Goal: Register for event/course: Sign up to attend an event or enroll in a course

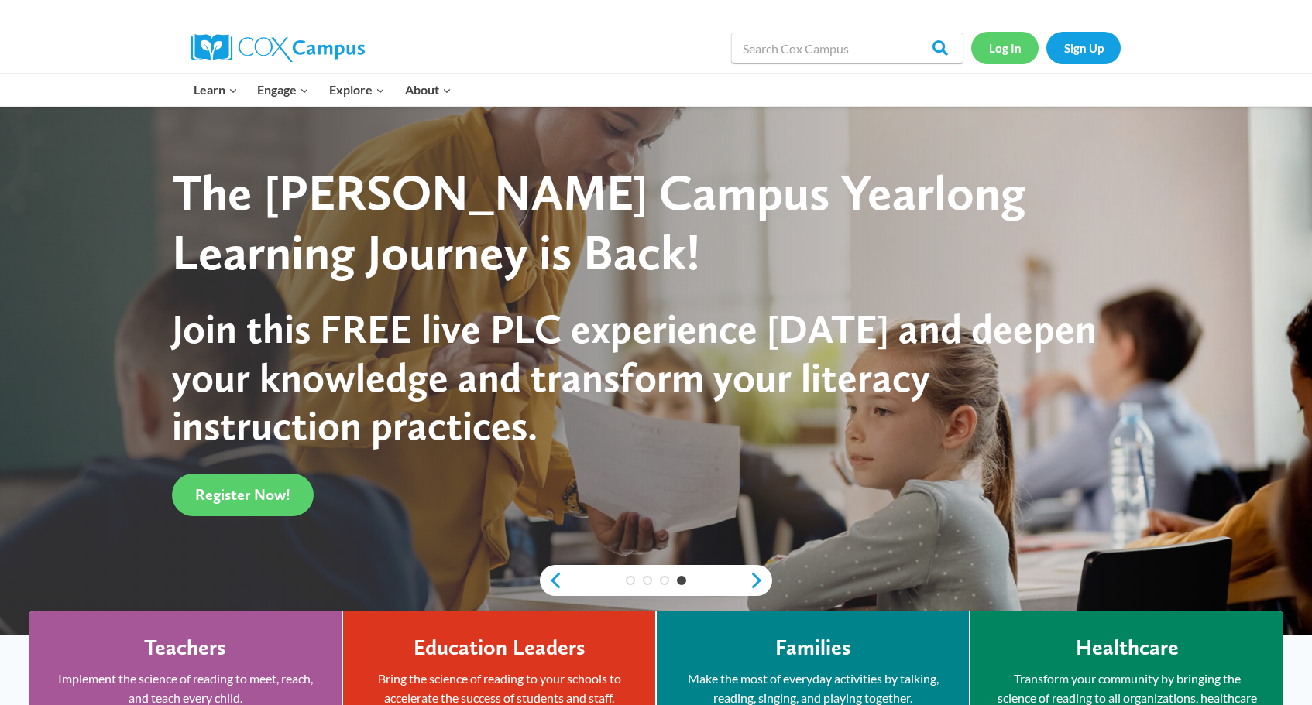
click at [1006, 42] on link "Log In" at bounding box center [1004, 48] width 67 height 32
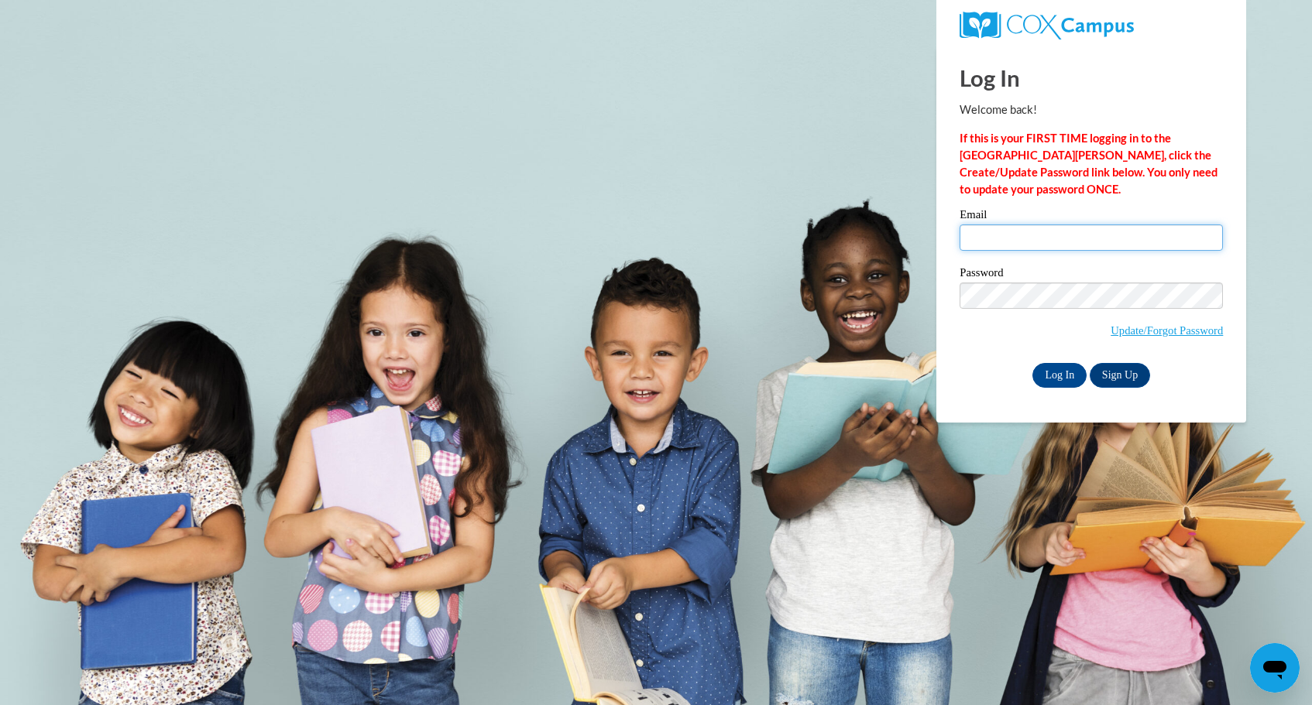
type input "brosario@lccaa.net"
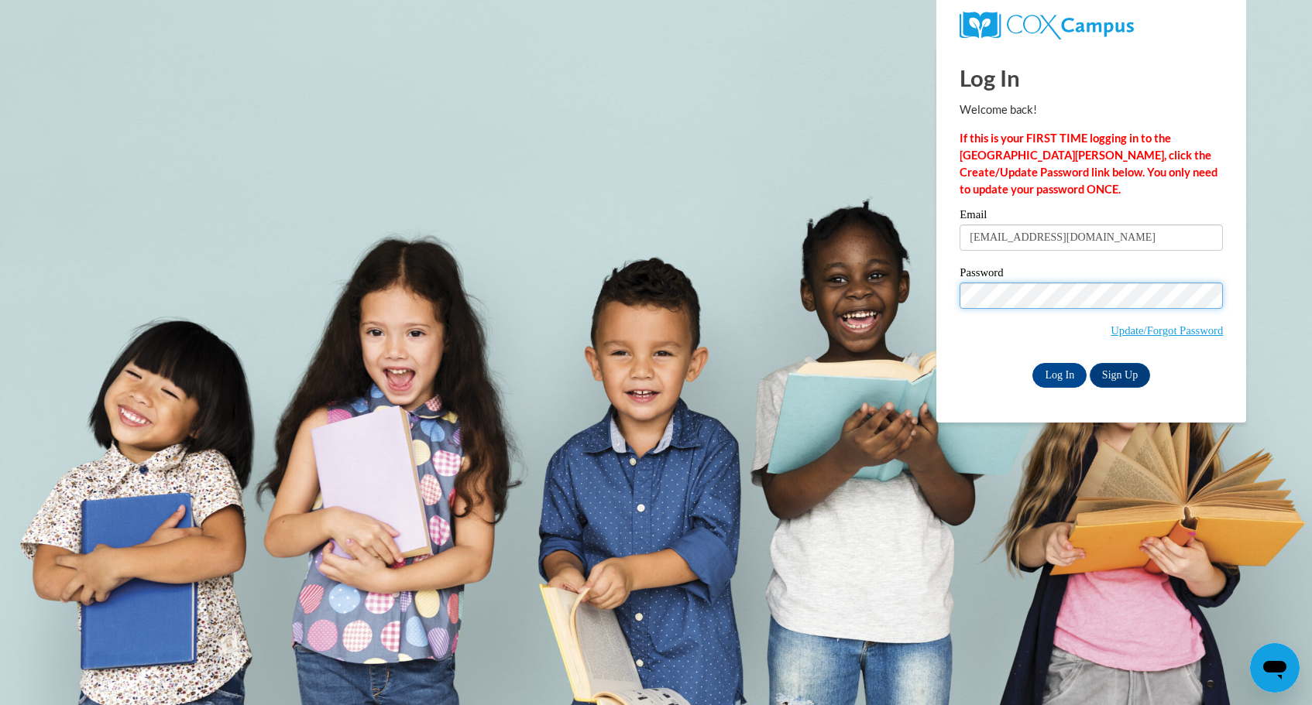
click at [1058, 372] on input "Log In" at bounding box center [1059, 375] width 54 height 25
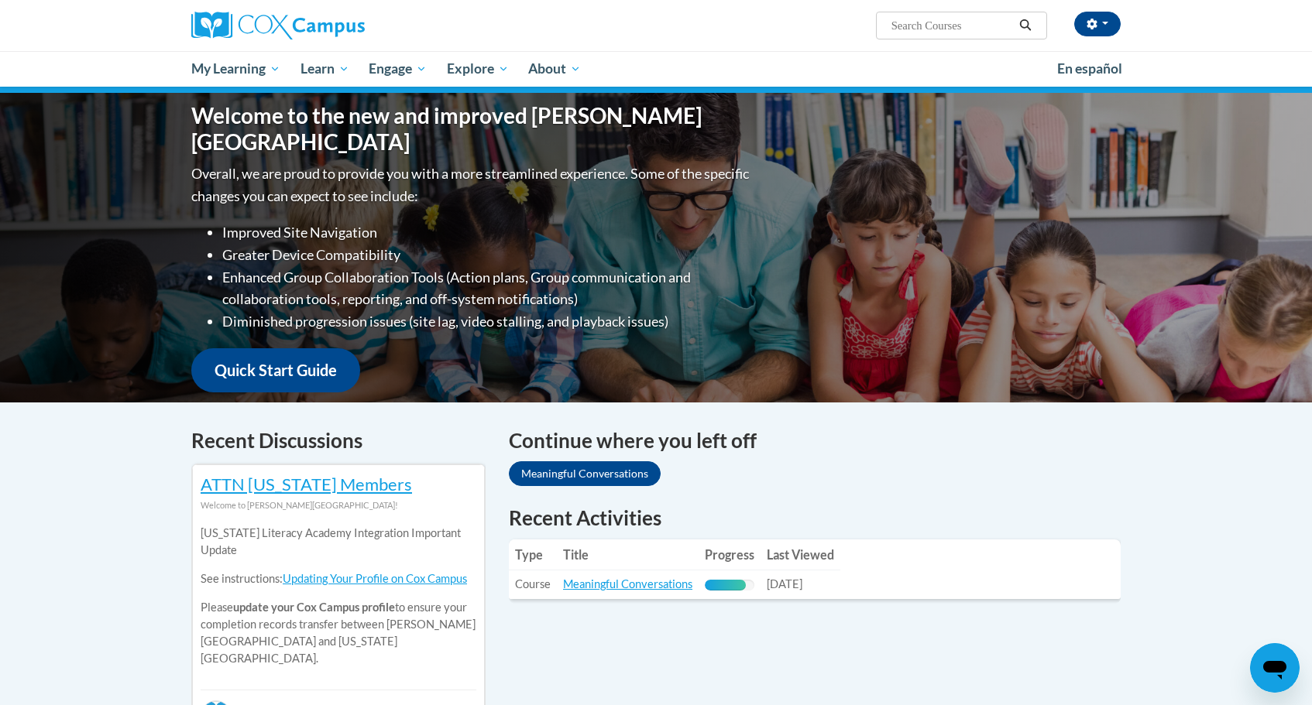
scroll to position [502, 0]
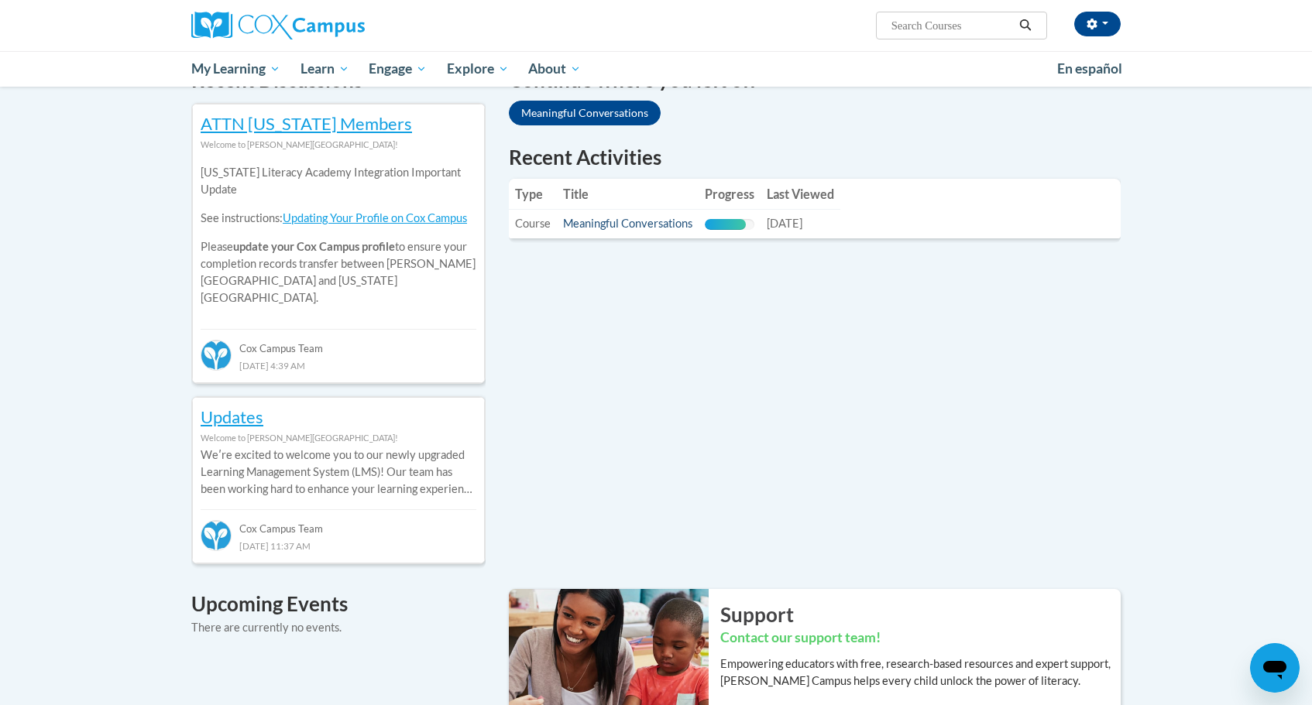
click at [652, 225] on link "Meaningful Conversations" at bounding box center [627, 223] width 129 height 13
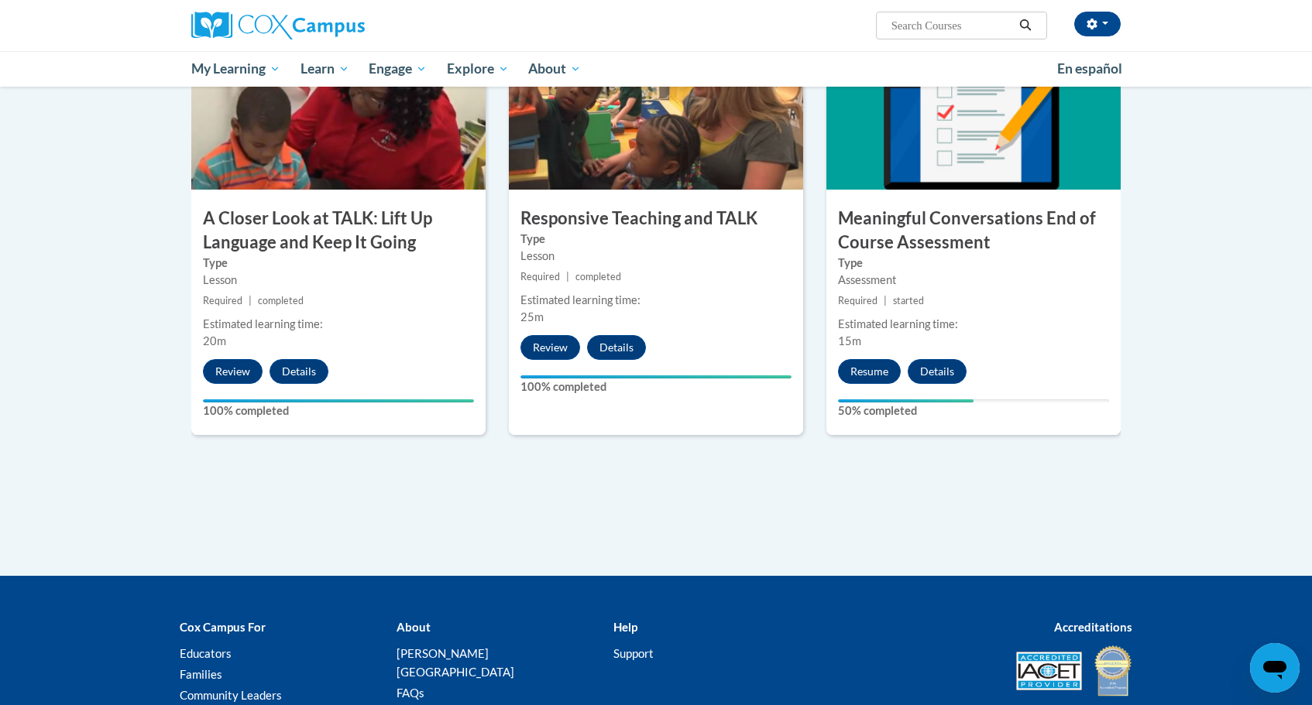
scroll to position [821, 0]
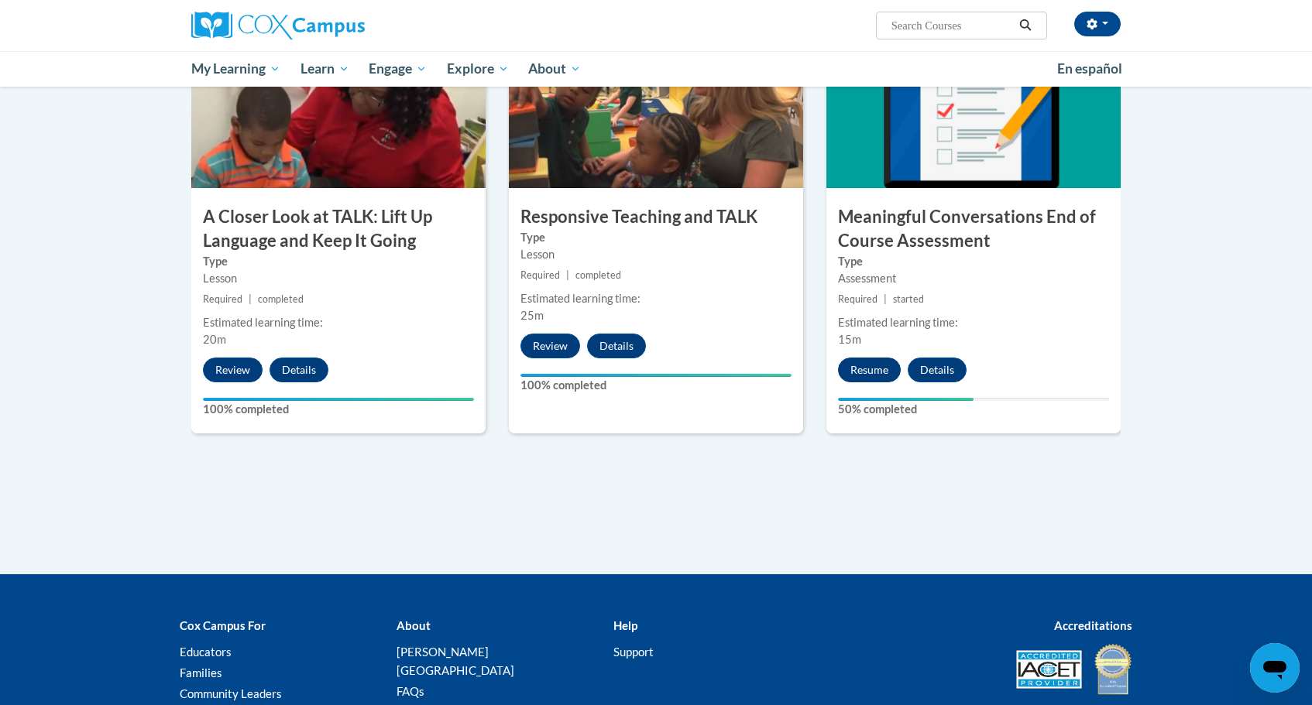
click at [859, 369] on button "Resume" at bounding box center [869, 370] width 63 height 25
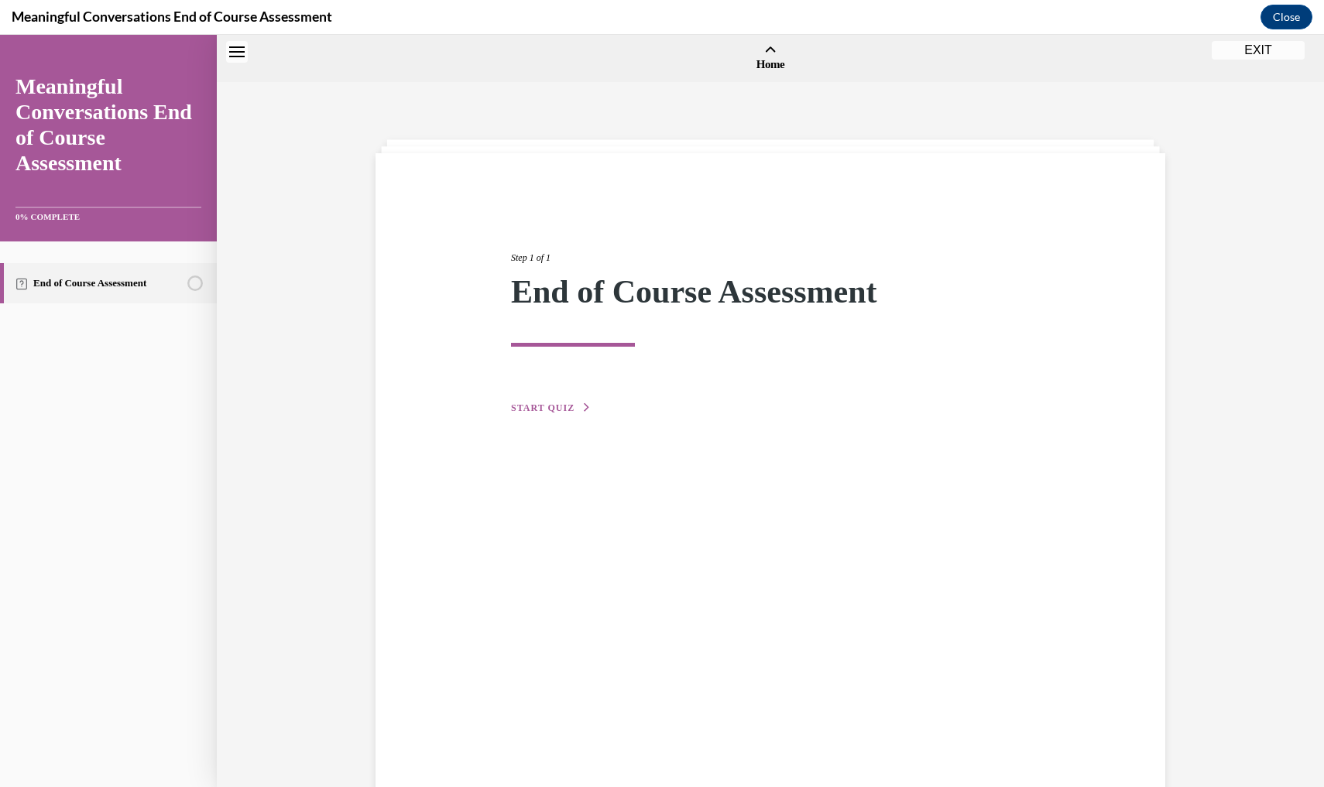
scroll to position [48, 0]
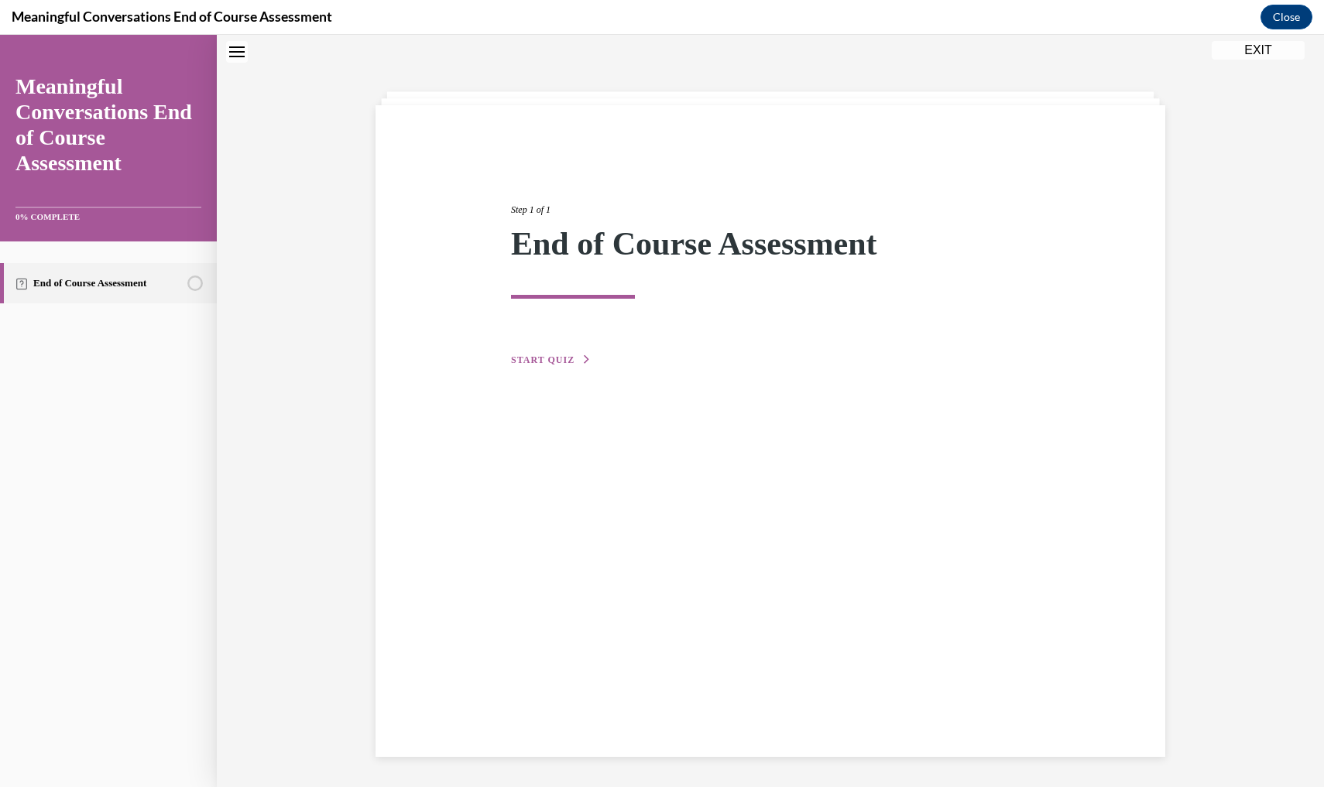
click at [545, 364] on span "START QUIZ" at bounding box center [542, 360] width 63 height 11
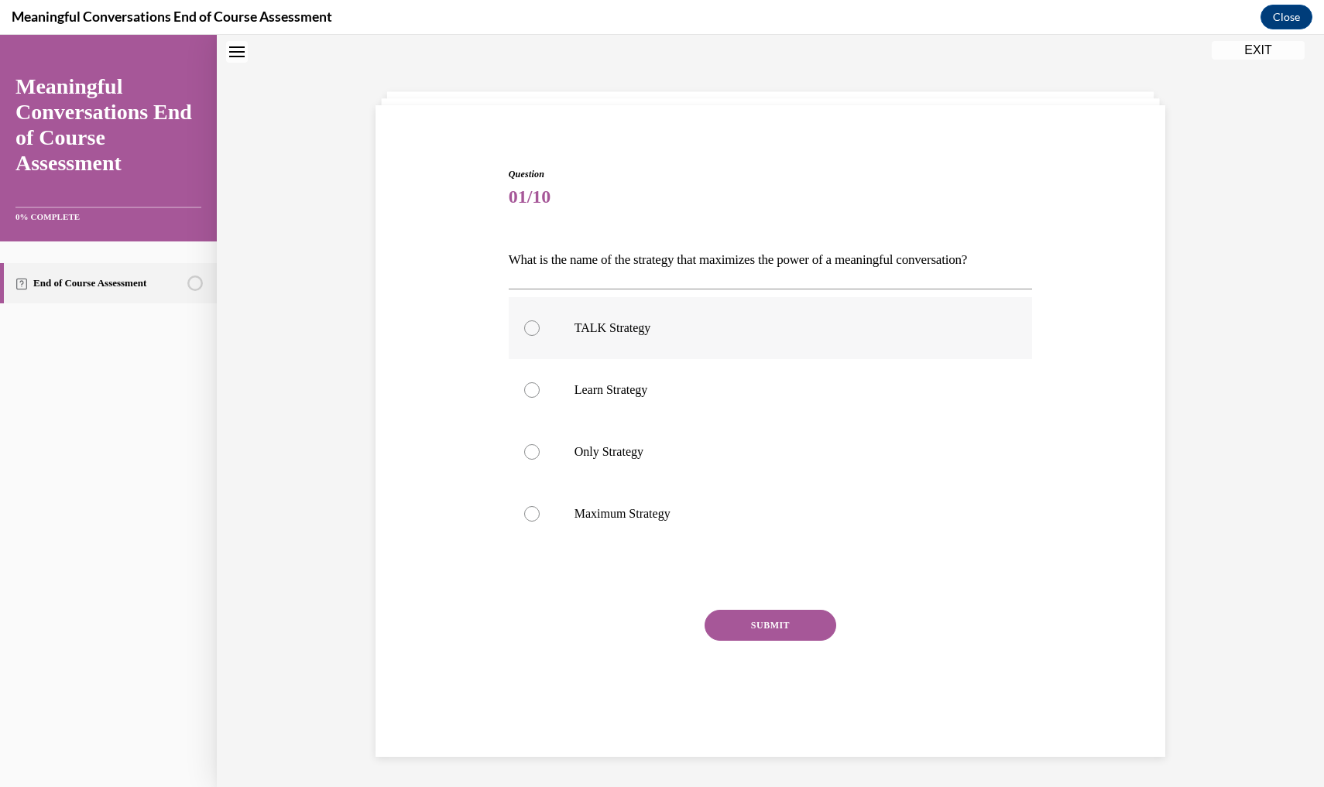
click at [742, 346] on label "TALK Strategy" at bounding box center [771, 328] width 524 height 62
click at [540, 336] on input "TALK Strategy" at bounding box center [531, 328] width 15 height 15
radio input "true"
click at [776, 635] on button "SUBMIT" at bounding box center [771, 625] width 132 height 31
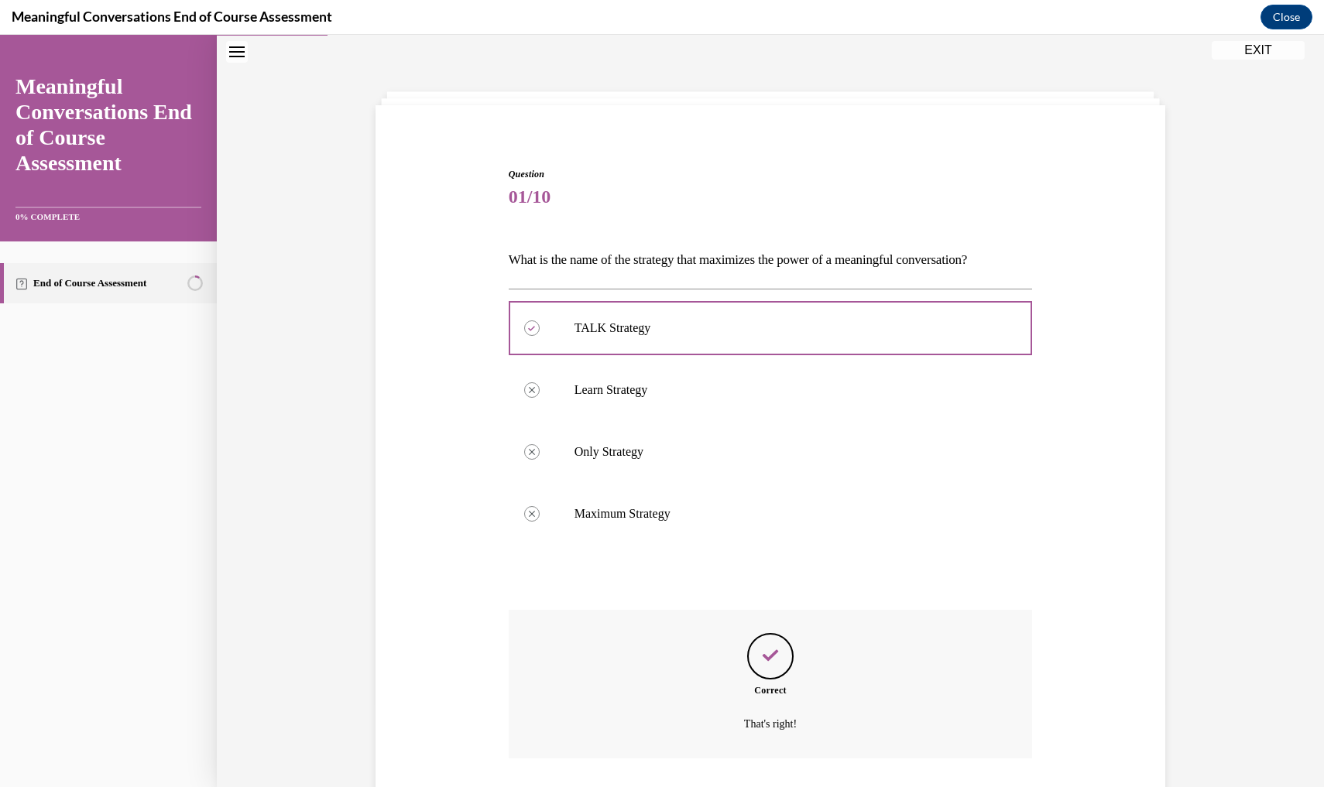
scroll to position [135, 0]
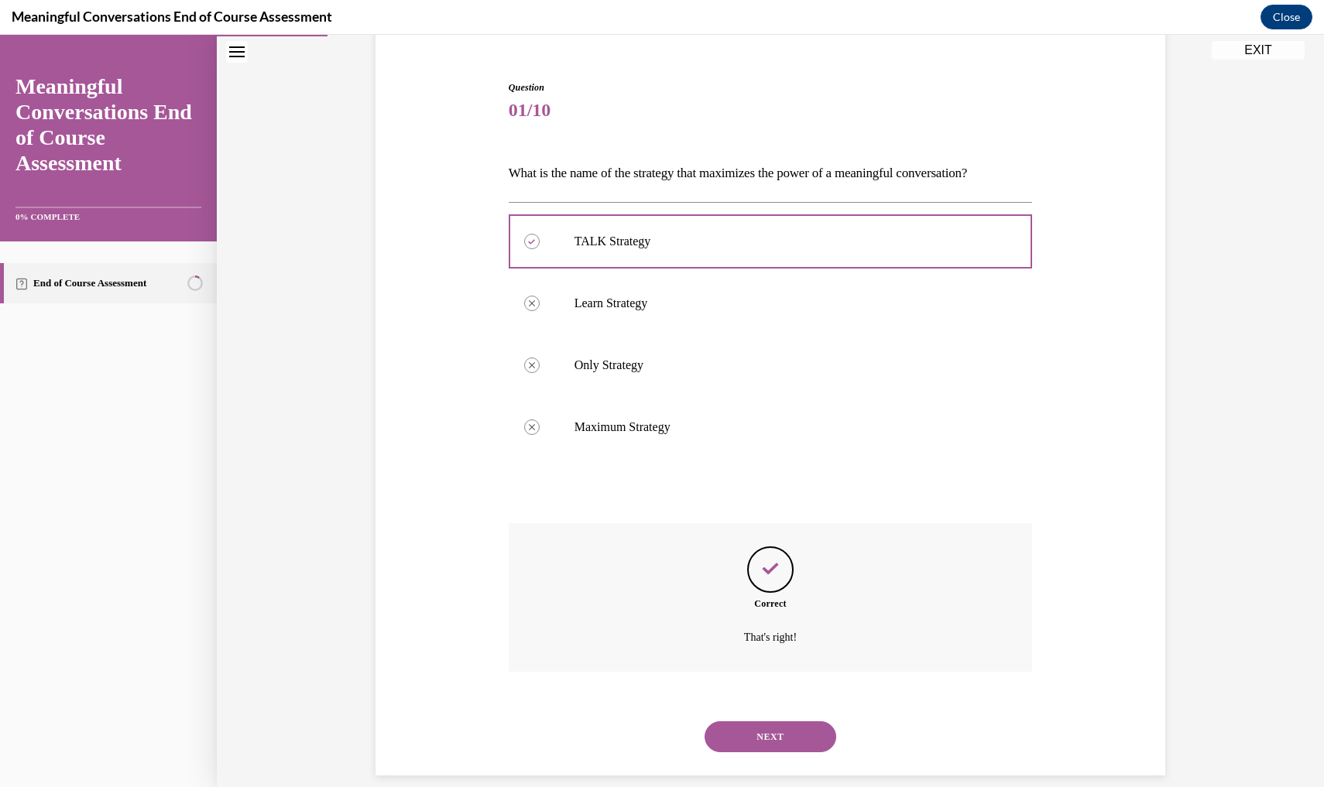
click at [771, 705] on div "NEXT" at bounding box center [771, 737] width 524 height 62
click at [777, 705] on button "NEXT" at bounding box center [771, 737] width 132 height 31
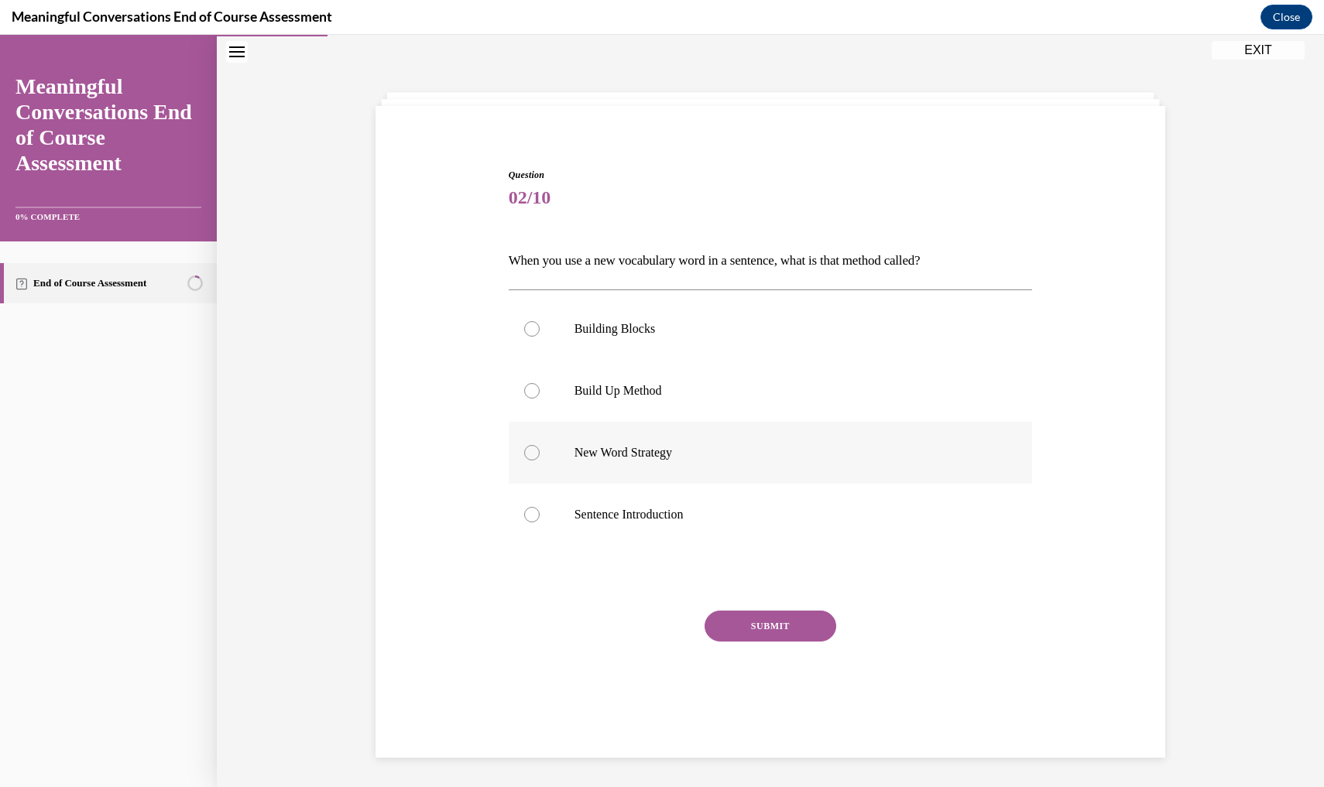
click at [701, 468] on label "New Word Strategy" at bounding box center [771, 453] width 524 height 62
click at [540, 461] on input "New Word Strategy" at bounding box center [531, 452] width 15 height 15
radio input "true"
click at [751, 626] on button "SUBMIT" at bounding box center [771, 626] width 132 height 31
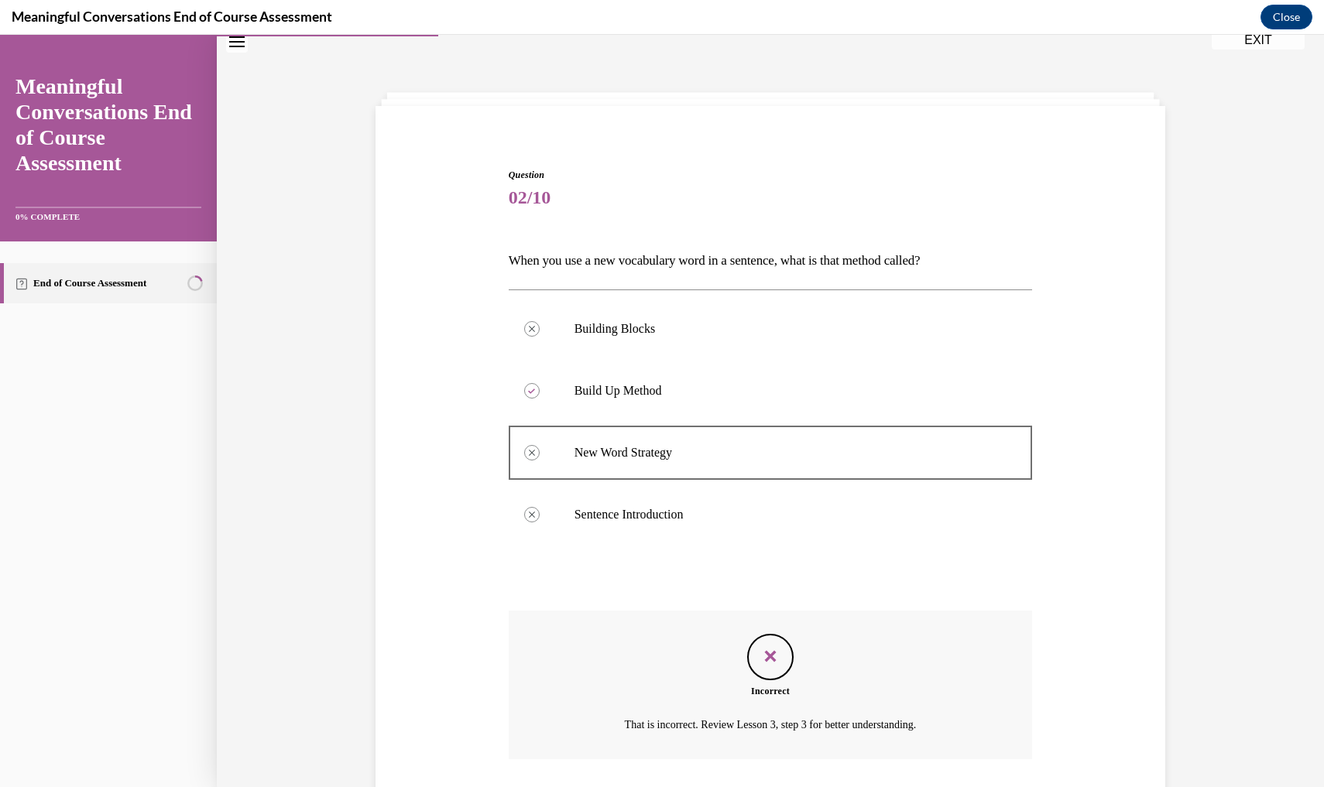
scroll to position [135, 0]
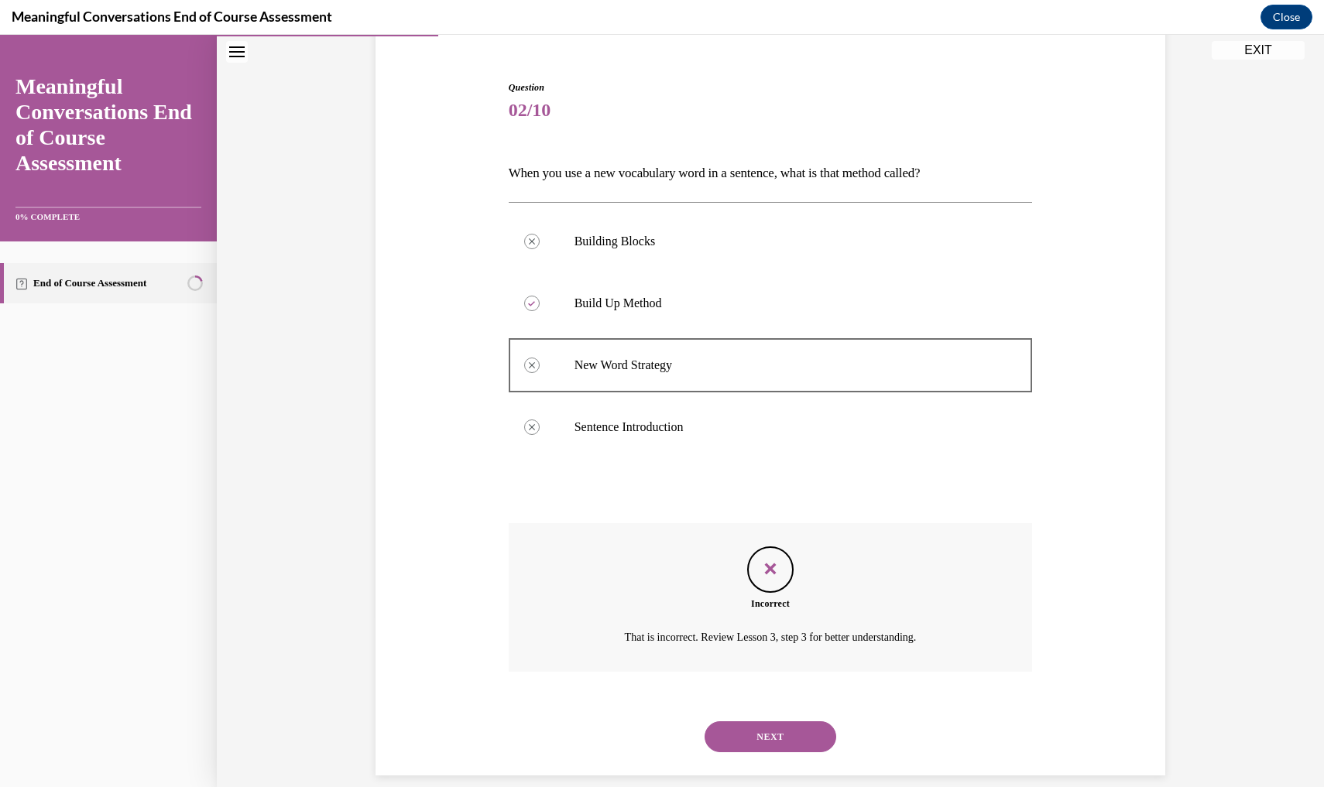
click at [766, 705] on button "NEXT" at bounding box center [771, 737] width 132 height 31
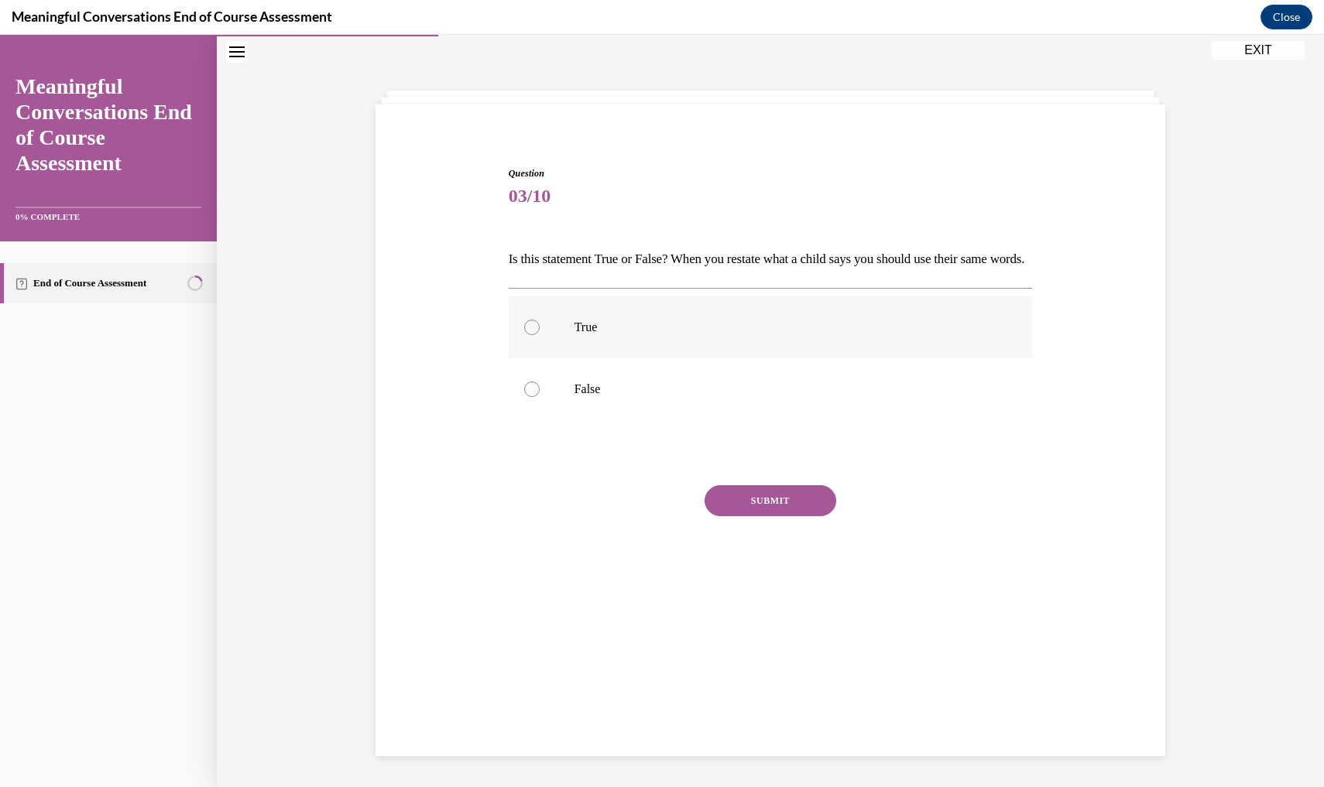
click at [710, 331] on label "True" at bounding box center [771, 328] width 524 height 62
click at [540, 331] on input "True" at bounding box center [531, 327] width 15 height 15
radio input "true"
click at [710, 336] on label "True" at bounding box center [771, 328] width 524 height 62
click at [540, 335] on input "True" at bounding box center [531, 327] width 15 height 15
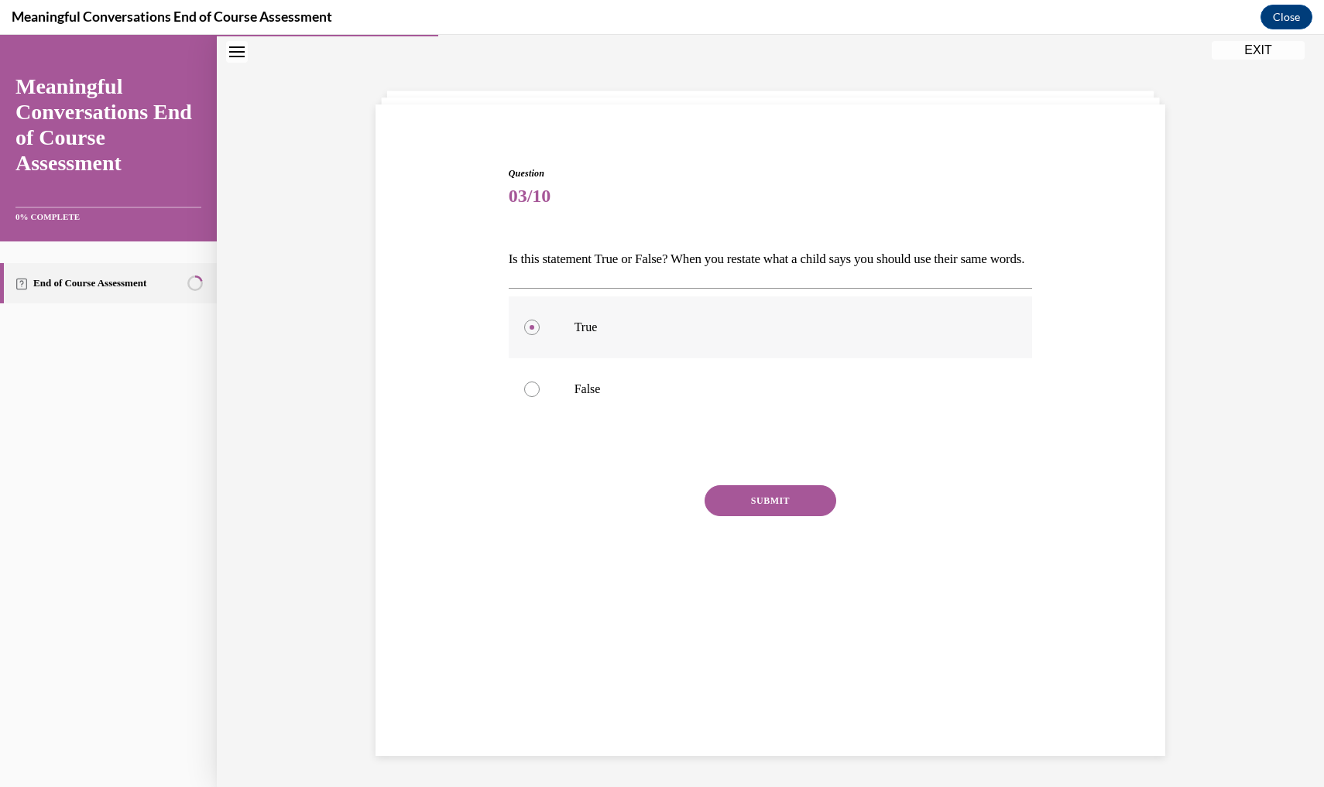
click at [602, 326] on label "True" at bounding box center [771, 328] width 524 height 62
click at [540, 326] on input "True" at bounding box center [531, 327] width 15 height 15
click at [556, 341] on label "True" at bounding box center [771, 328] width 524 height 62
click at [540, 335] on input "True" at bounding box center [531, 327] width 15 height 15
click at [534, 328] on label "True" at bounding box center [771, 328] width 524 height 62
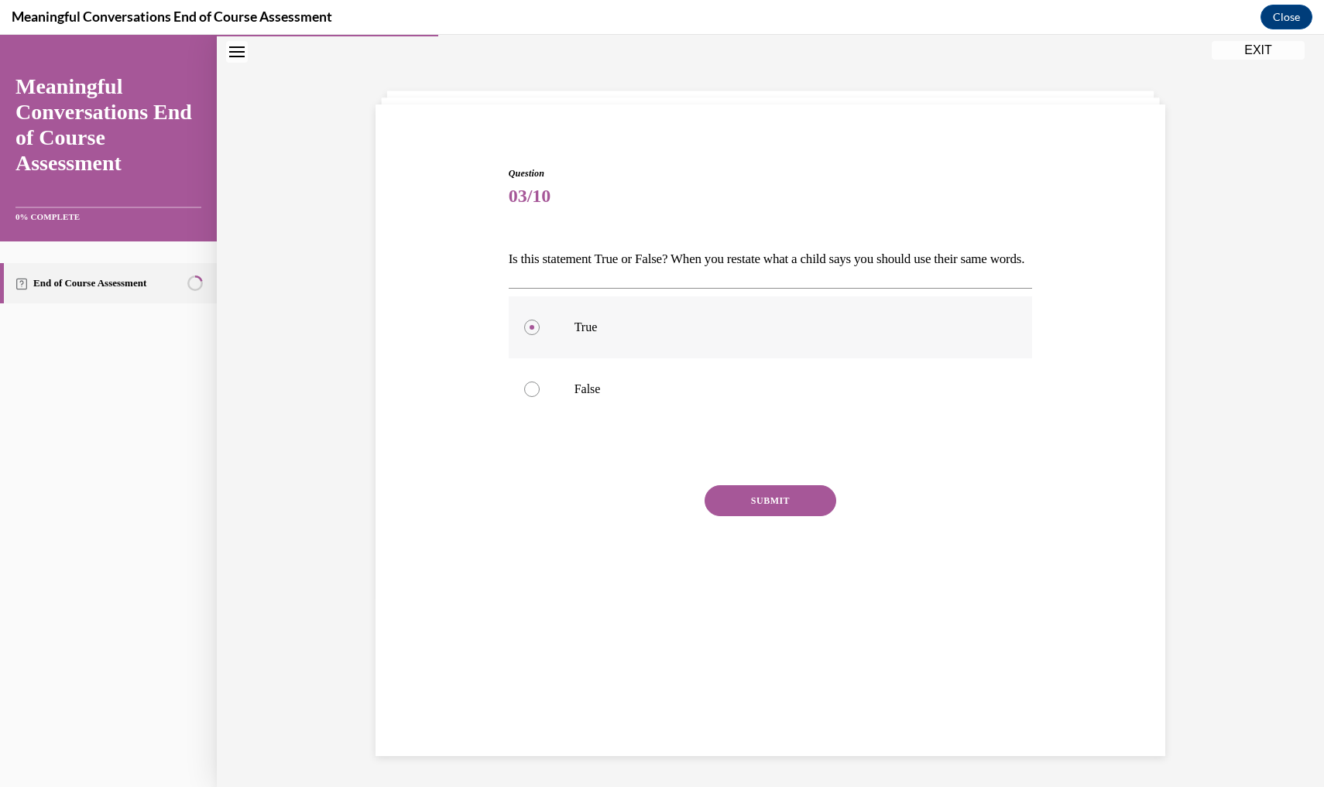
click at [534, 328] on input "True" at bounding box center [531, 327] width 15 height 15
click at [534, 328] on label "True" at bounding box center [771, 328] width 524 height 62
click at [534, 328] on input "True" at bounding box center [531, 327] width 15 height 15
click at [534, 328] on label "True" at bounding box center [771, 328] width 524 height 62
click at [534, 328] on input "True" at bounding box center [531, 327] width 15 height 15
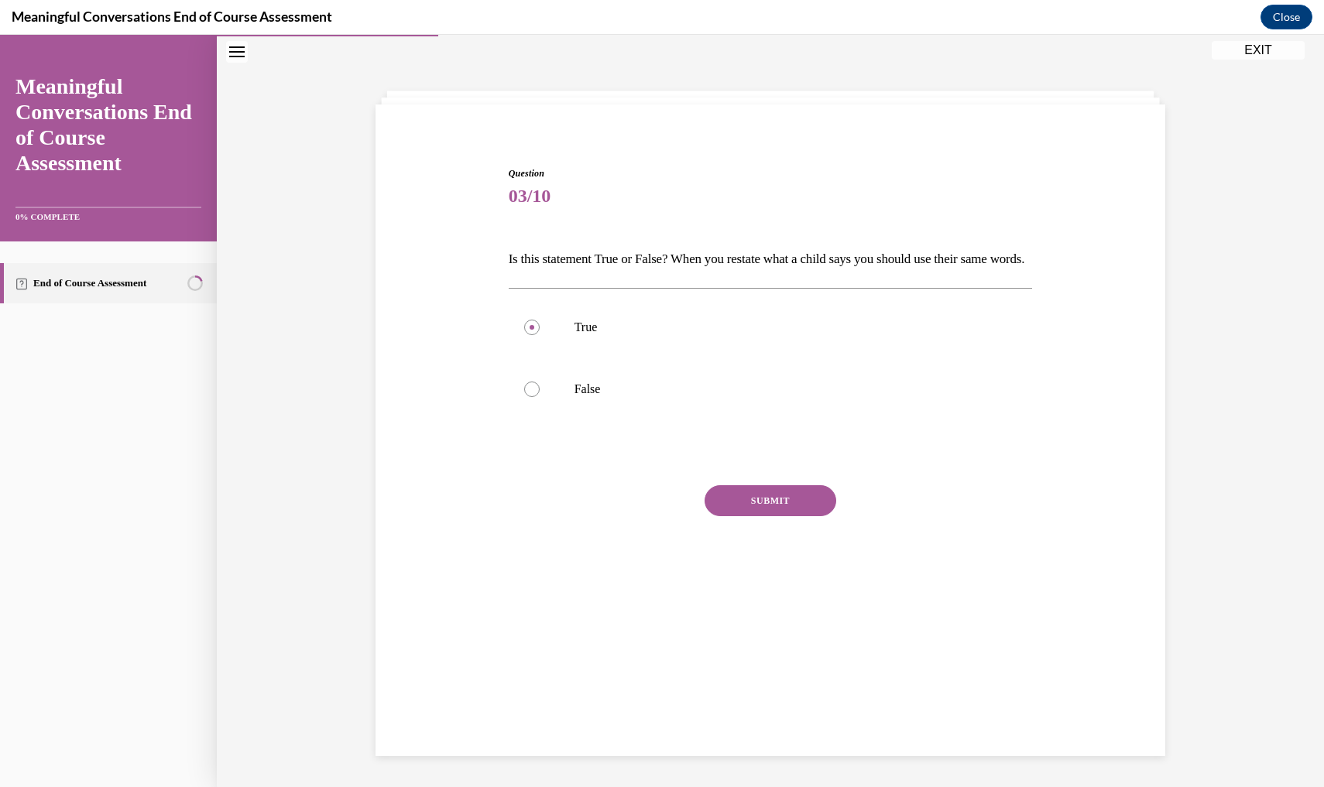
click at [546, 260] on p "Is this statement True or False? When you restate what a child says you should …" at bounding box center [771, 259] width 524 height 26
click at [531, 317] on div "True False" at bounding box center [771, 358] width 524 height 140
click at [531, 326] on label "True" at bounding box center [771, 328] width 524 height 62
click at [531, 326] on input "True" at bounding box center [531, 327] width 15 height 15
click at [531, 326] on label "True" at bounding box center [771, 328] width 524 height 62
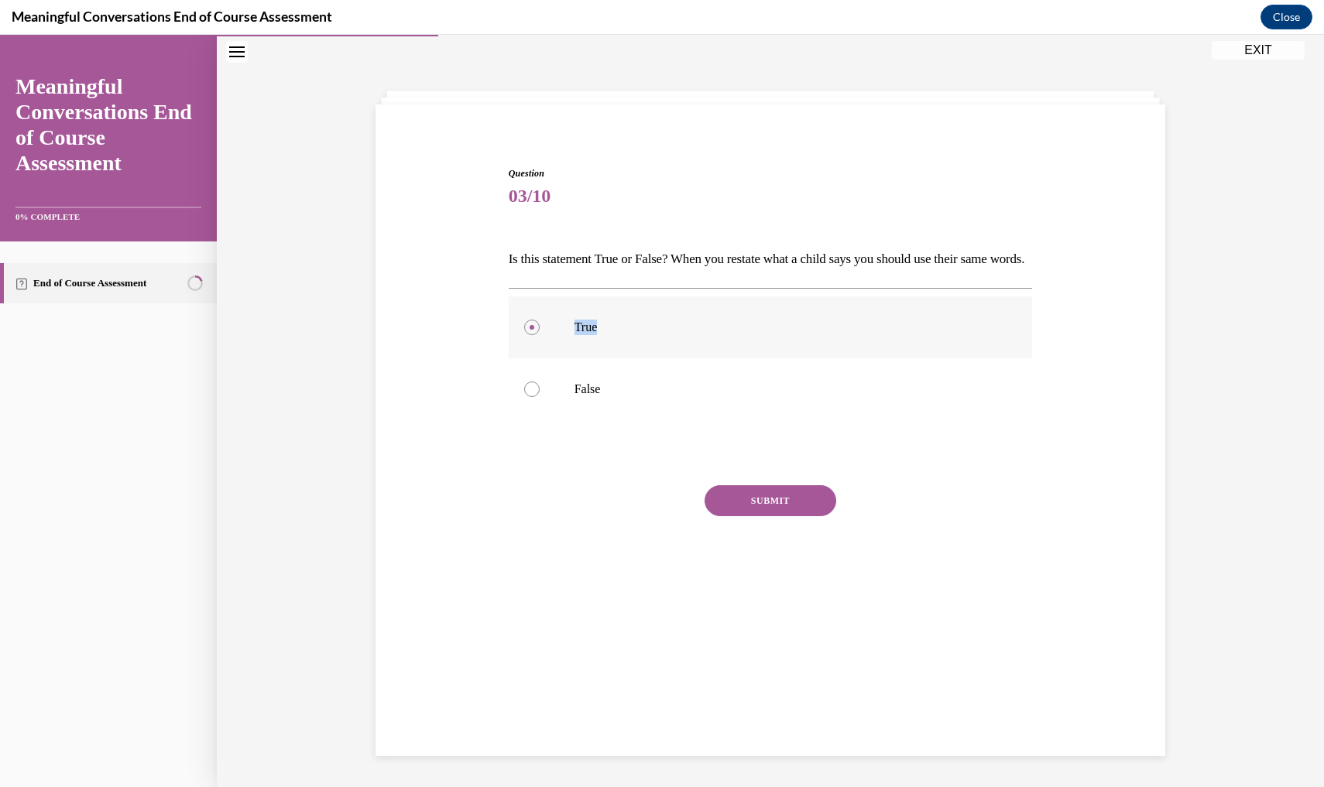
click at [531, 326] on input "True" at bounding box center [531, 327] width 15 height 15
click at [531, 326] on label "True" at bounding box center [771, 328] width 524 height 62
click at [531, 326] on input "True" at bounding box center [531, 327] width 15 height 15
click at [531, 326] on label "True" at bounding box center [771, 328] width 524 height 62
click at [531, 326] on input "True" at bounding box center [531, 327] width 15 height 15
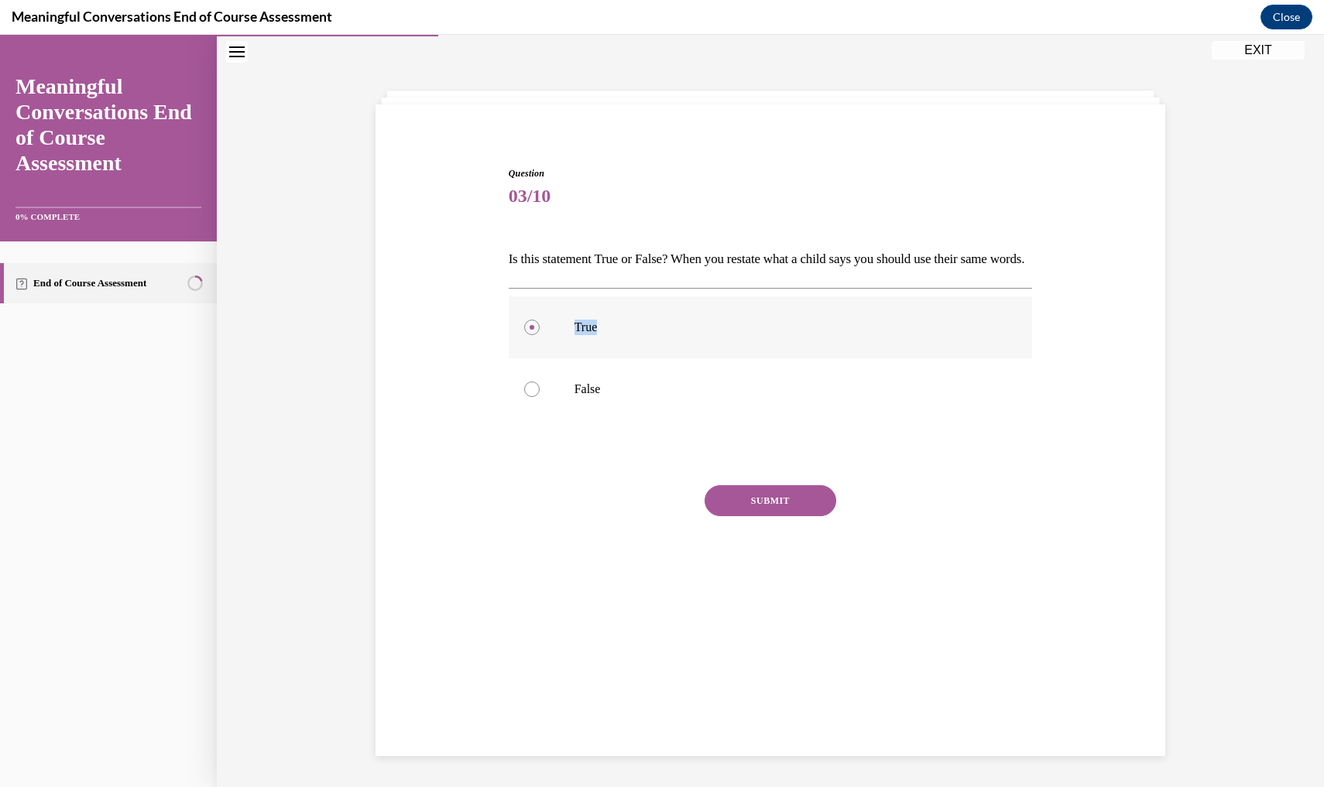
click at [531, 326] on label "True" at bounding box center [771, 328] width 524 height 62
click at [531, 326] on input "True" at bounding box center [531, 327] width 15 height 15
click at [531, 326] on label "True" at bounding box center [771, 328] width 524 height 62
click at [531, 326] on input "True" at bounding box center [531, 327] width 15 height 15
click at [531, 326] on label "True" at bounding box center [771, 328] width 524 height 62
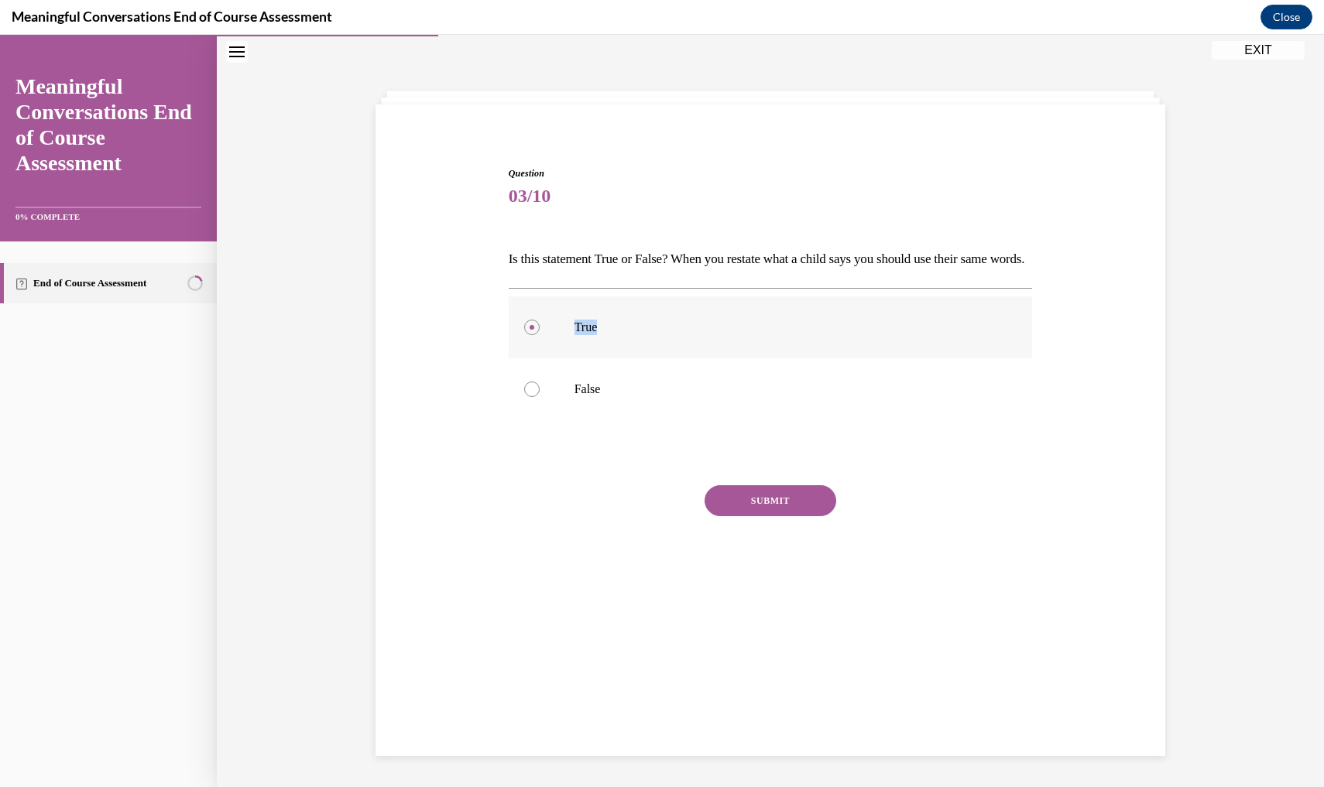
click at [531, 326] on input "True" at bounding box center [531, 327] width 15 height 15
click at [531, 326] on label "True" at bounding box center [771, 328] width 524 height 62
click at [531, 326] on input "True" at bounding box center [531, 327] width 15 height 15
click at [528, 273] on p "Is this statement True or False? When you restate what a child says you should …" at bounding box center [771, 259] width 524 height 26
click at [528, 270] on p "Is this statement True or False? When you restate what a child says you should …" at bounding box center [771, 259] width 524 height 26
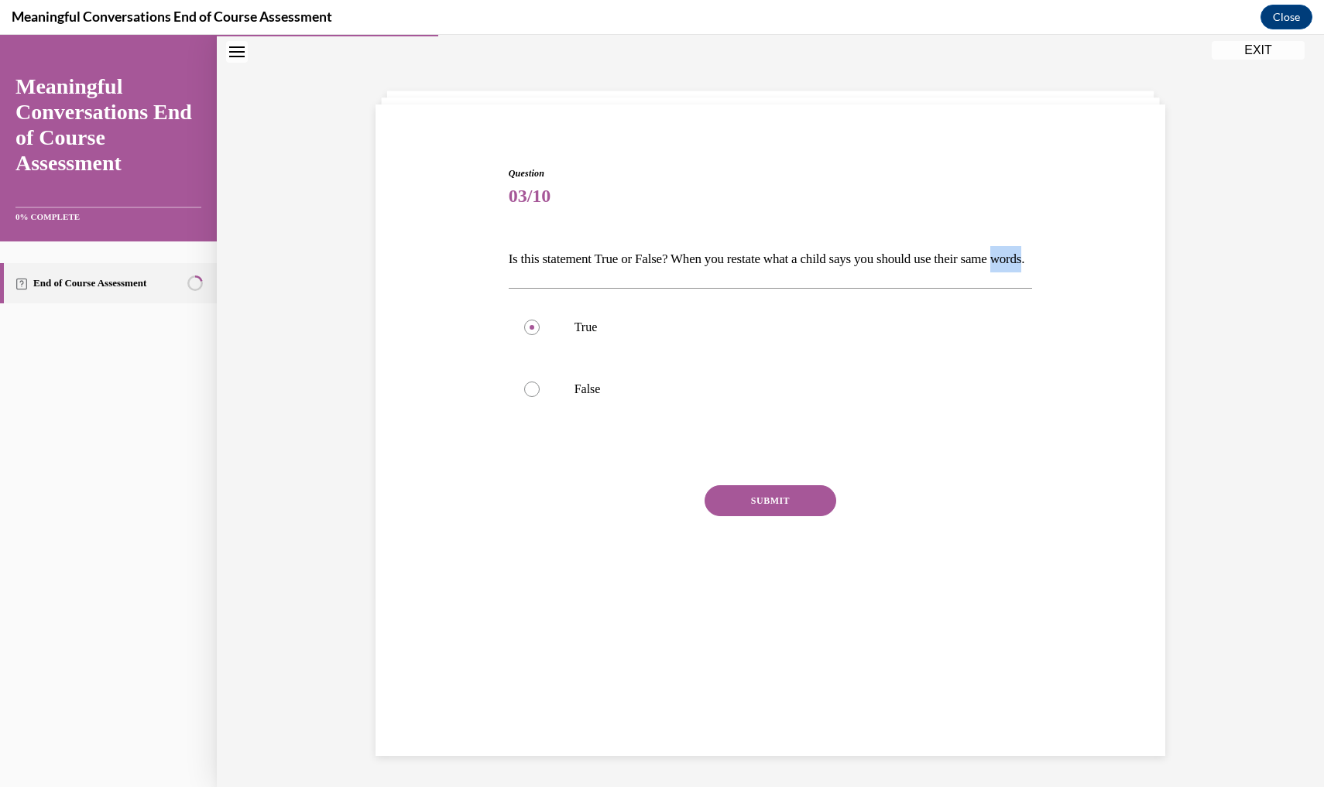
click at [528, 270] on p "Is this statement True or False? When you restate what a child says you should …" at bounding box center [771, 259] width 524 height 26
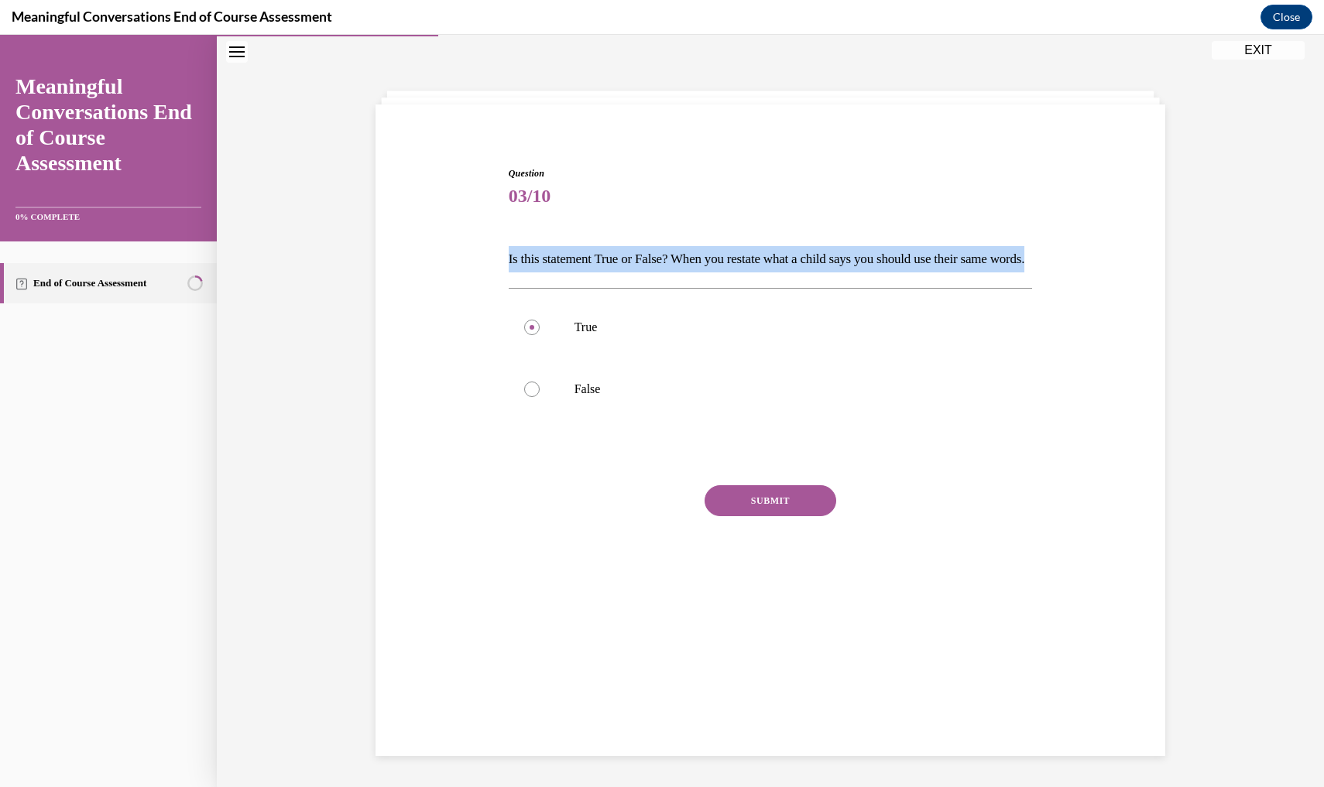
click at [528, 270] on p "Is this statement True or False? When you restate what a child says you should …" at bounding box center [771, 259] width 524 height 26
click at [528, 272] on p "Is this statement True or False? When you restate what a child says you should …" at bounding box center [771, 259] width 524 height 26
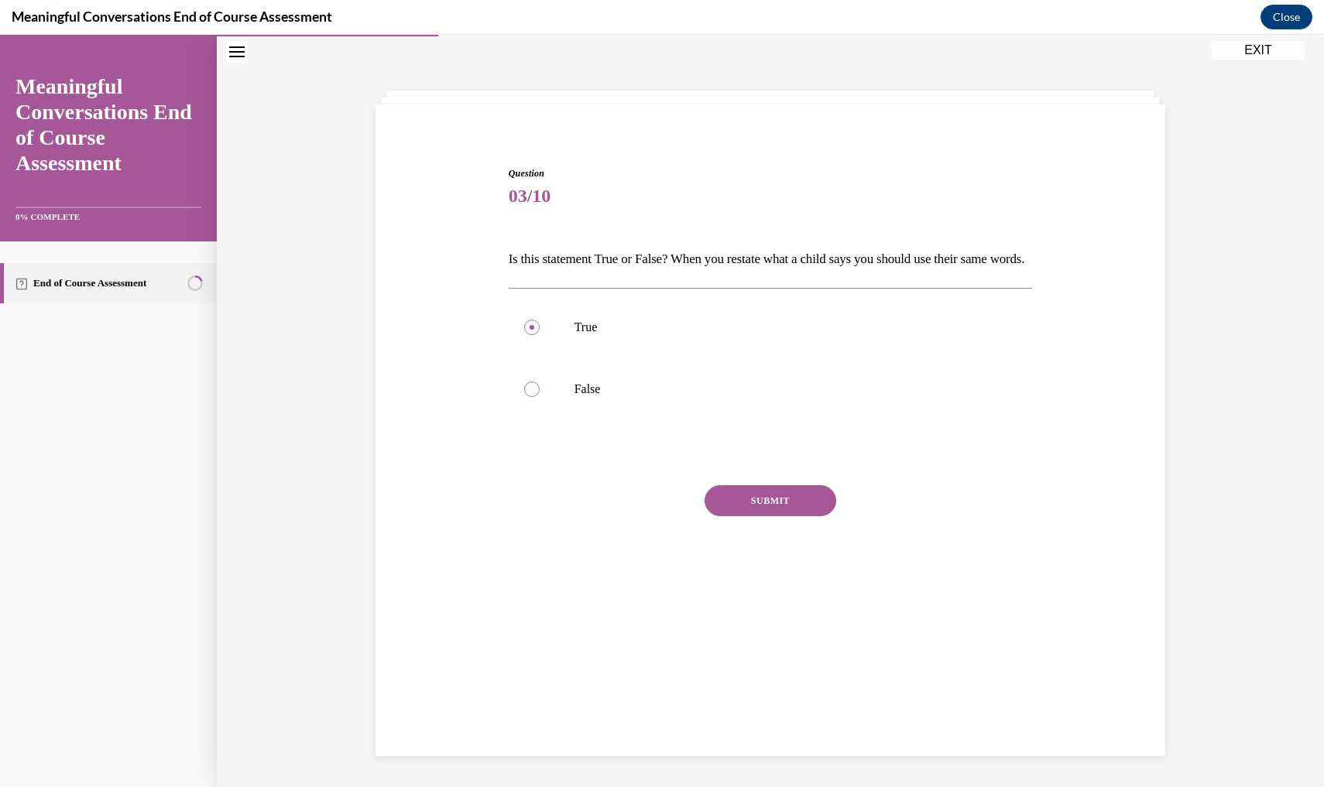
click at [527, 312] on div "Question 03/10 Is this statement True or False? When you restate what a child s…" at bounding box center [771, 389] width 524 height 446
click at [527, 338] on label "True" at bounding box center [771, 328] width 524 height 62
click at [527, 335] on input "True" at bounding box center [531, 327] width 15 height 15
click at [527, 338] on label "True" at bounding box center [771, 328] width 524 height 62
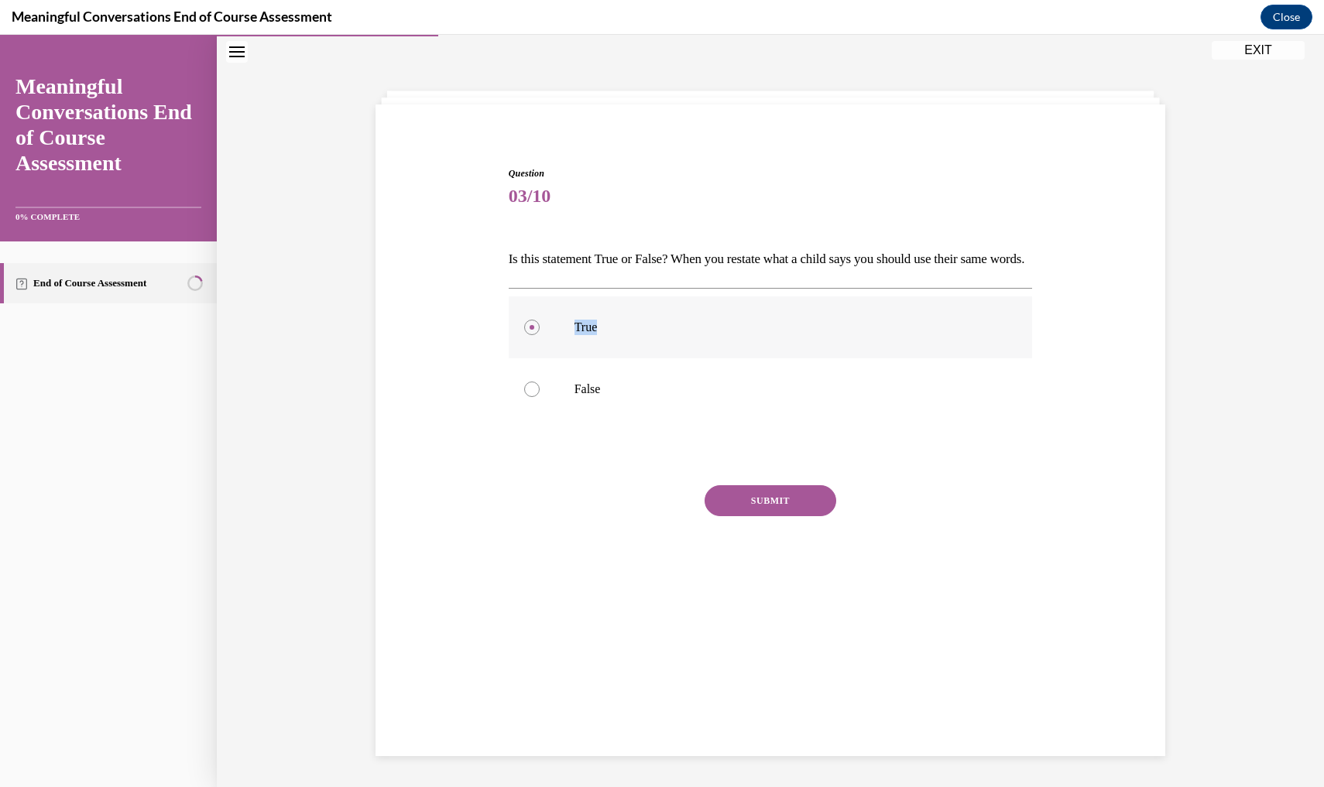
click at [527, 335] on input "True" at bounding box center [531, 327] width 15 height 15
click at [527, 338] on label "True" at bounding box center [771, 328] width 524 height 62
click at [527, 335] on input "True" at bounding box center [531, 327] width 15 height 15
click at [527, 338] on label "True" at bounding box center [771, 328] width 524 height 62
click at [527, 335] on input "True" at bounding box center [531, 327] width 15 height 15
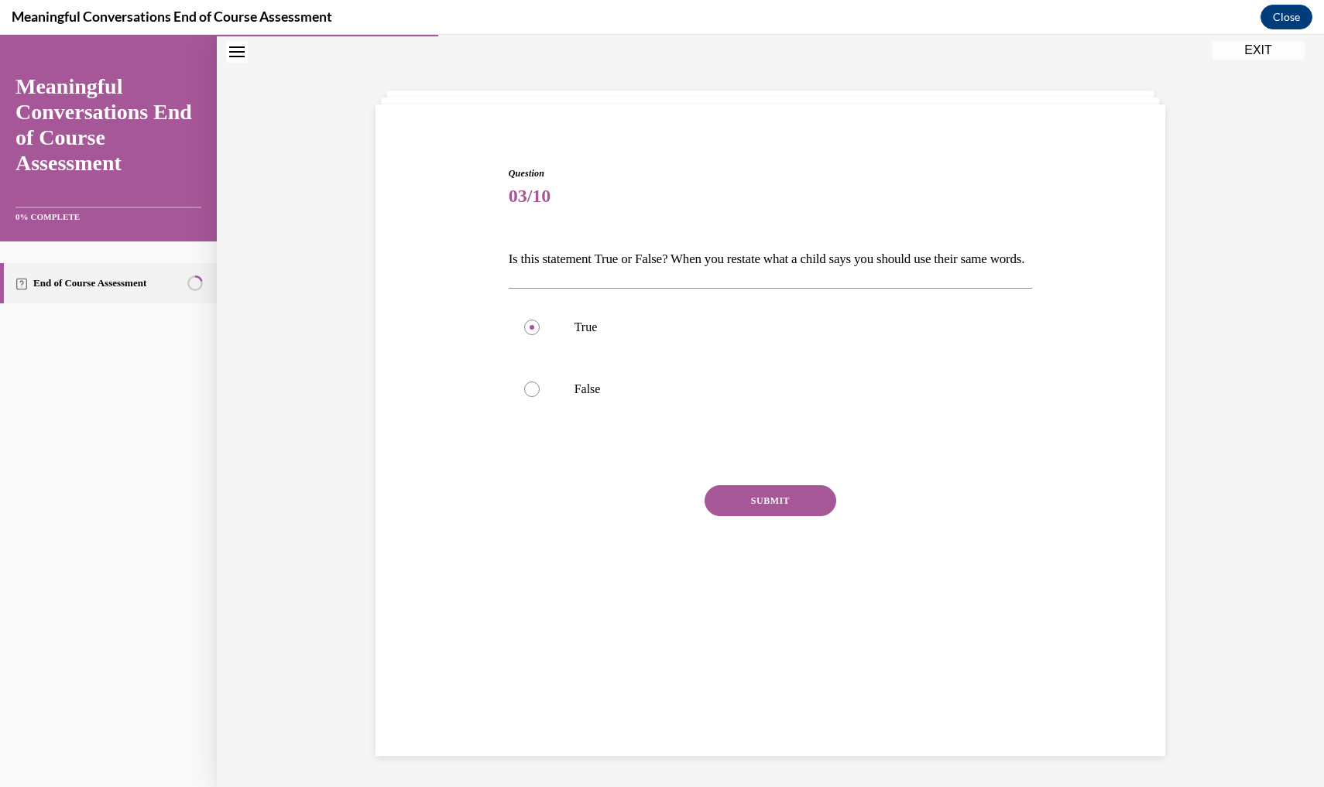
click at [589, 315] on div "True False" at bounding box center [771, 358] width 524 height 140
drag, startPoint x: 590, startPoint y: 314, endPoint x: 596, endPoint y: 328, distance: 15.3
click at [604, 324] on div "True False" at bounding box center [771, 358] width 524 height 140
click at [596, 329] on label "True" at bounding box center [771, 328] width 524 height 62
click at [540, 329] on input "True" at bounding box center [531, 327] width 15 height 15
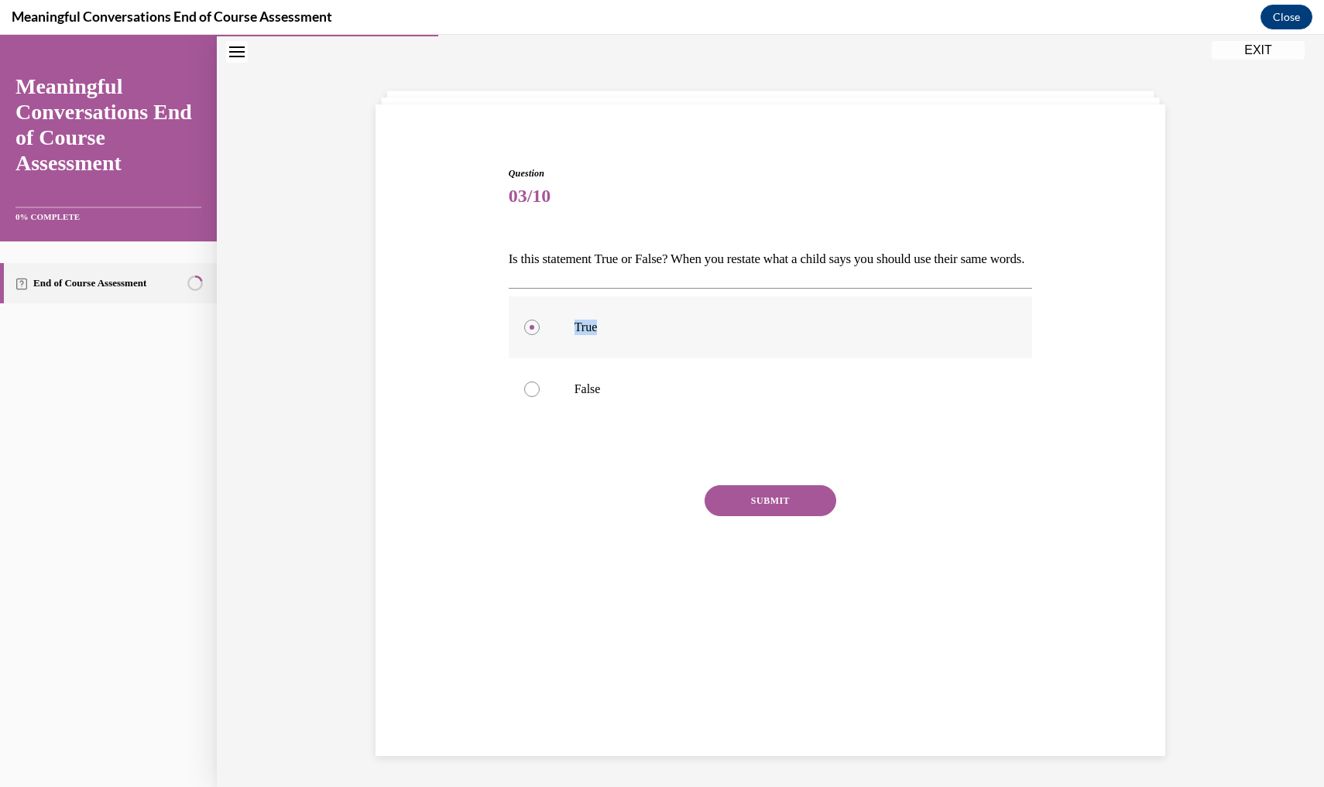
click at [596, 329] on label "True" at bounding box center [771, 328] width 524 height 62
click at [540, 329] on input "True" at bounding box center [531, 327] width 15 height 15
click at [596, 329] on label "True" at bounding box center [771, 328] width 524 height 62
click at [540, 329] on input "True" at bounding box center [531, 327] width 15 height 15
click at [596, 329] on label "True" at bounding box center [771, 328] width 524 height 62
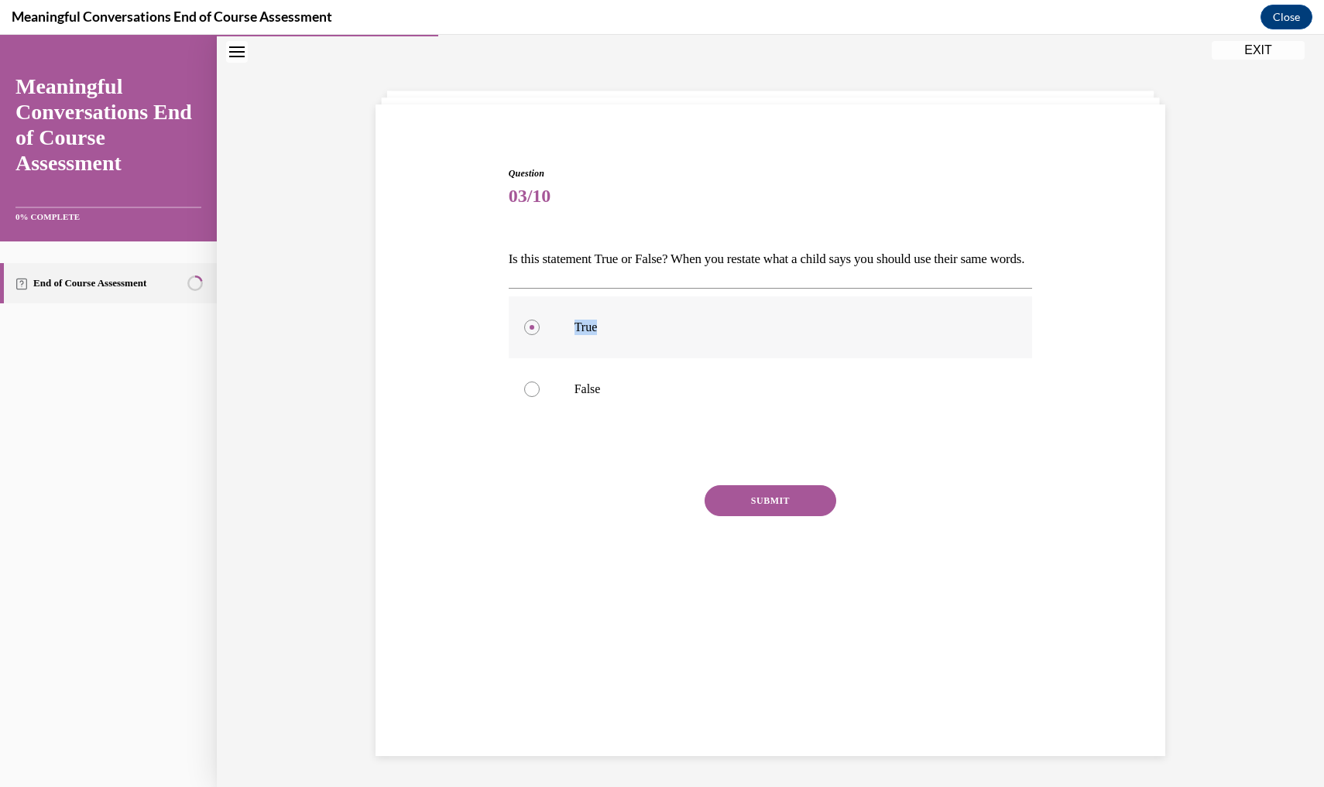
click at [540, 329] on input "True" at bounding box center [531, 327] width 15 height 15
drag, startPoint x: 574, startPoint y: 330, endPoint x: 542, endPoint y: 339, distance: 33.1
click at [542, 339] on label "True" at bounding box center [771, 328] width 524 height 62
click at [540, 335] on input "True" at bounding box center [531, 327] width 15 height 15
click at [542, 339] on label "True" at bounding box center [771, 328] width 524 height 62
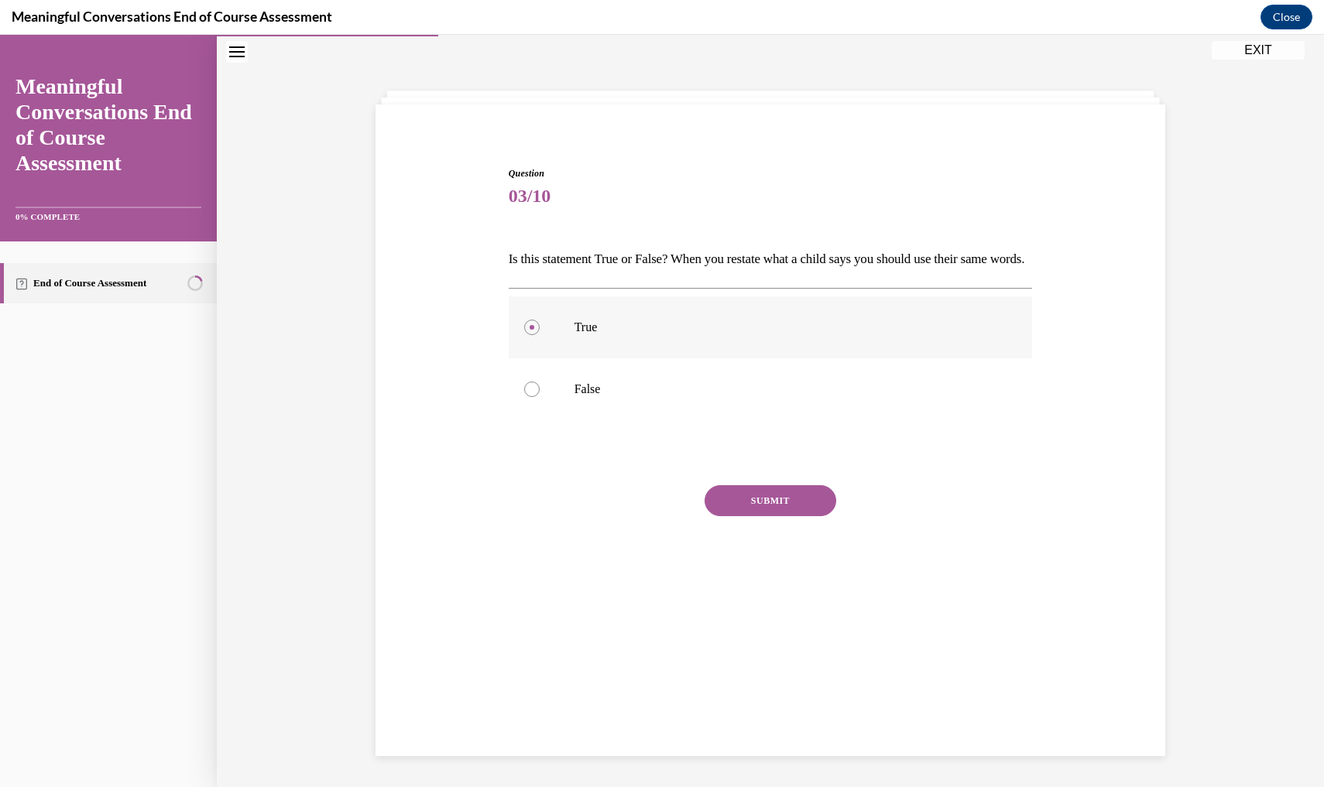
click at [540, 335] on input "True" at bounding box center [531, 327] width 15 height 15
click at [542, 339] on label "True" at bounding box center [771, 328] width 524 height 62
click at [540, 335] on input "True" at bounding box center [531, 327] width 15 height 15
click at [532, 328] on label "True" at bounding box center [771, 328] width 524 height 62
click at [532, 328] on input "True" at bounding box center [531, 327] width 15 height 15
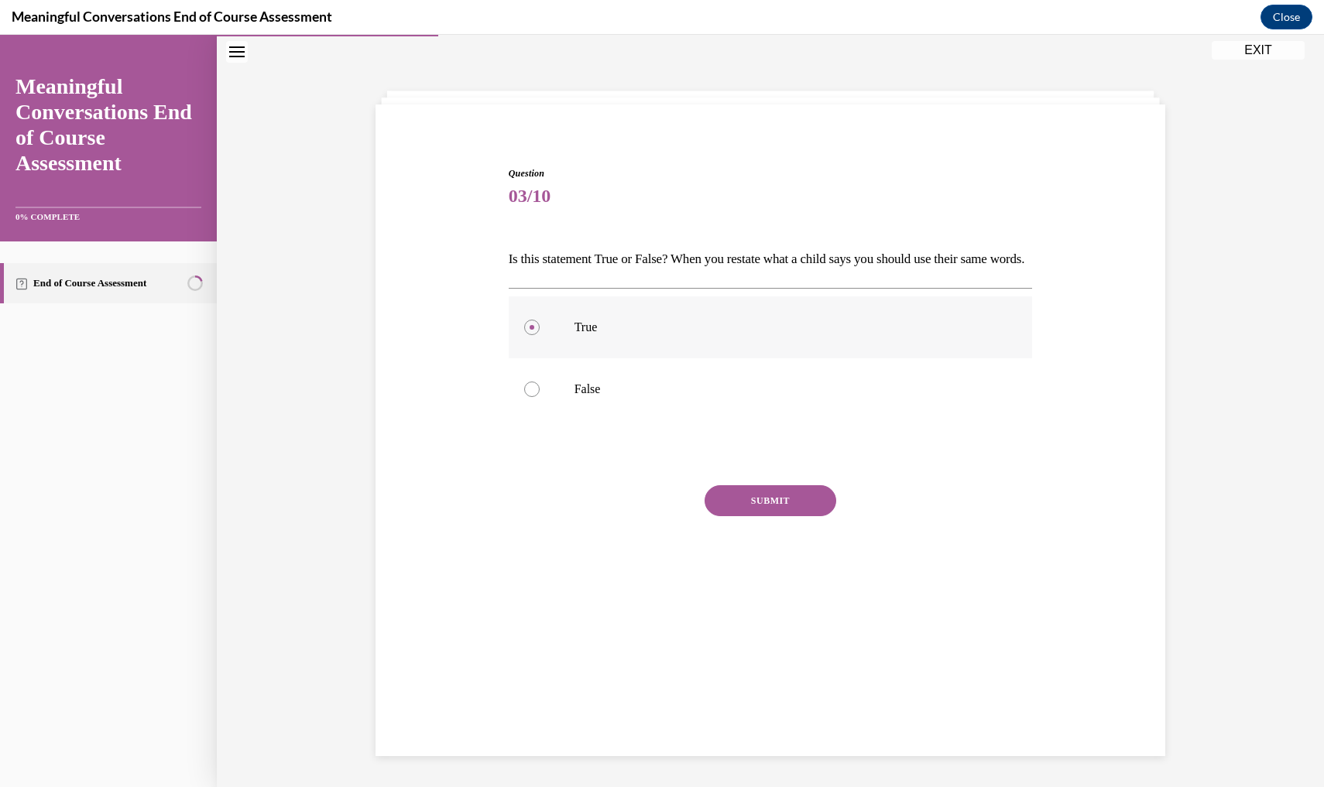
click at [532, 328] on label "True" at bounding box center [771, 328] width 524 height 62
click at [532, 328] on input "True" at bounding box center [531, 327] width 15 height 15
click at [532, 328] on label "True" at bounding box center [771, 328] width 524 height 62
click at [532, 328] on input "True" at bounding box center [531, 327] width 15 height 15
click at [532, 328] on label "True" at bounding box center [771, 328] width 524 height 62
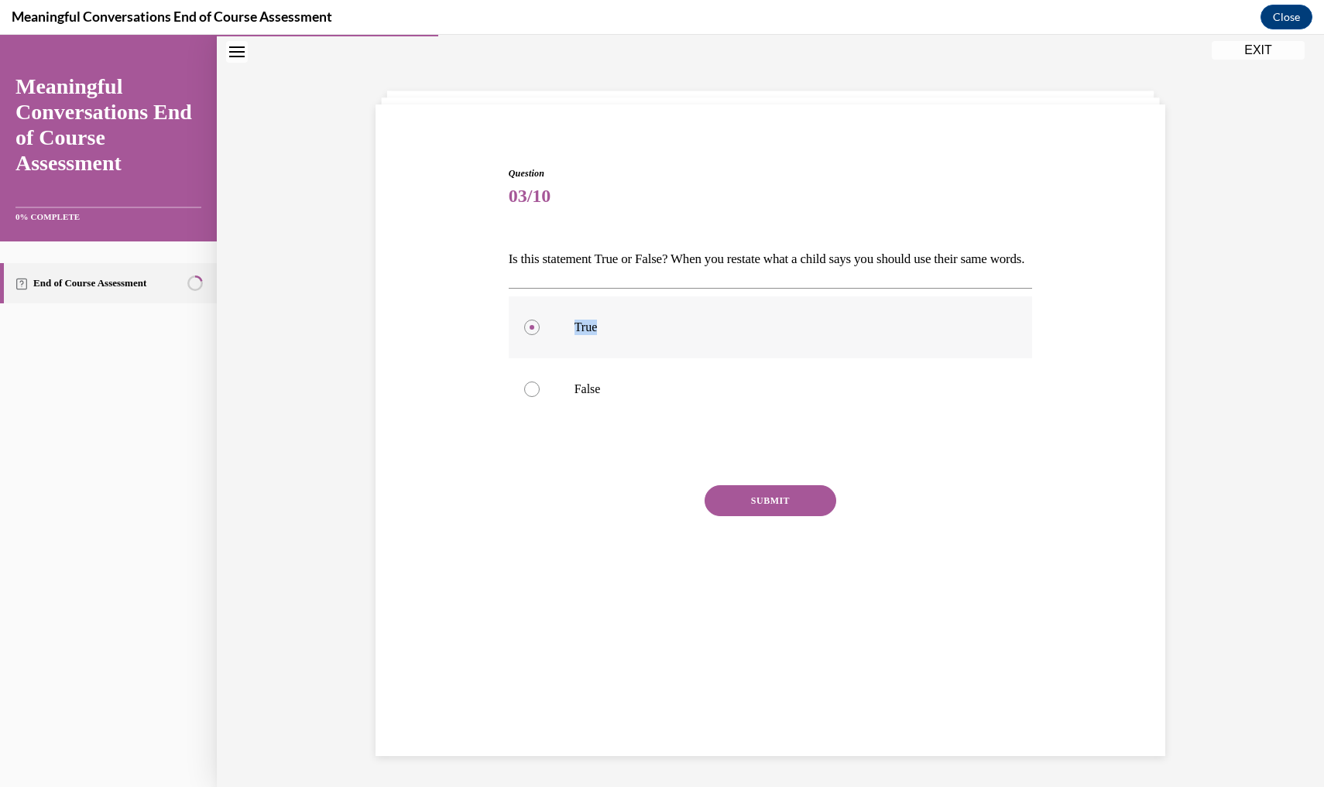
click at [532, 328] on input "True" at bounding box center [531, 327] width 15 height 15
drag, startPoint x: 532, startPoint y: 328, endPoint x: 531, endPoint y: 341, distance: 12.4
click at [532, 331] on label "True" at bounding box center [771, 328] width 524 height 62
click at [532, 331] on input "True" at bounding box center [531, 327] width 15 height 15
click at [531, 335] on div at bounding box center [531, 327] width 15 height 15
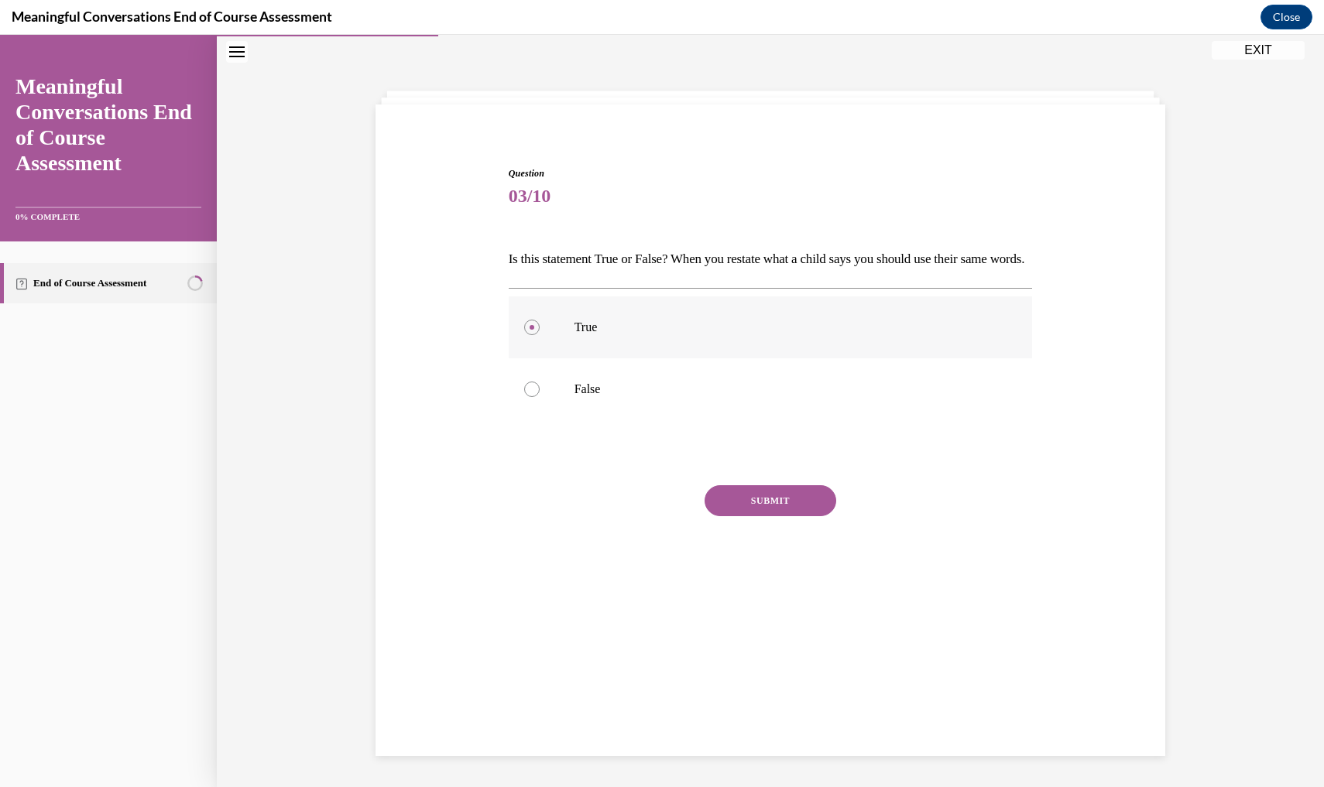
click at [531, 335] on input "True" at bounding box center [531, 327] width 15 height 15
click at [532, 358] on label "True" at bounding box center [771, 328] width 524 height 62
click at [532, 335] on input "True" at bounding box center [531, 327] width 15 height 15
click at [532, 358] on label "True" at bounding box center [771, 328] width 524 height 62
click at [532, 335] on input "True" at bounding box center [531, 327] width 15 height 15
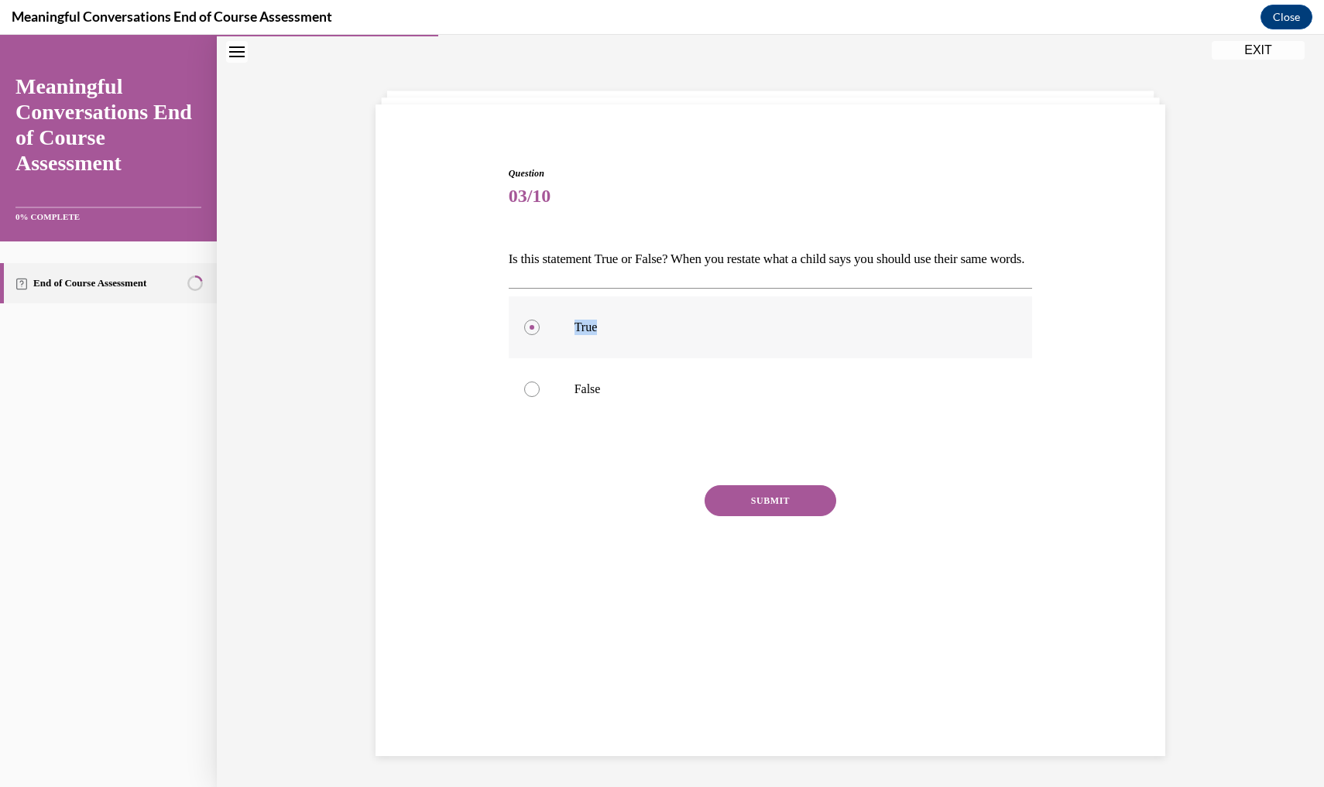
click at [532, 358] on label "True" at bounding box center [771, 328] width 524 height 62
click at [532, 335] on input "True" at bounding box center [531, 327] width 15 height 15
click at [532, 358] on label "True" at bounding box center [771, 328] width 524 height 62
click at [532, 335] on input "True" at bounding box center [531, 327] width 15 height 15
click at [532, 358] on label "True" at bounding box center [771, 328] width 524 height 62
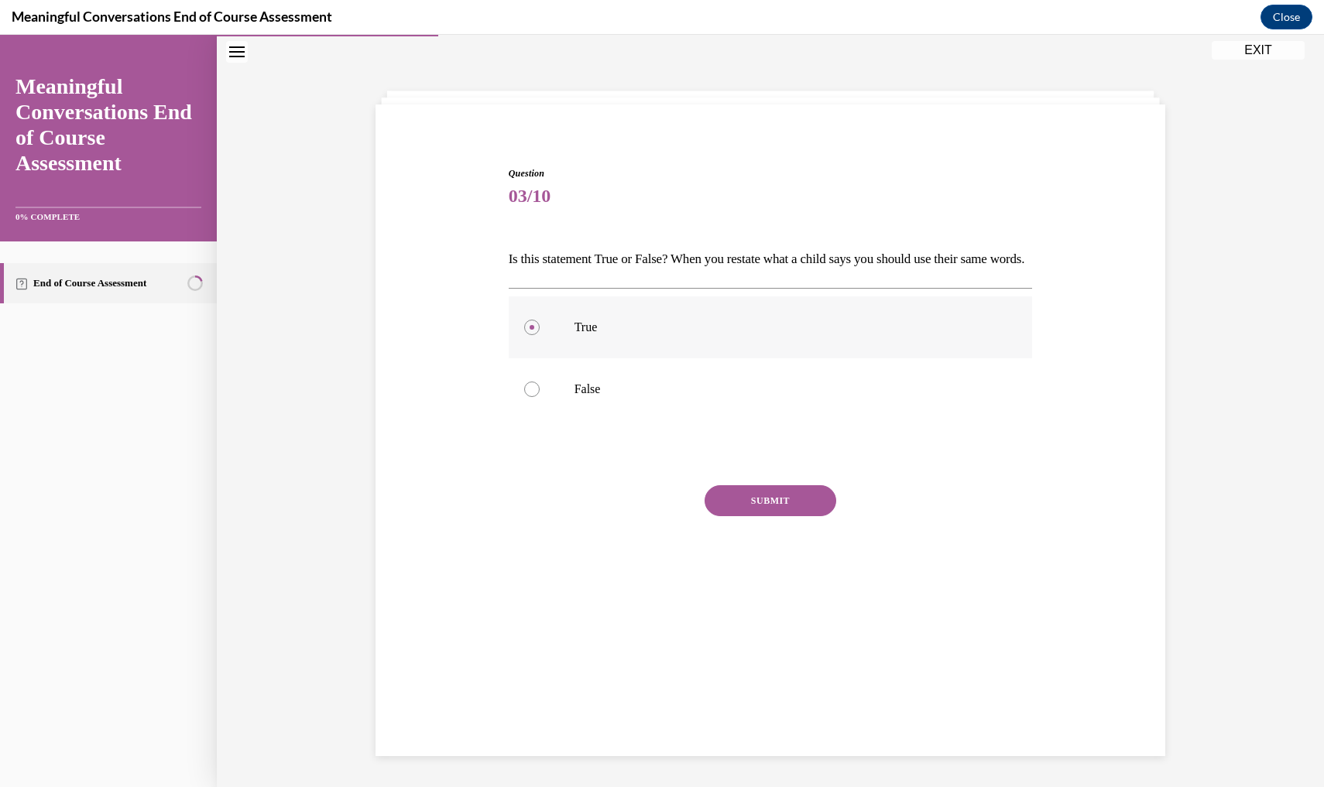
click at [532, 335] on input "True" at bounding box center [531, 327] width 15 height 15
click at [540, 334] on label "True" at bounding box center [771, 328] width 524 height 62
click at [540, 334] on input "True" at bounding box center [531, 327] width 15 height 15
click at [540, 334] on label "True" at bounding box center [771, 328] width 524 height 62
click at [540, 334] on input "True" at bounding box center [531, 327] width 15 height 15
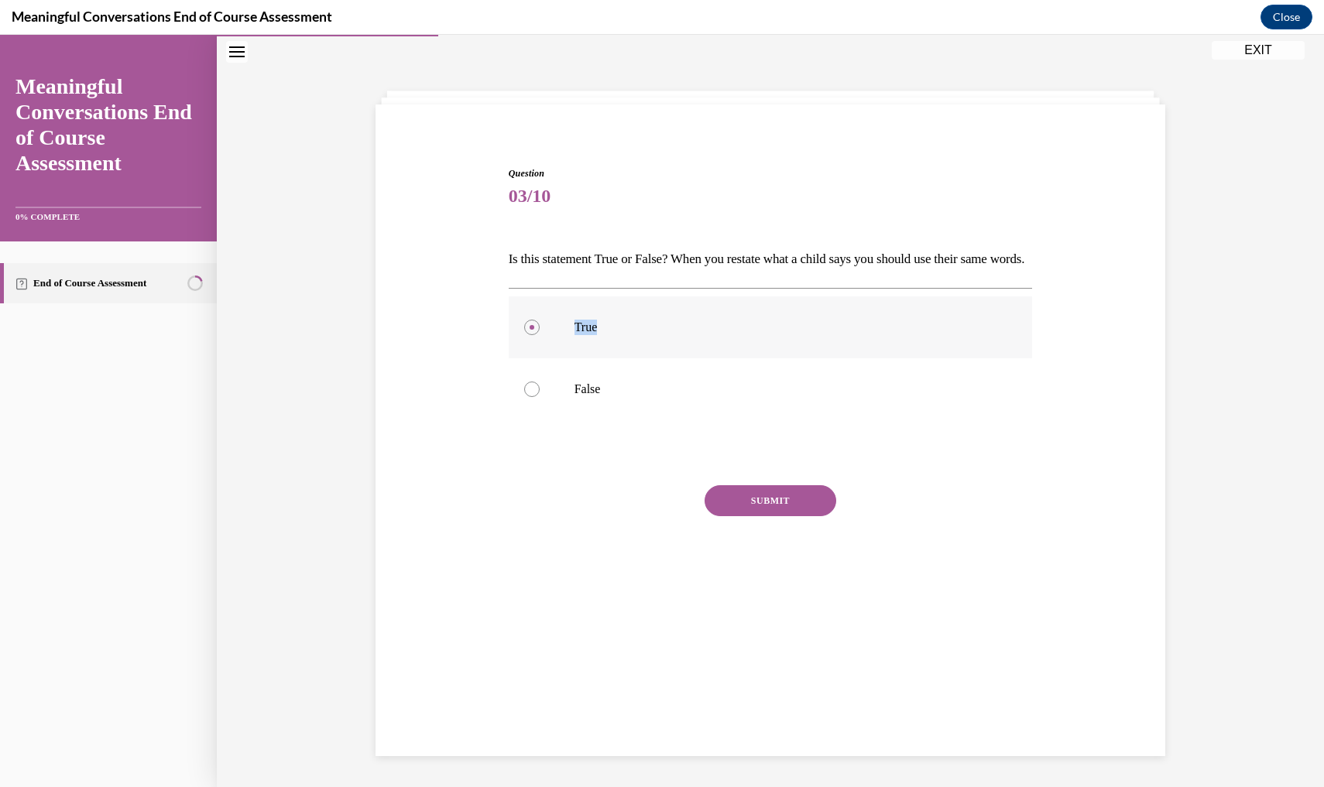
click at [540, 334] on label "True" at bounding box center [771, 328] width 524 height 62
click at [540, 334] on input "True" at bounding box center [531, 327] width 15 height 15
click at [540, 334] on label "True" at bounding box center [771, 328] width 524 height 62
click at [540, 334] on input "True" at bounding box center [531, 327] width 15 height 15
click at [523, 331] on label "True" at bounding box center [771, 328] width 524 height 62
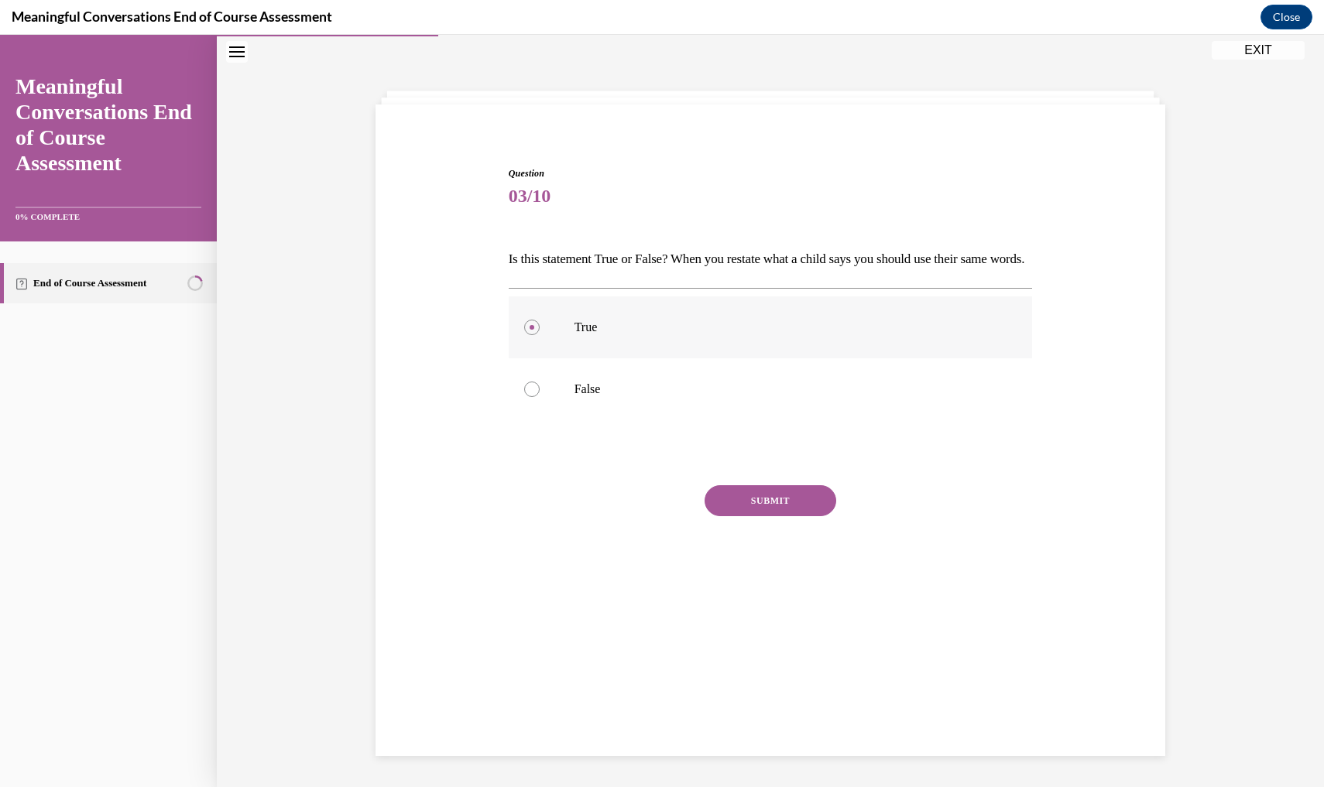
click at [524, 331] on input "True" at bounding box center [531, 327] width 15 height 15
click at [531, 329] on label "True" at bounding box center [771, 328] width 524 height 62
click at [531, 329] on input "True" at bounding box center [531, 327] width 15 height 15
click at [531, 329] on label "True" at bounding box center [771, 328] width 524 height 62
click at [531, 329] on input "True" at bounding box center [531, 327] width 15 height 15
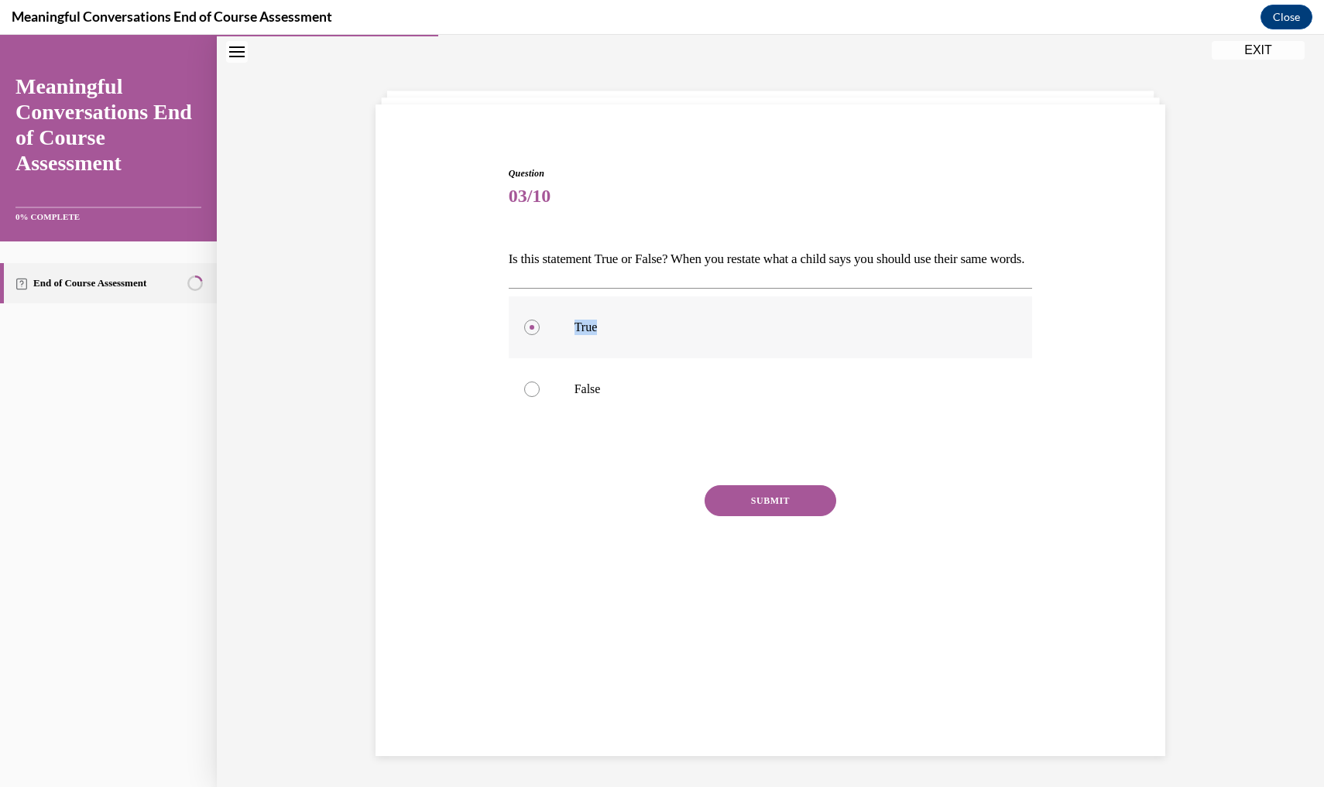
drag, startPoint x: 531, startPoint y: 329, endPoint x: 615, endPoint y: 345, distance: 85.0
click at [614, 345] on label "True" at bounding box center [771, 328] width 524 height 62
click at [540, 335] on input "True" at bounding box center [531, 327] width 15 height 15
click at [785, 420] on label "False" at bounding box center [771, 389] width 524 height 62
click at [540, 397] on input "False" at bounding box center [531, 389] width 15 height 15
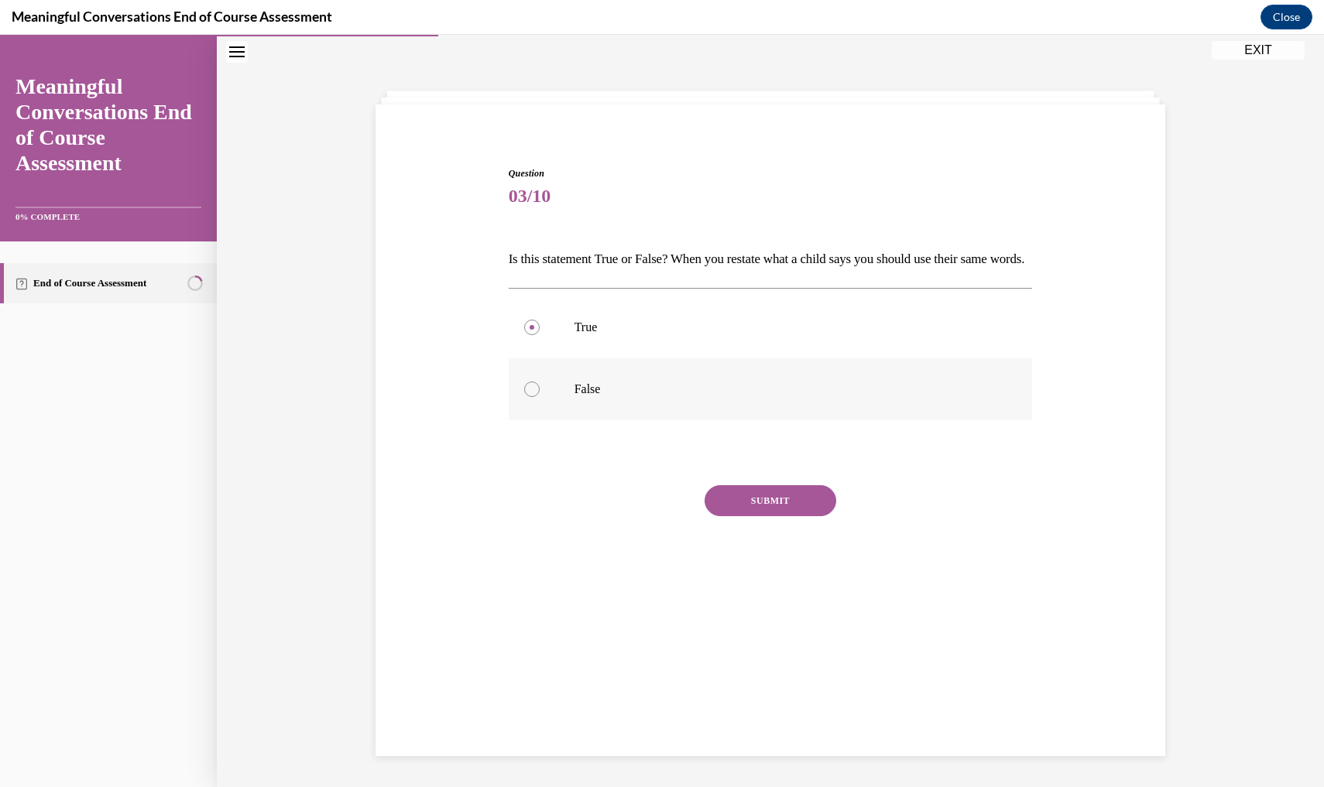
radio input "true"
click at [785, 420] on label "False" at bounding box center [771, 389] width 524 height 62
click at [540, 397] on input "False" at bounding box center [531, 389] width 15 height 15
click at [787, 420] on label "False" at bounding box center [771, 389] width 524 height 62
click at [540, 397] on input "False" at bounding box center [531, 389] width 15 height 15
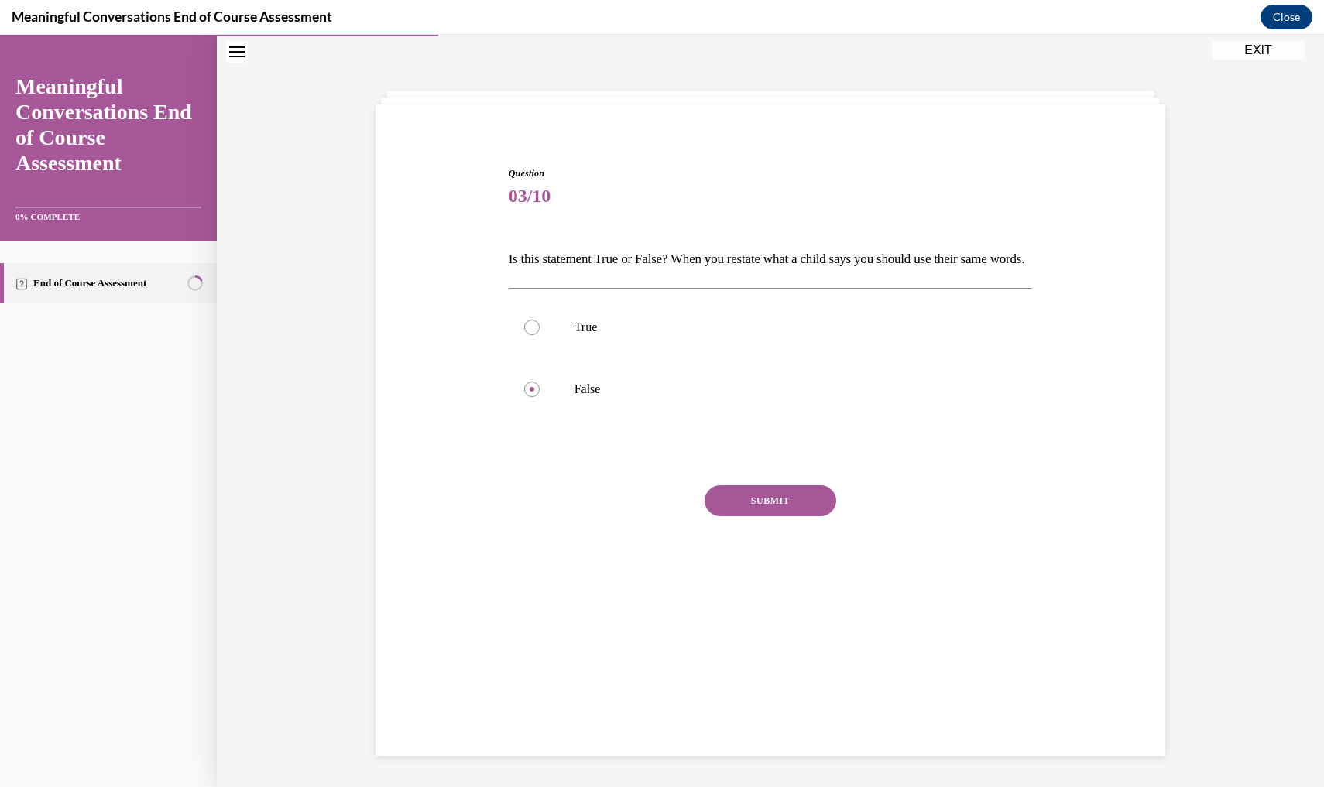
click at [763, 428] on div "True False" at bounding box center [771, 358] width 524 height 140
click at [782, 428] on div "True False" at bounding box center [771, 358] width 524 height 140
click at [780, 428] on div "True False" at bounding box center [771, 358] width 524 height 140
click at [780, 462] on div at bounding box center [771, 453] width 524 height 19
click at [780, 420] on label "False" at bounding box center [771, 389] width 524 height 62
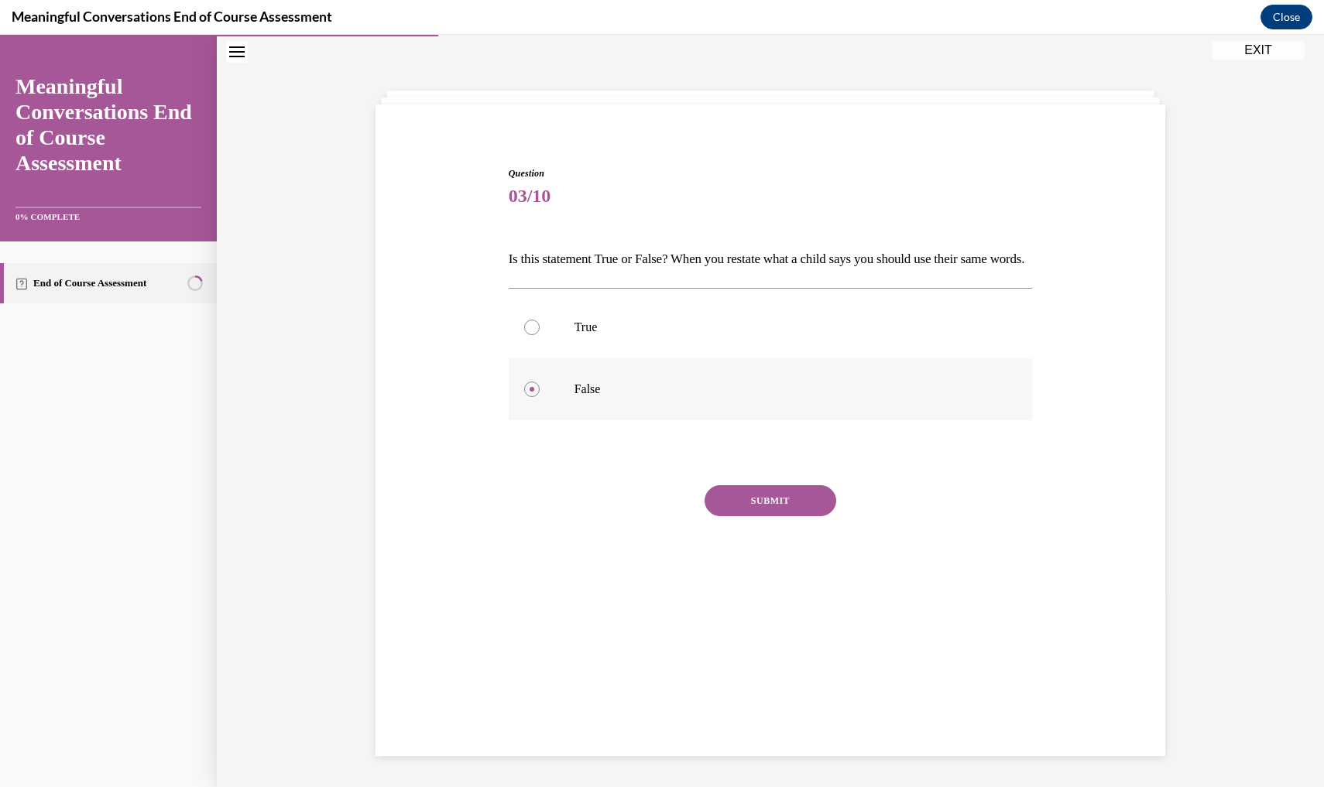
click at [540, 397] on input "False" at bounding box center [531, 389] width 15 height 15
click at [780, 420] on label "False" at bounding box center [771, 389] width 524 height 62
click at [540, 397] on input "False" at bounding box center [531, 389] width 15 height 15
click at [780, 420] on label "False" at bounding box center [771, 389] width 524 height 62
click at [540, 397] on input "False" at bounding box center [531, 389] width 15 height 15
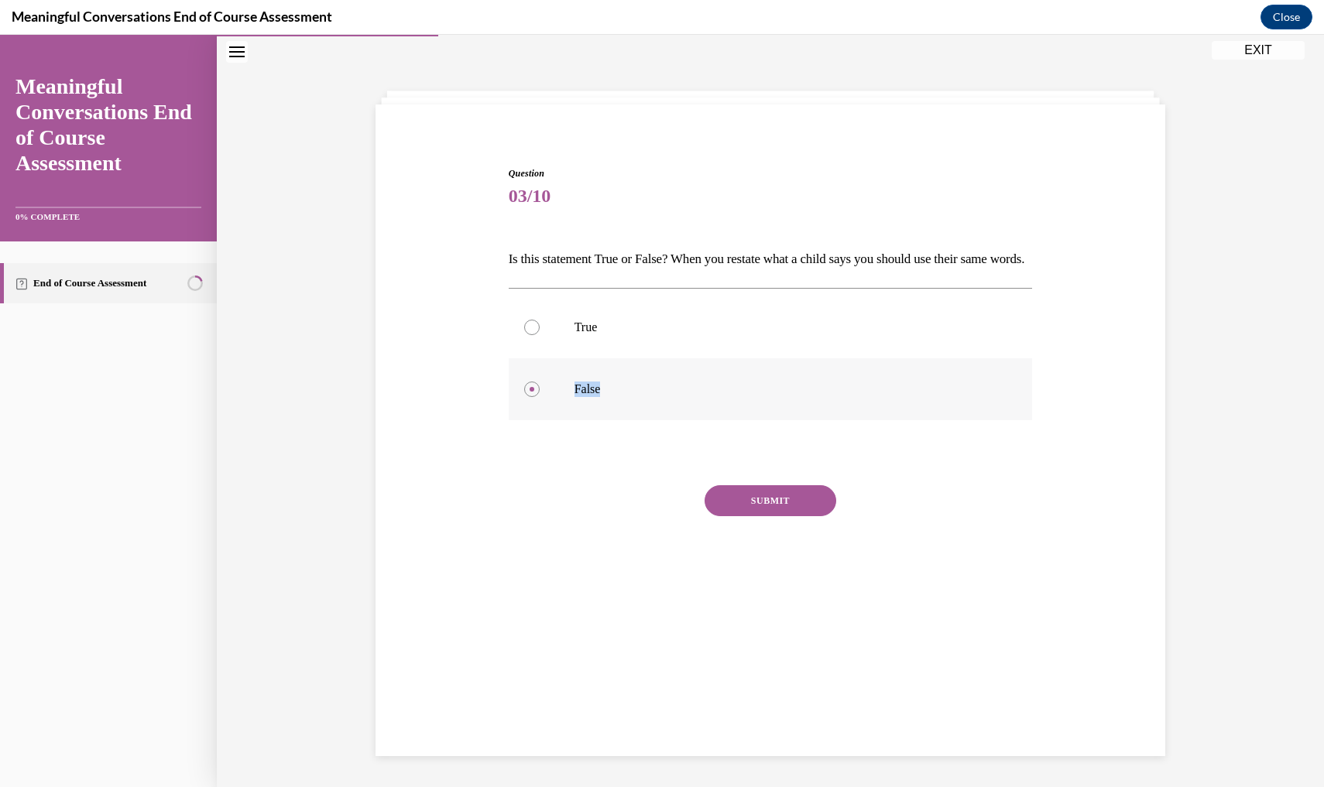
click at [780, 420] on label "False" at bounding box center [771, 389] width 524 height 62
click at [540, 397] on input "False" at bounding box center [531, 389] width 15 height 15
click at [773, 462] on div at bounding box center [771, 453] width 524 height 19
click at [773, 492] on div "Question 03/10 Is this statement True or False? When you restate what a child s…" at bounding box center [771, 389] width 524 height 446
click at [773, 499] on div "Question 03/10 Is this statement True or False? When you restate what a child s…" at bounding box center [771, 389] width 524 height 446
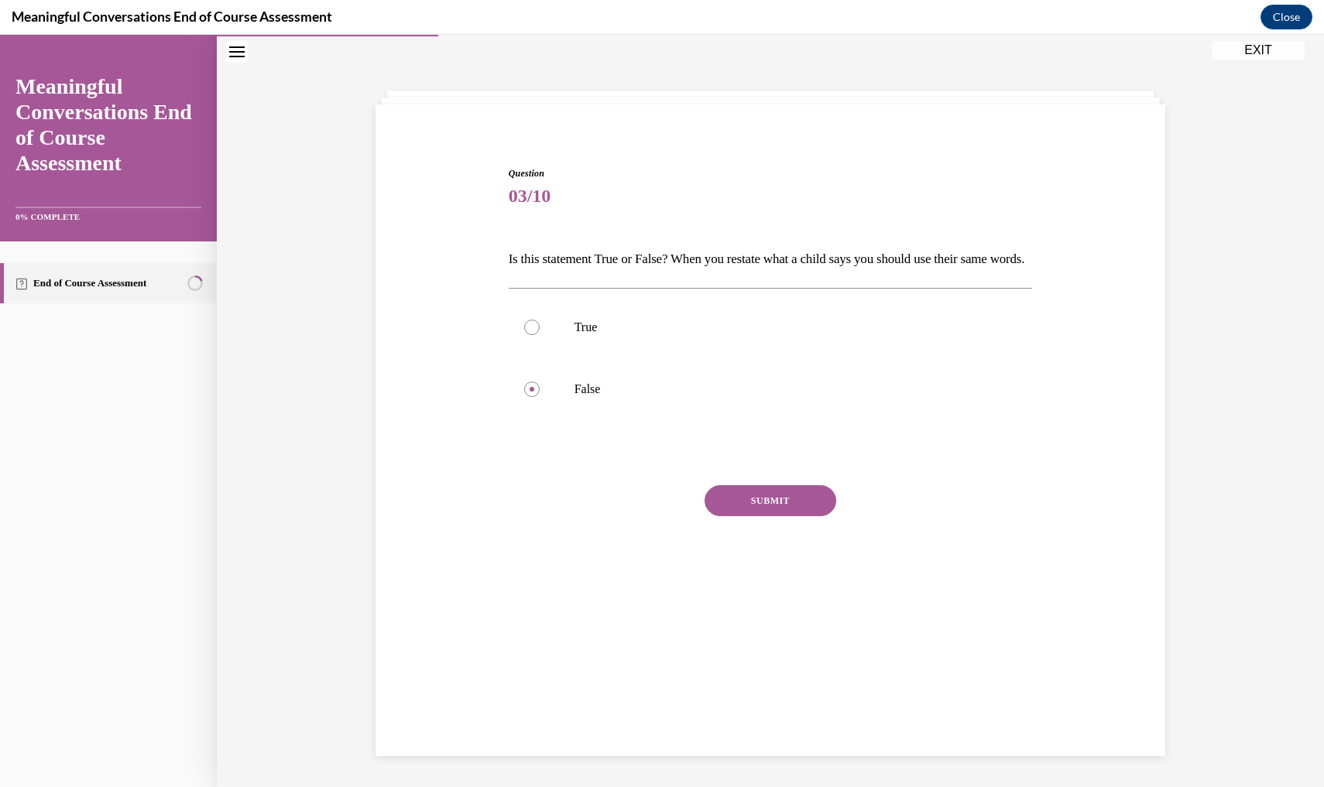
click at [773, 503] on div "Question 03/10 Is this statement True or False? When you restate what a child s…" at bounding box center [771, 389] width 524 height 446
drag, startPoint x: 773, startPoint y: 503, endPoint x: 773, endPoint y: 516, distance: 13.2
click at [773, 516] on div "Question 03/10 Is this statement True or False? When you restate what a child s…" at bounding box center [771, 389] width 524 height 446
click at [773, 516] on button "SUBMIT" at bounding box center [771, 500] width 132 height 31
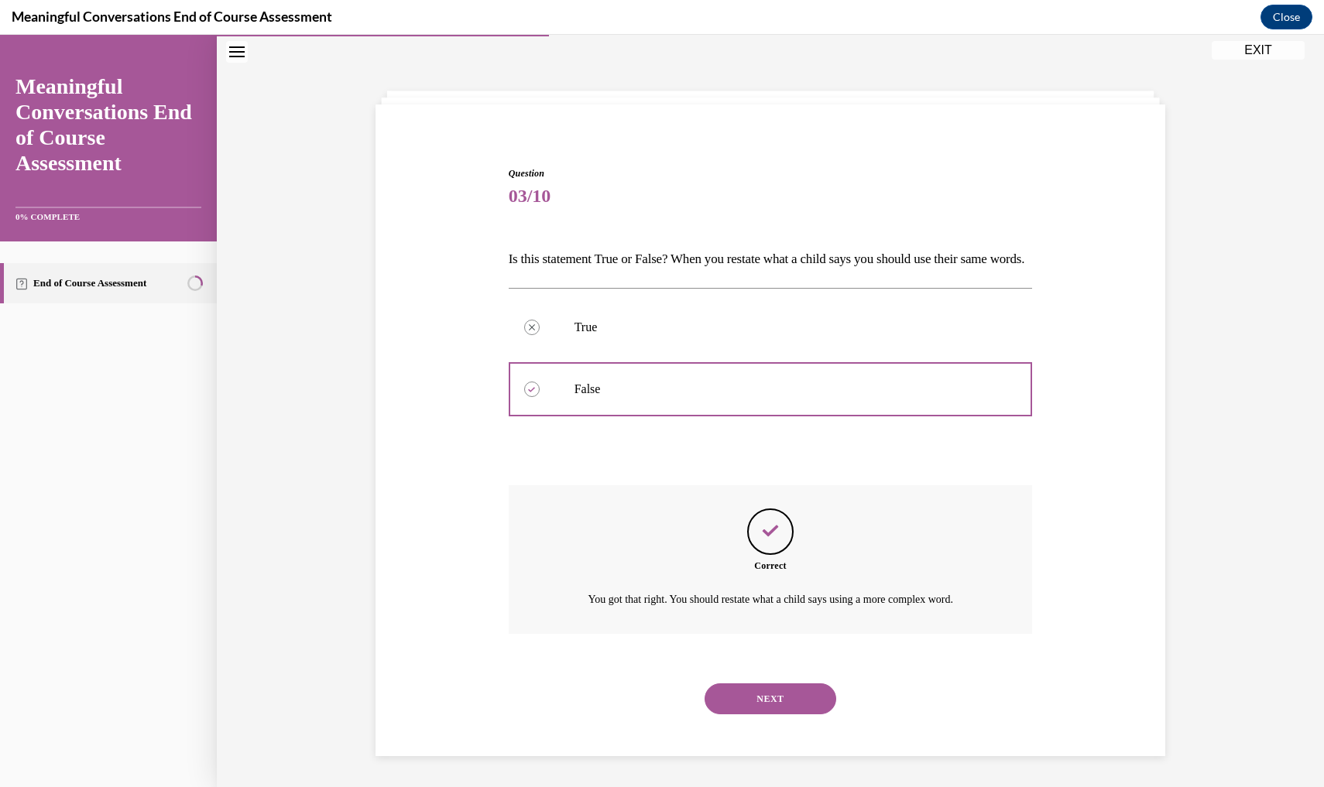
click at [773, 516] on div "Question 03/10 Is this statement True or False? When you restate what a child s…" at bounding box center [771, 451] width 524 height 571
click at [752, 609] on p "You got that right. You should restate what a child says using a more complex w…" at bounding box center [770, 600] width 407 height 19
drag, startPoint x: 790, startPoint y: 632, endPoint x: 778, endPoint y: 702, distance: 71.4
click at [778, 702] on div "Question 03/10 Is this statement True or False? When you restate what a child s…" at bounding box center [771, 451] width 524 height 571
click at [778, 702] on button "NEXT" at bounding box center [771, 699] width 132 height 31
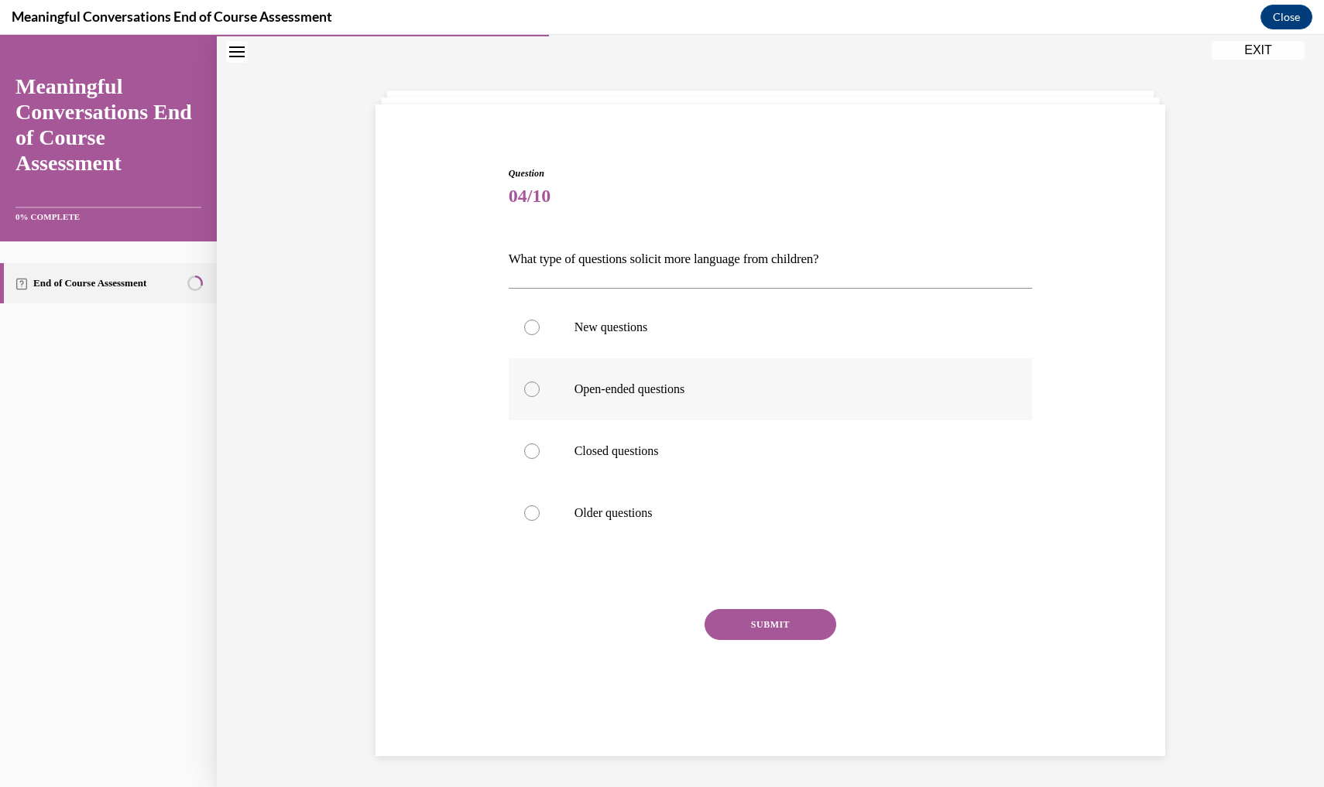
click at [638, 392] on p "Open-ended questions" at bounding box center [784, 389] width 420 height 15
click at [540, 392] on input "Open-ended questions" at bounding box center [531, 389] width 15 height 15
radio input "true"
click at [746, 619] on button "SUBMIT" at bounding box center [771, 624] width 132 height 31
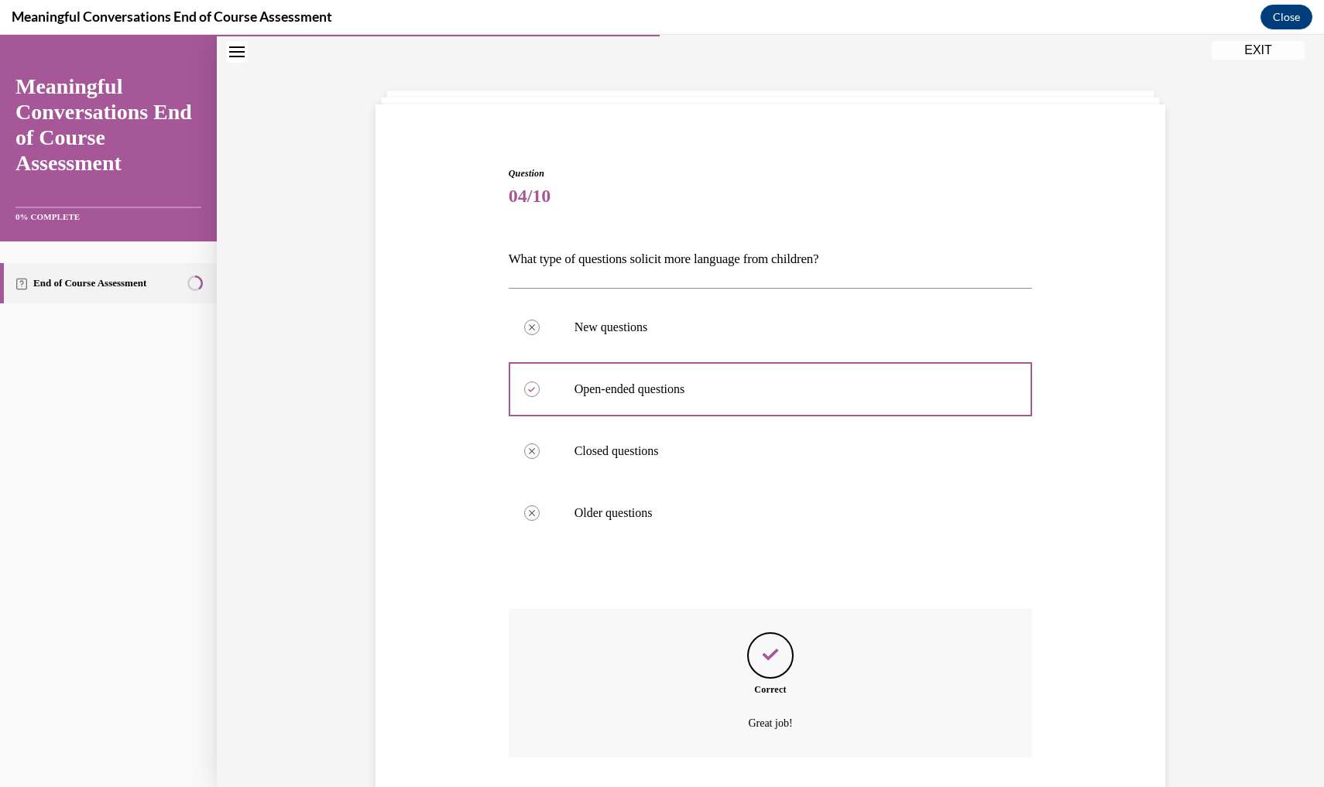
scroll to position [135, 0]
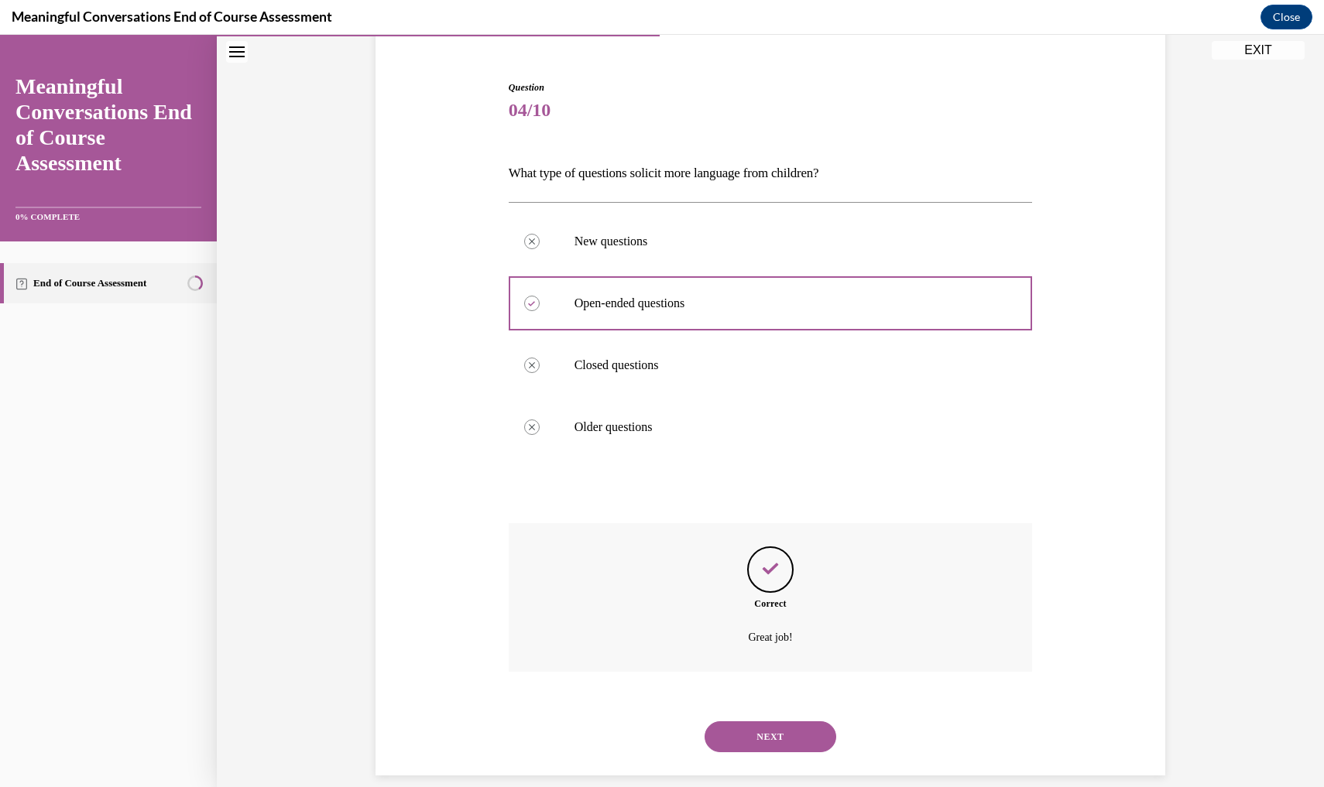
click at [775, 705] on button "NEXT" at bounding box center [771, 737] width 132 height 31
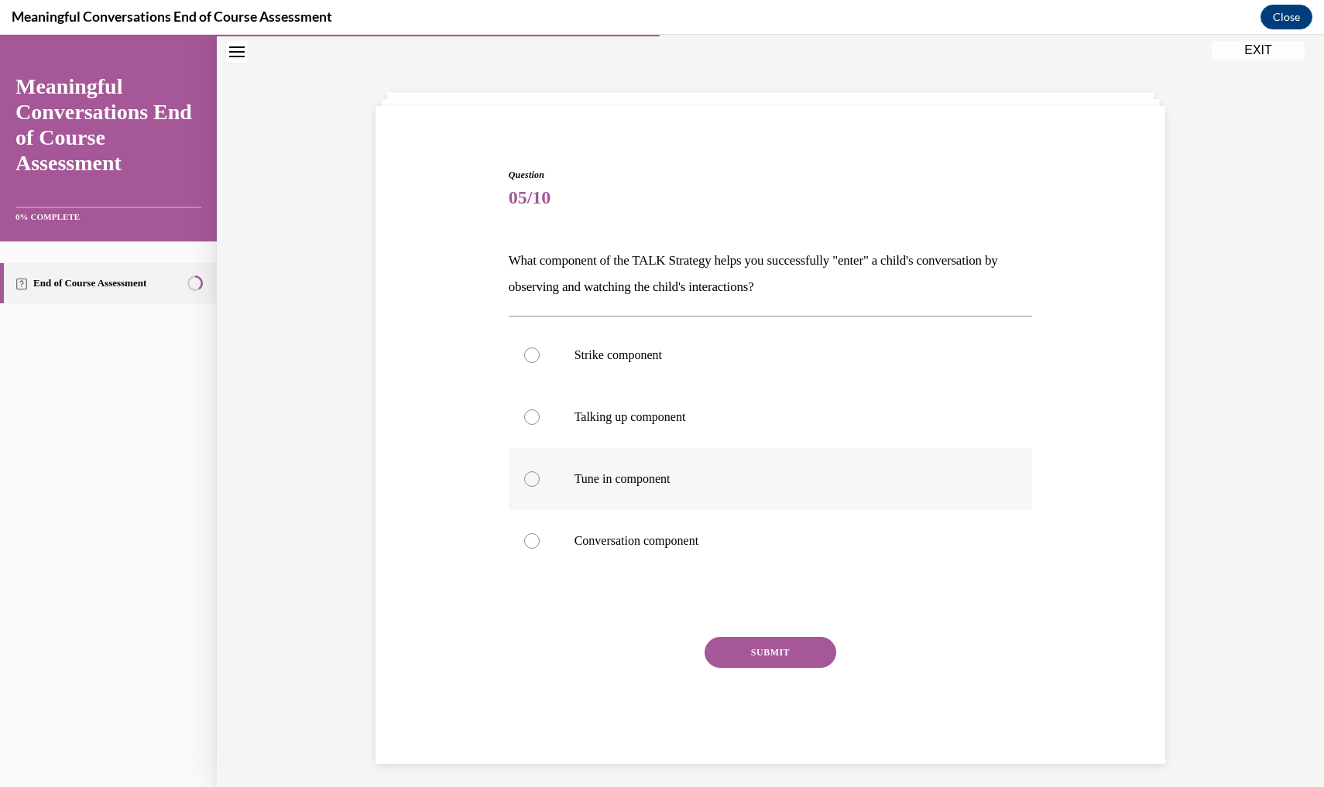
click at [724, 480] on p "Tune in component" at bounding box center [784, 479] width 420 height 15
click at [540, 480] on input "Tune in component" at bounding box center [531, 479] width 15 height 15
radio input "true"
click at [764, 650] on button "SUBMIT" at bounding box center [771, 652] width 132 height 31
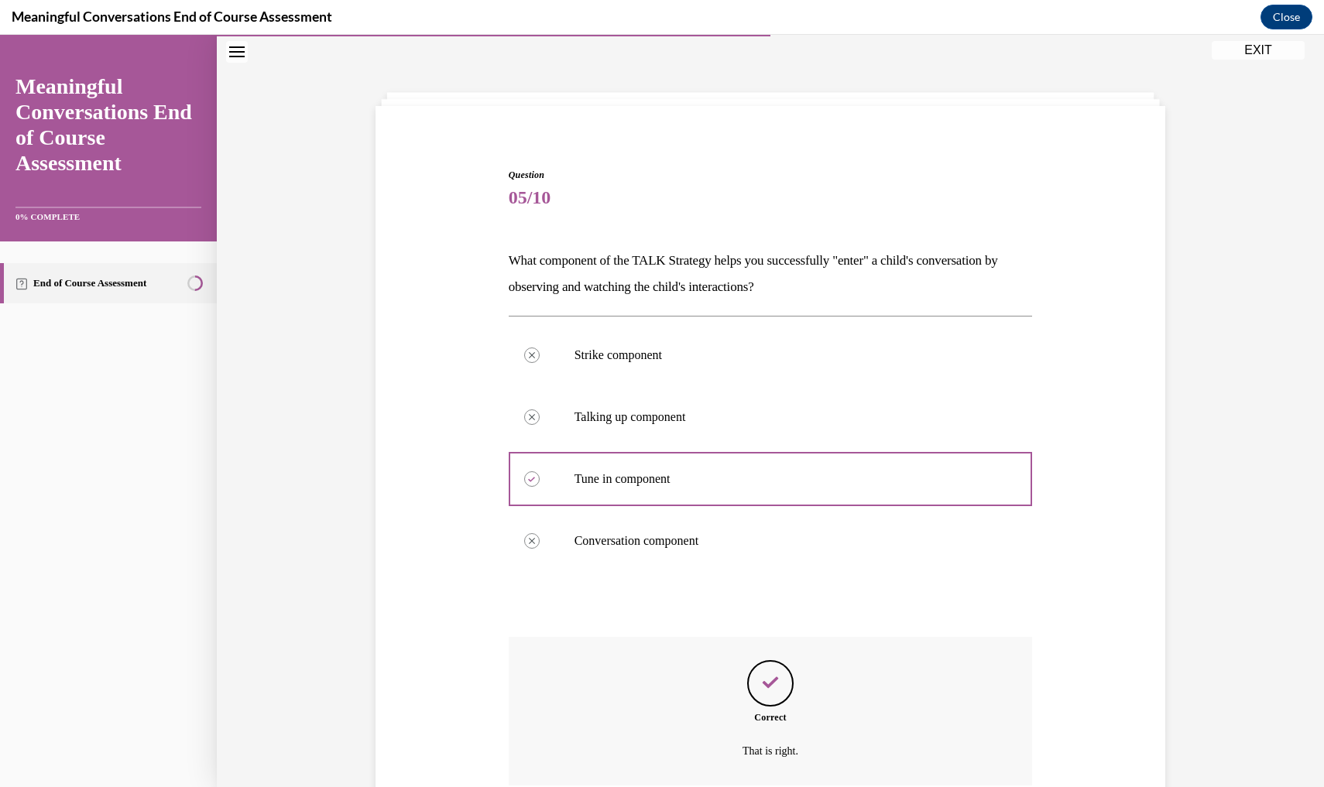
scroll to position [161, 0]
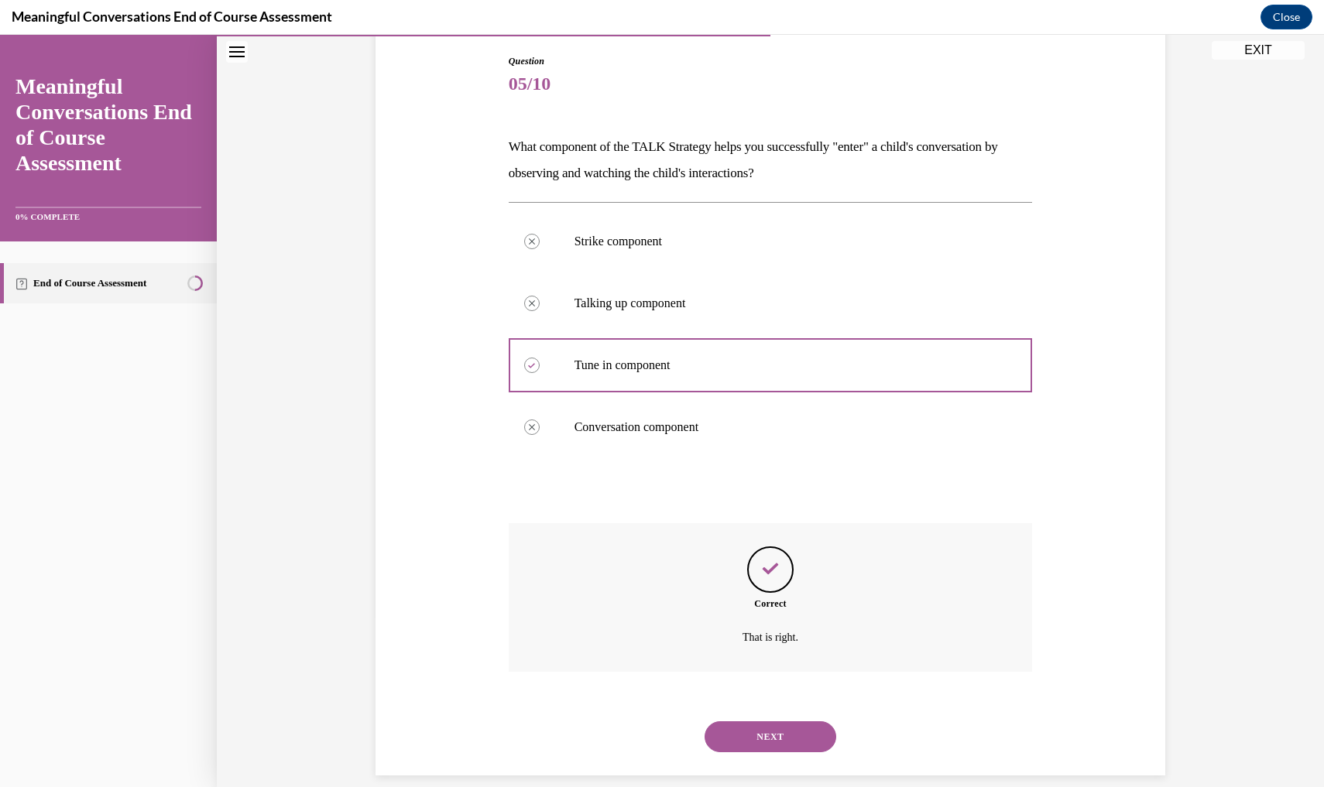
click at [764, 705] on button "NEXT" at bounding box center [771, 737] width 132 height 31
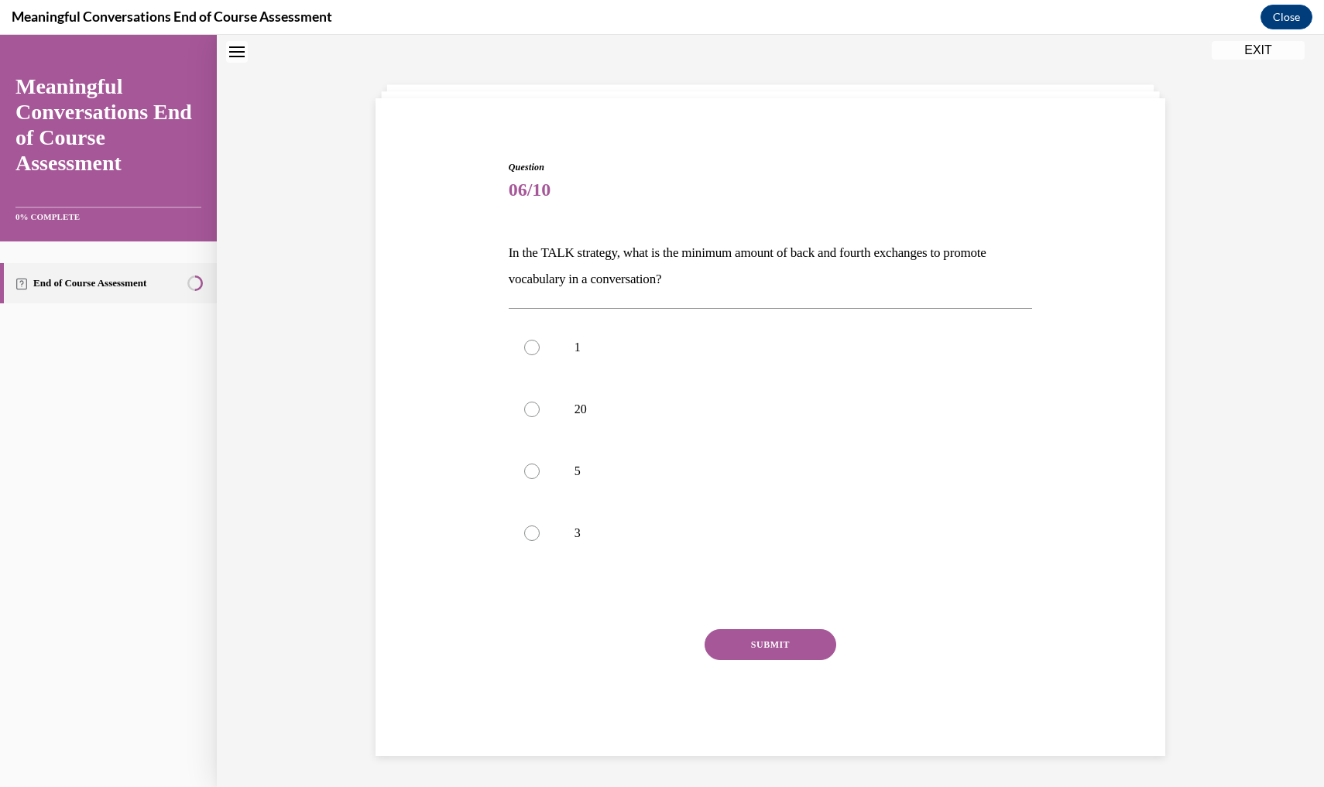
scroll to position [47, 0]
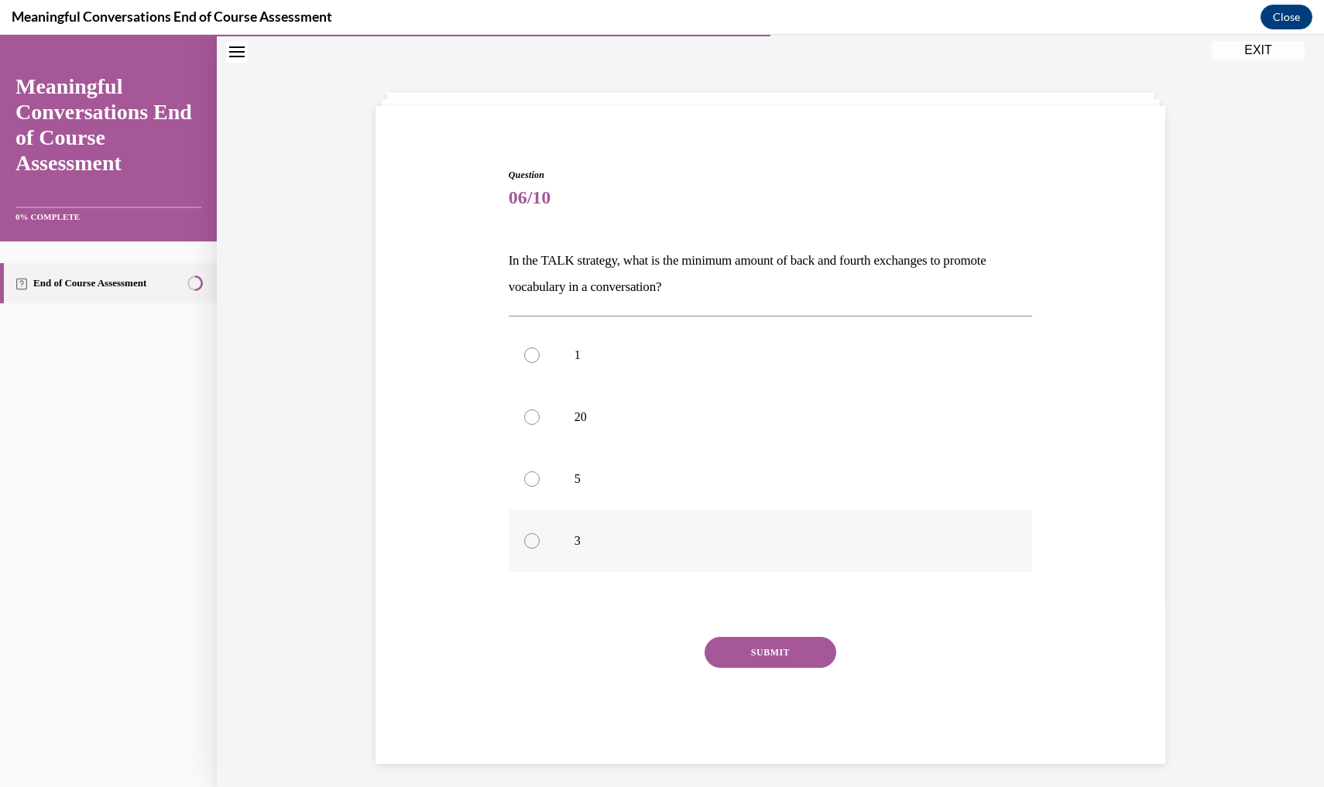
click at [656, 545] on p "3" at bounding box center [784, 540] width 420 height 15
click at [540, 545] on input "3" at bounding box center [531, 540] width 15 height 15
radio input "true"
click at [753, 658] on button "SUBMIT" at bounding box center [771, 652] width 132 height 31
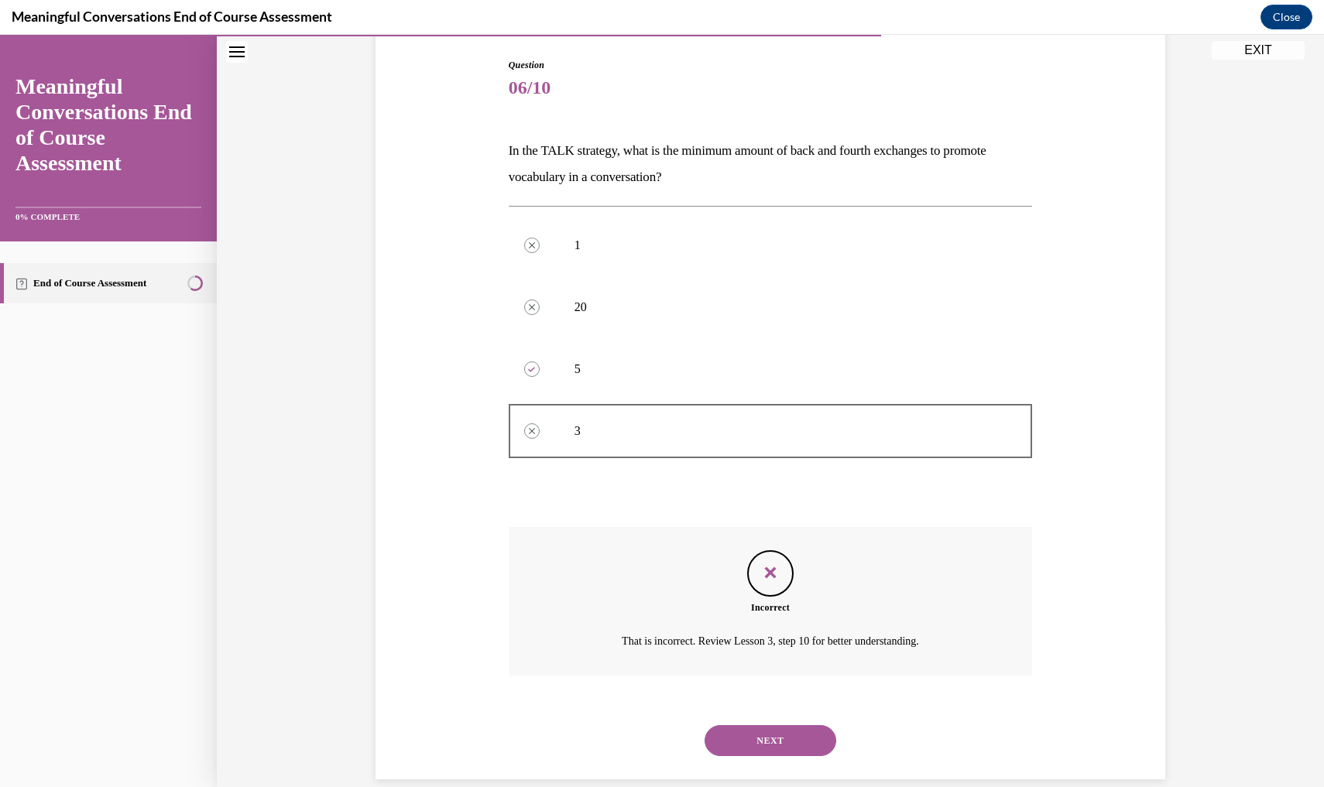
scroll to position [161, 0]
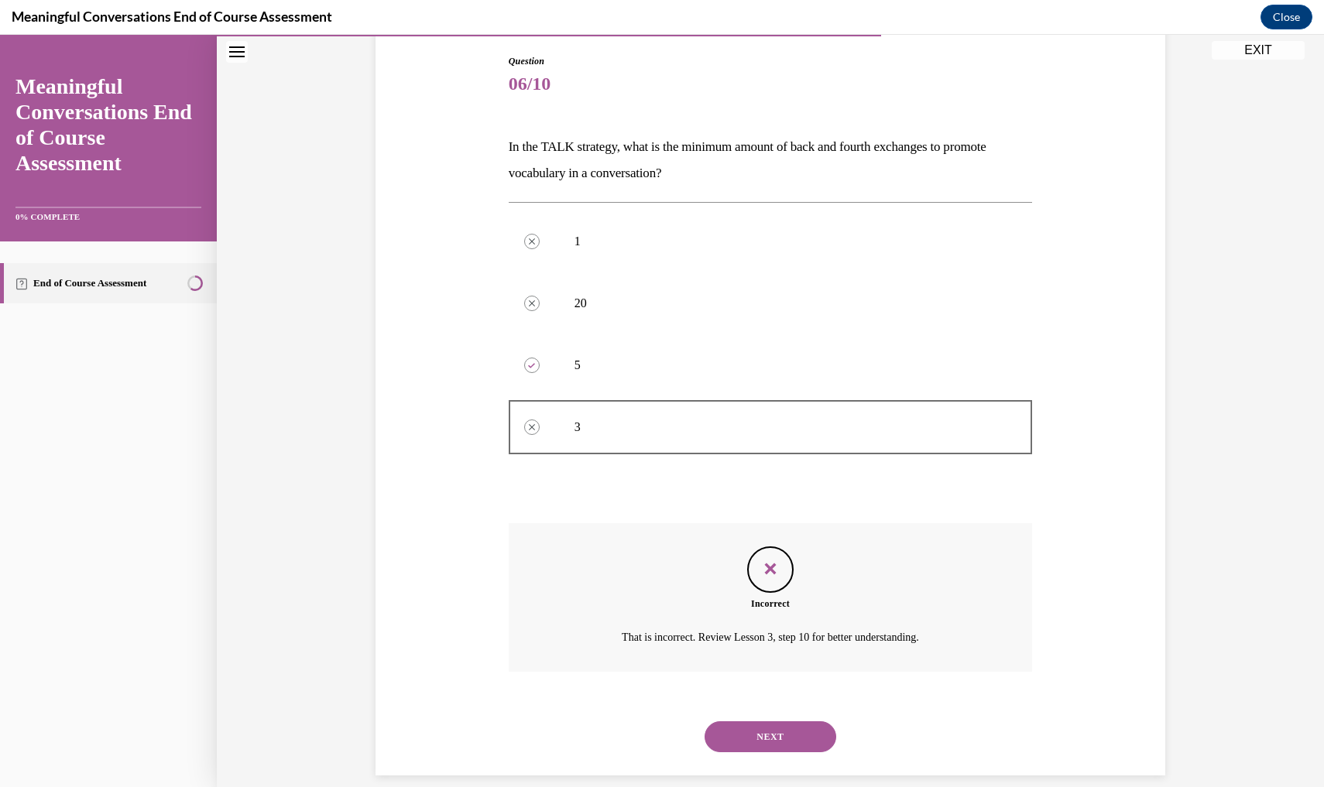
click at [766, 705] on button "NEXT" at bounding box center [771, 737] width 132 height 31
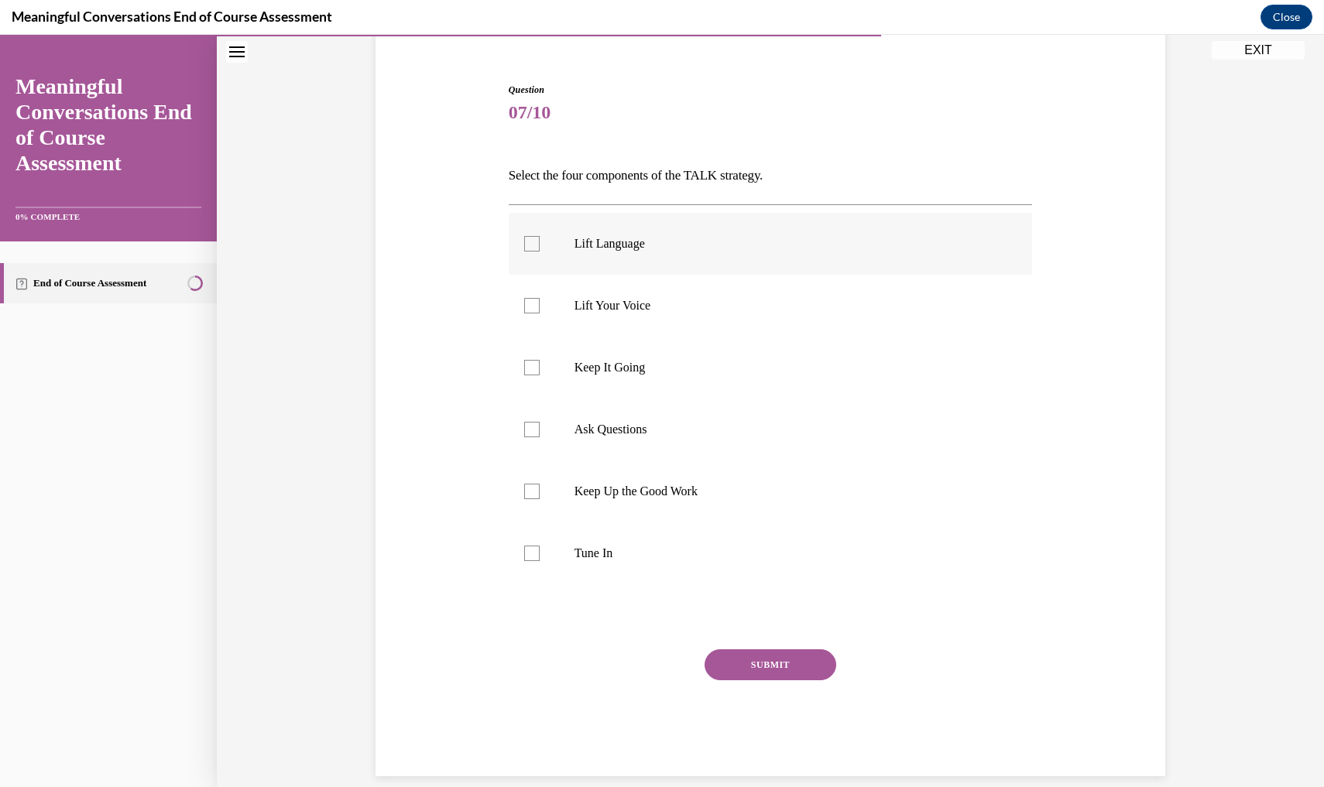
click at [549, 253] on label "Lift Language" at bounding box center [771, 244] width 524 height 62
click at [540, 252] on input "Lift Language" at bounding box center [531, 243] width 15 height 15
checkbox input "true"
click at [550, 437] on label "Ask Questions" at bounding box center [771, 430] width 524 height 62
click at [540, 437] on input "Ask Questions" at bounding box center [531, 429] width 15 height 15
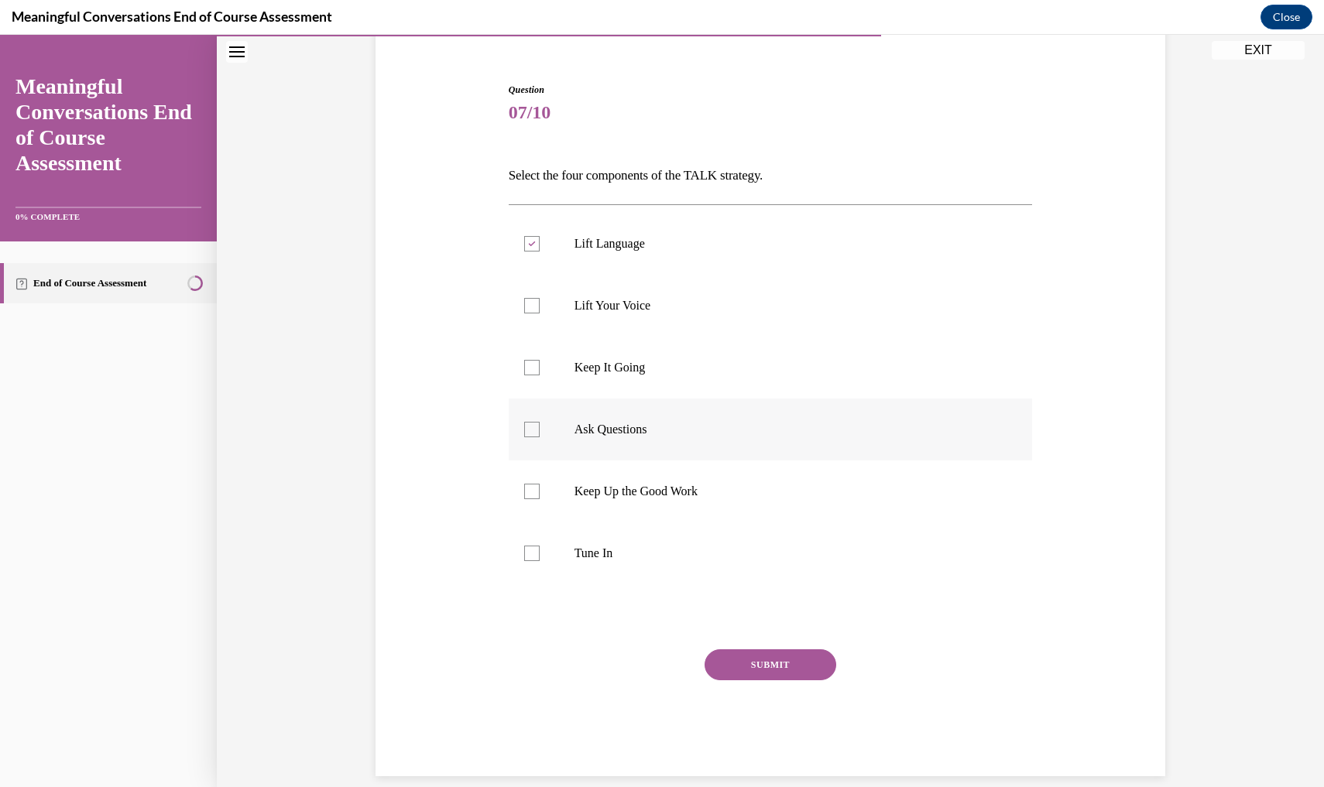
checkbox input "true"
click at [554, 489] on label "Keep Up the Good Work" at bounding box center [771, 492] width 524 height 62
click at [540, 489] on input "Keep Up the Good Work" at bounding box center [531, 491] width 15 height 15
click at [554, 489] on label "Keep Up the Good Work" at bounding box center [771, 492] width 524 height 62
click at [540, 489] on input "Keep Up the Good Work" at bounding box center [531, 491] width 15 height 15
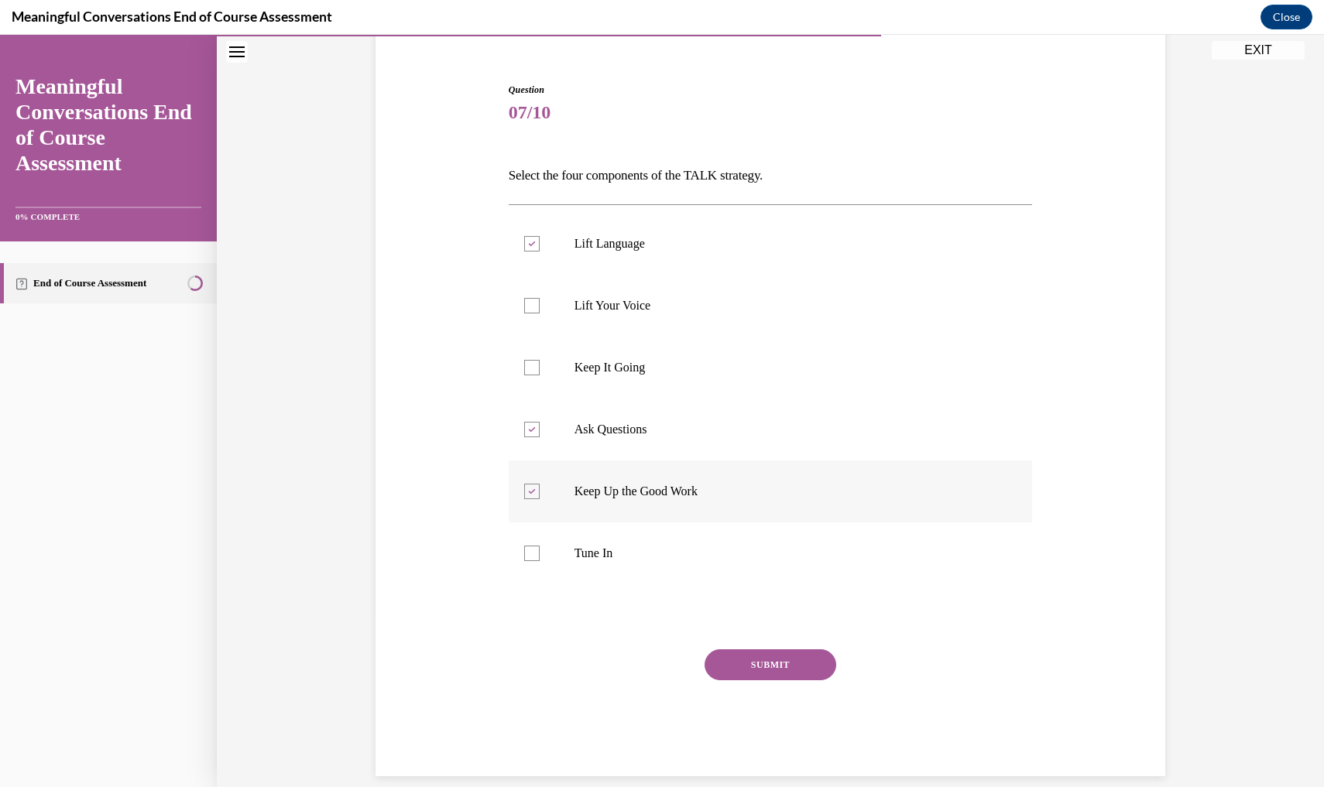
checkbox input "false"
click at [554, 376] on label "Keep It Going" at bounding box center [771, 368] width 524 height 62
click at [540, 376] on input "Keep It Going" at bounding box center [531, 367] width 15 height 15
checkbox input "true"
click at [559, 553] on label "Tune In" at bounding box center [771, 554] width 524 height 62
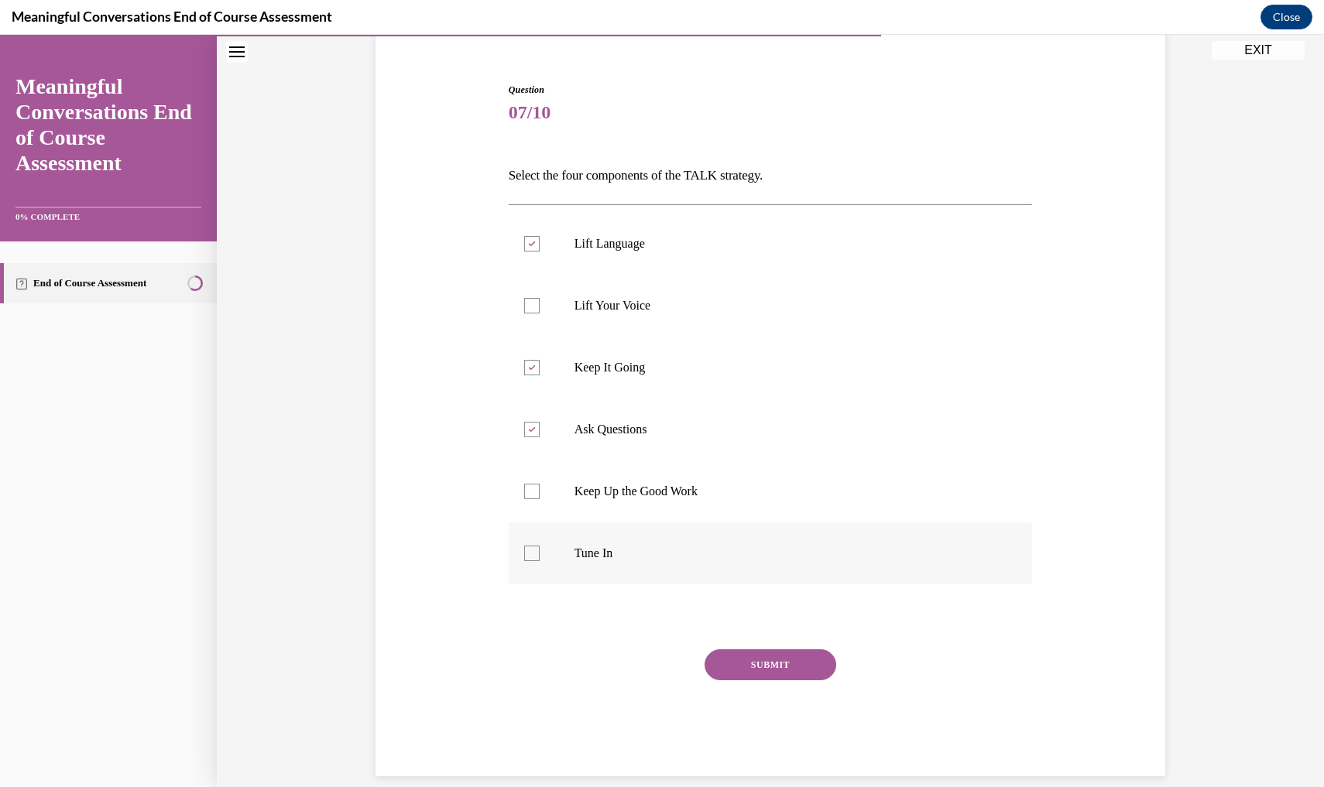
click at [540, 553] on input "Tune In" at bounding box center [531, 553] width 15 height 15
checkbox input "true"
click at [727, 657] on button "SUBMIT" at bounding box center [771, 665] width 132 height 31
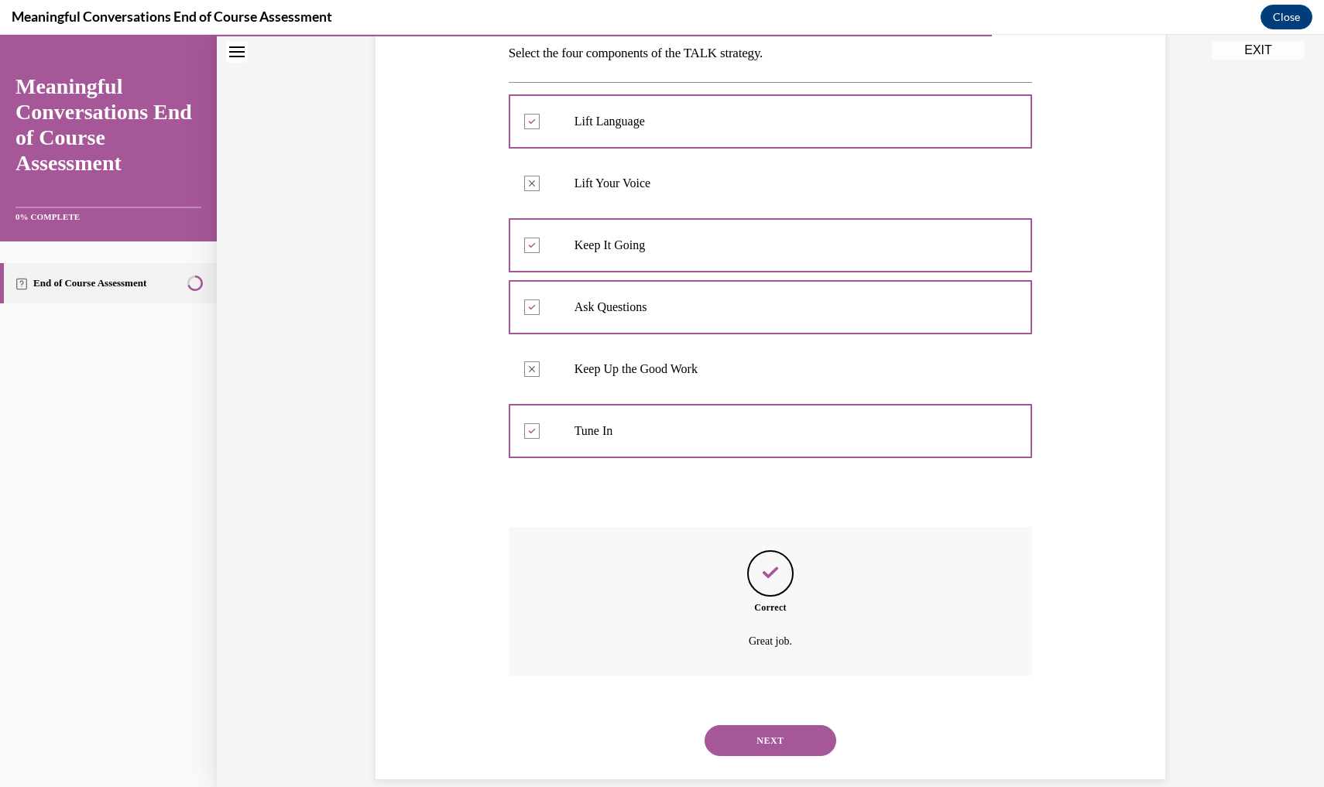
scroll to position [259, 0]
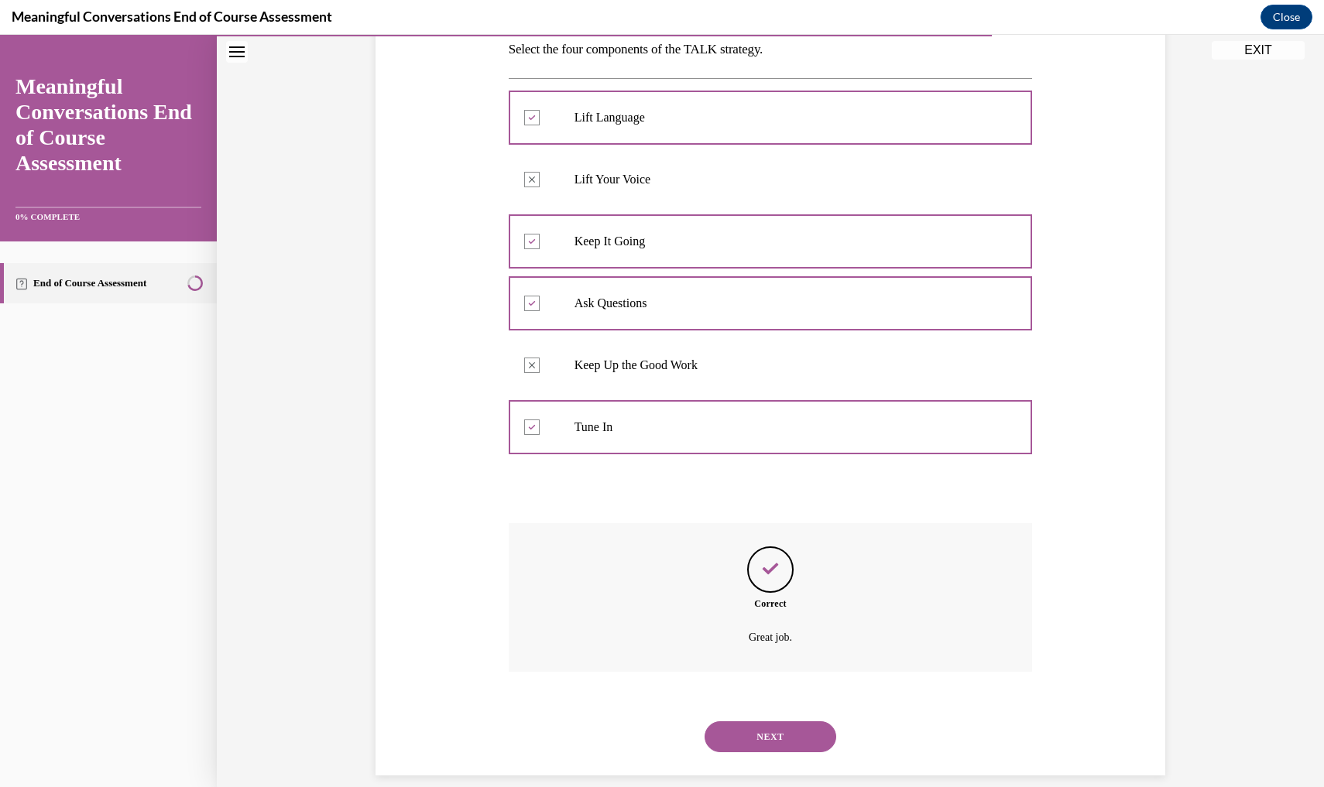
click at [749, 705] on button "NEXT" at bounding box center [771, 737] width 132 height 31
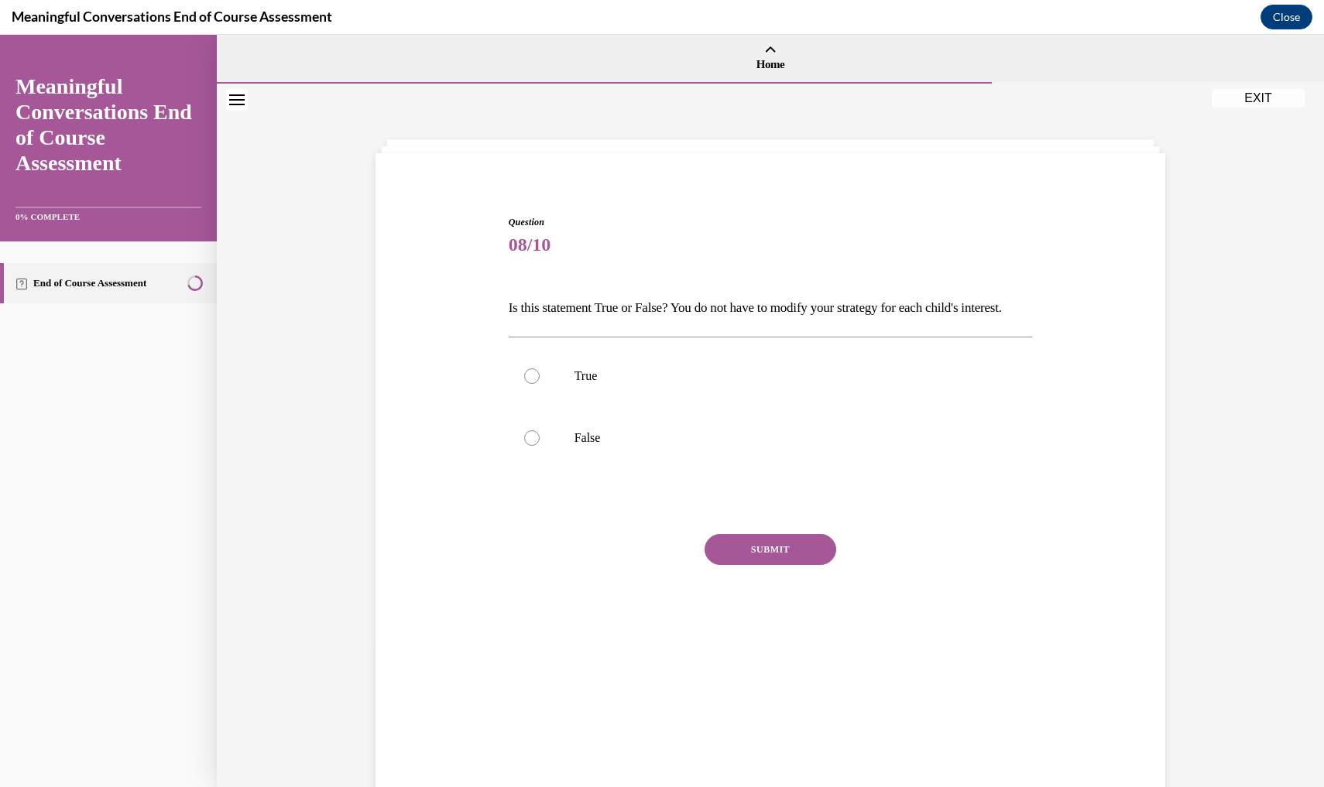
scroll to position [0, 0]
click at [638, 446] on p "False" at bounding box center [784, 437] width 420 height 15
click at [540, 446] on input "False" at bounding box center [531, 437] width 15 height 15
radio input "true"
click at [764, 565] on button "SUBMIT" at bounding box center [771, 549] width 132 height 31
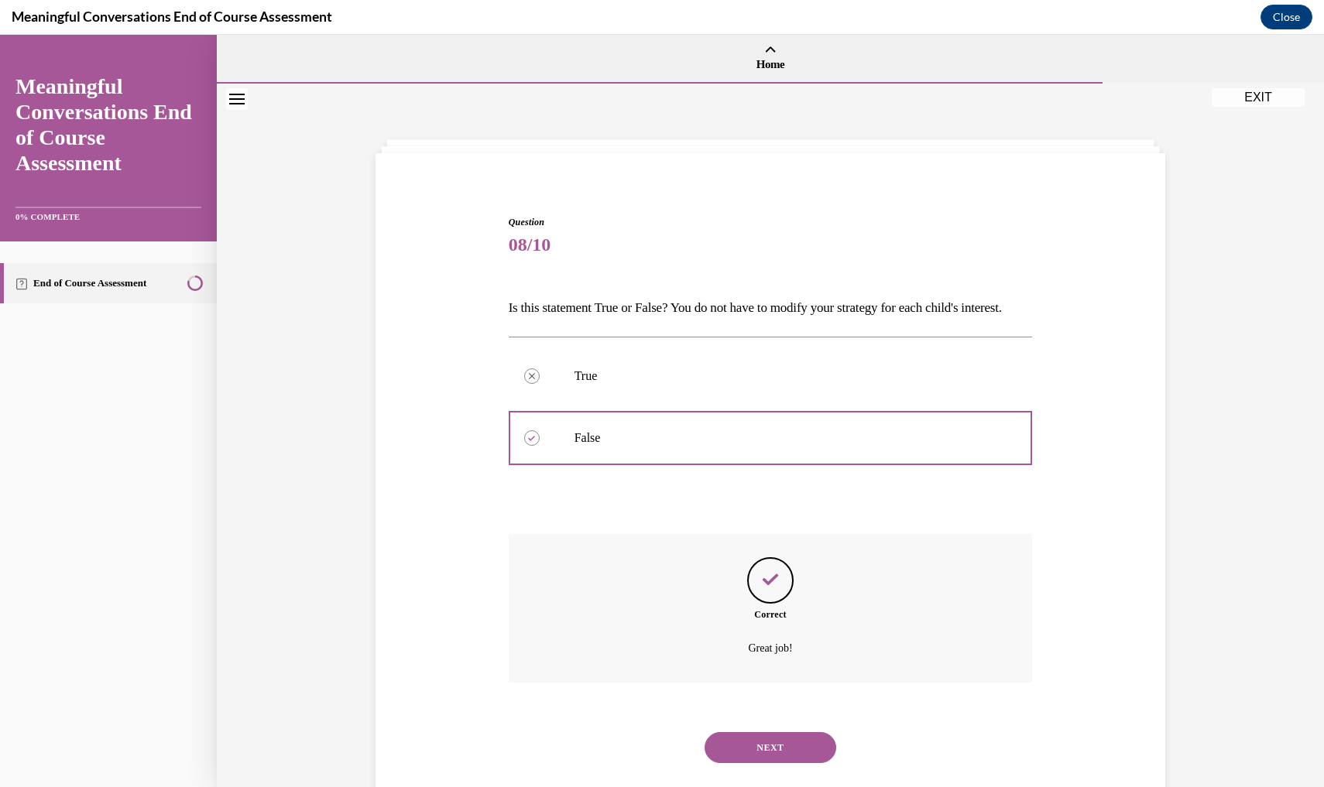
scroll to position [49, 0]
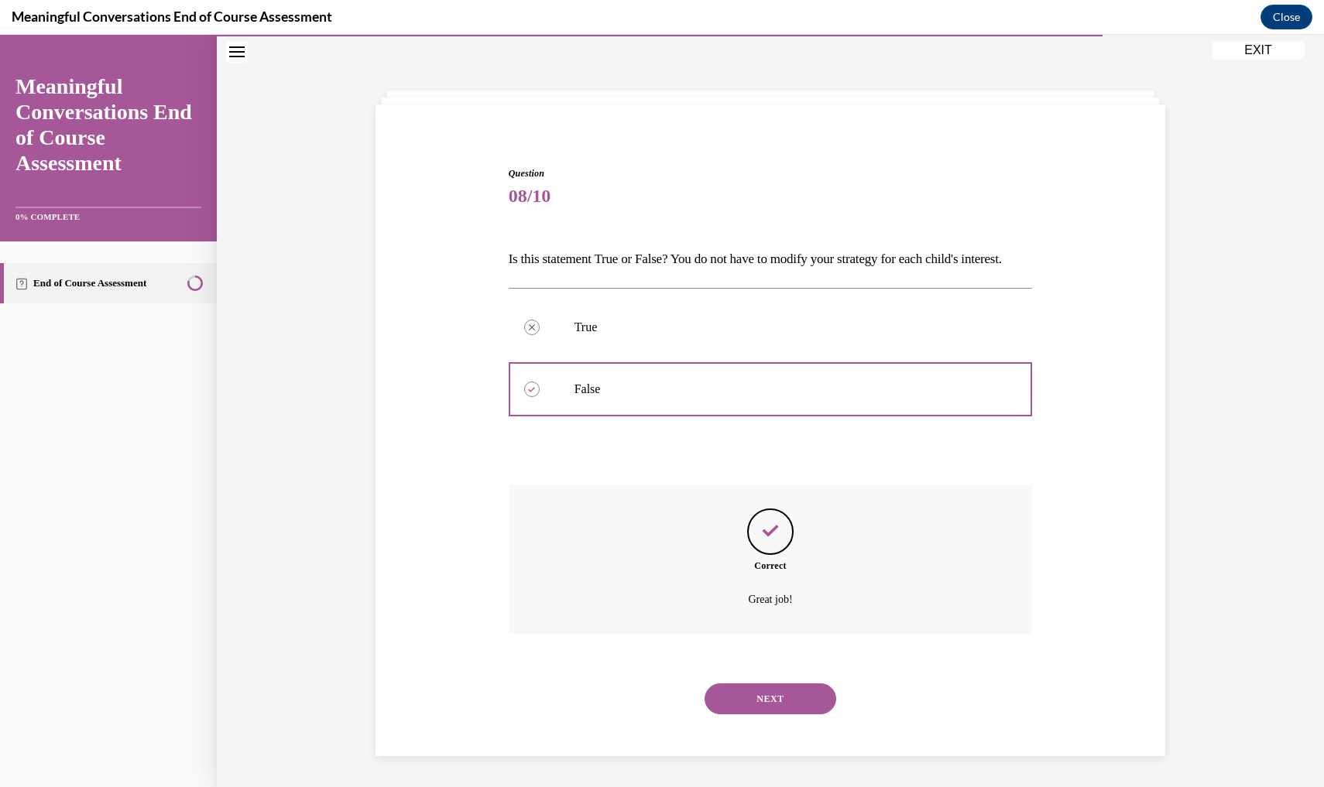
click at [780, 705] on button "NEXT" at bounding box center [771, 699] width 132 height 31
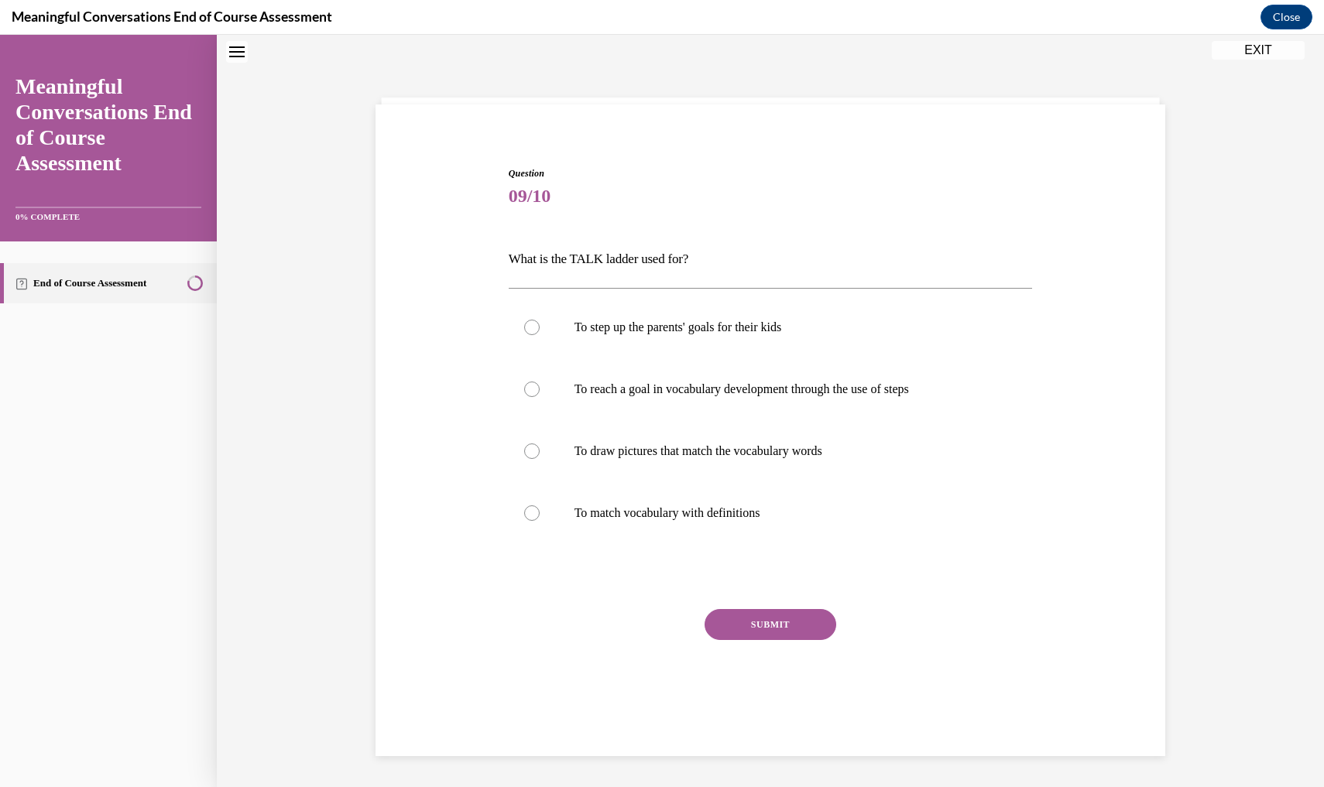
scroll to position [47, 0]
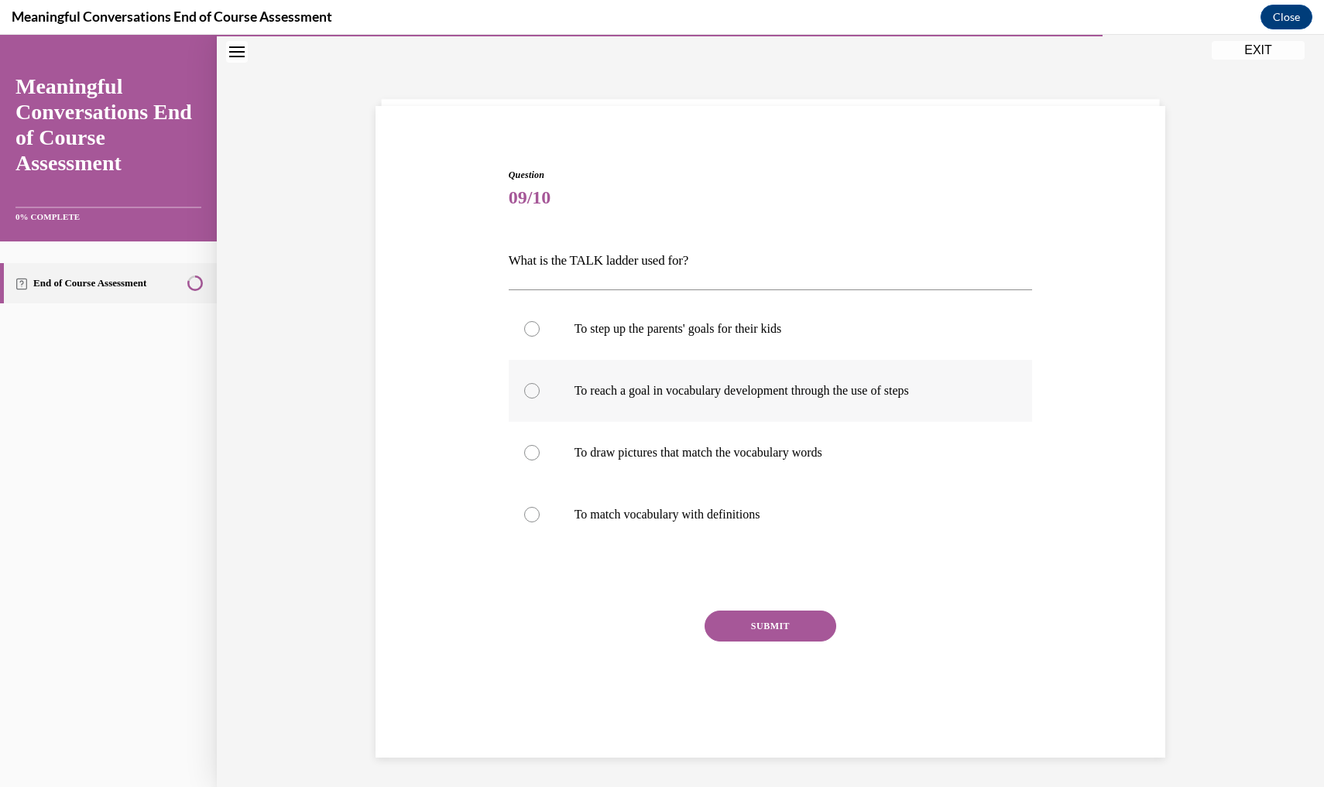
click at [730, 408] on label "To reach a goal in vocabulary development through the use of steps" at bounding box center [771, 391] width 524 height 62
click at [540, 399] on input "To reach a goal in vocabulary development through the use of steps" at bounding box center [531, 390] width 15 height 15
radio input "true"
click at [763, 628] on button "SUBMIT" at bounding box center [771, 626] width 132 height 31
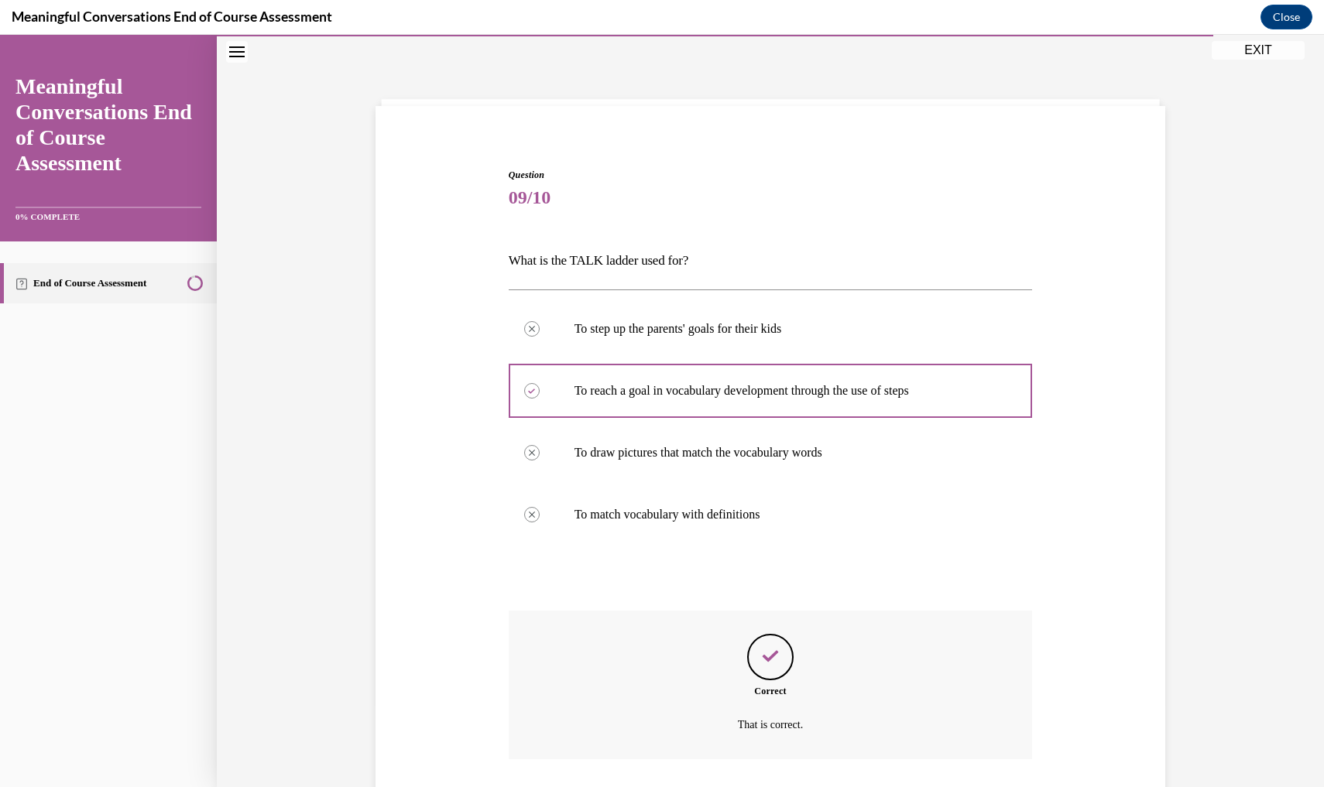
scroll to position [135, 0]
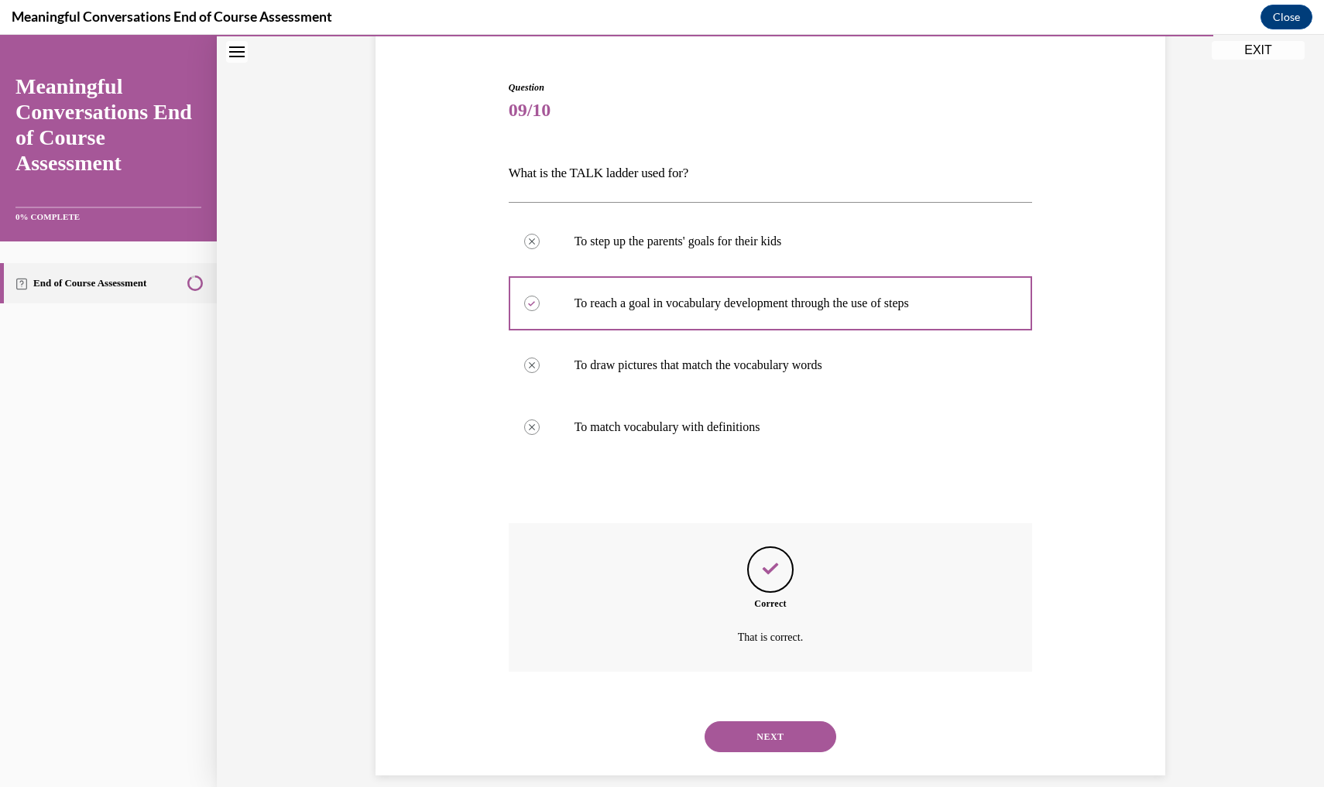
click at [779, 705] on button "NEXT" at bounding box center [771, 737] width 132 height 31
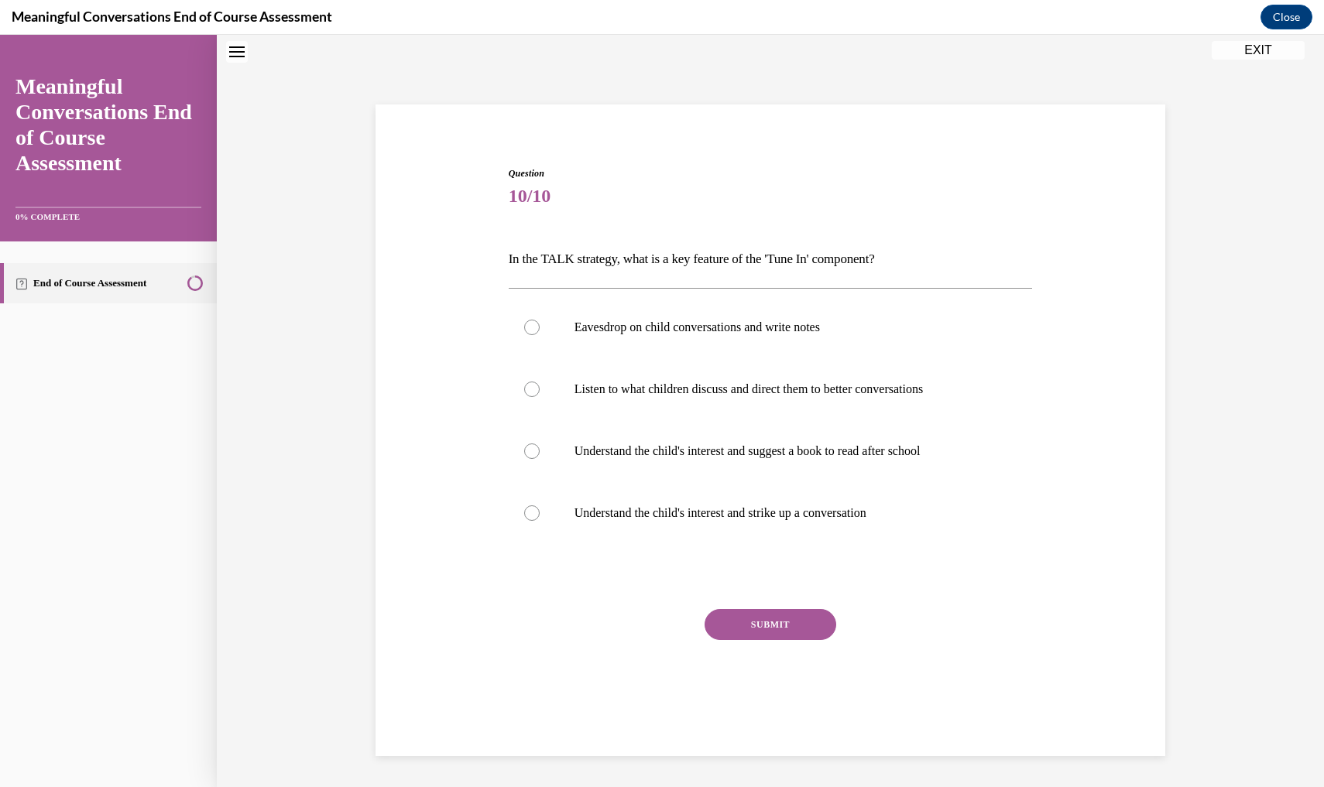
scroll to position [47, 0]
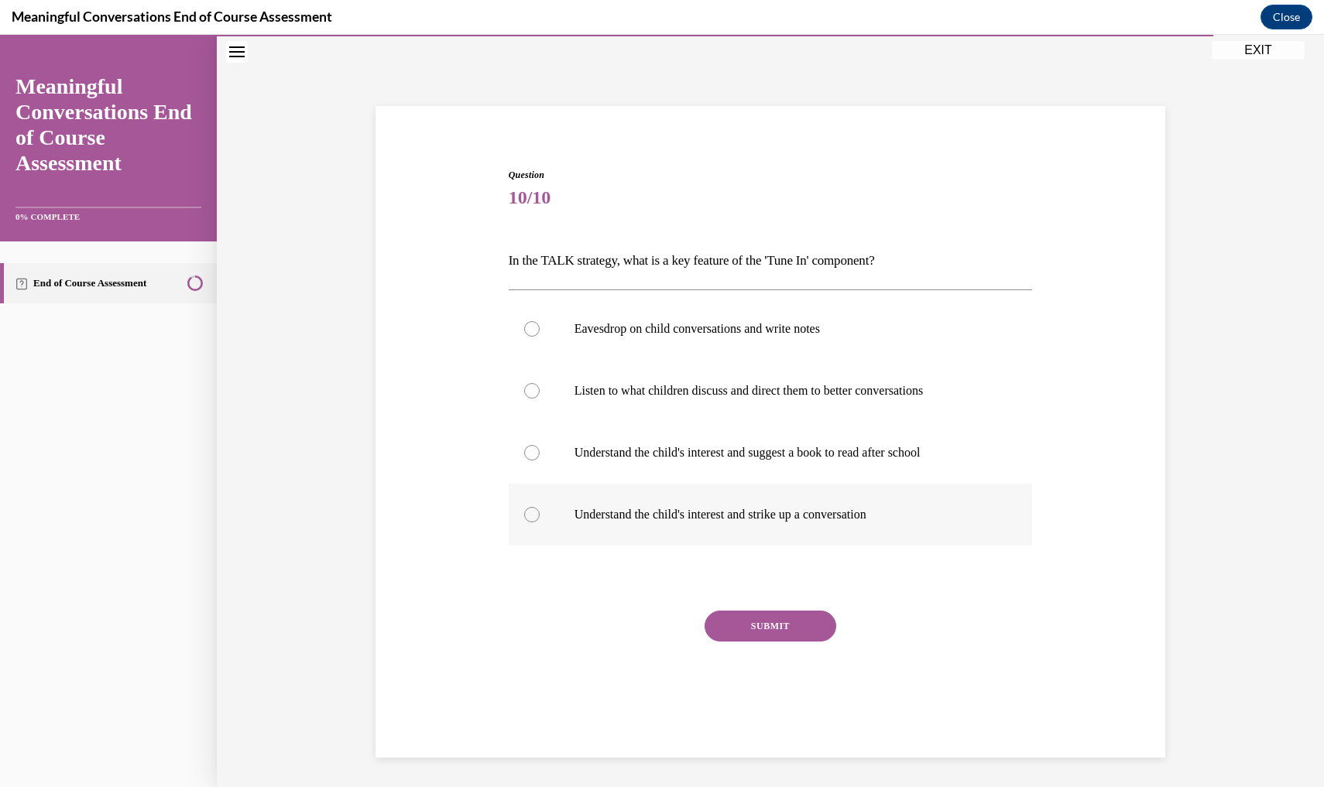
click at [763, 515] on p "Understand the child's interest and strike up a conversation" at bounding box center [784, 514] width 420 height 15
click at [540, 515] on input "Understand the child's interest and strike up a conversation" at bounding box center [531, 514] width 15 height 15
radio input "true"
click at [790, 634] on button "SUBMIT" at bounding box center [771, 626] width 132 height 31
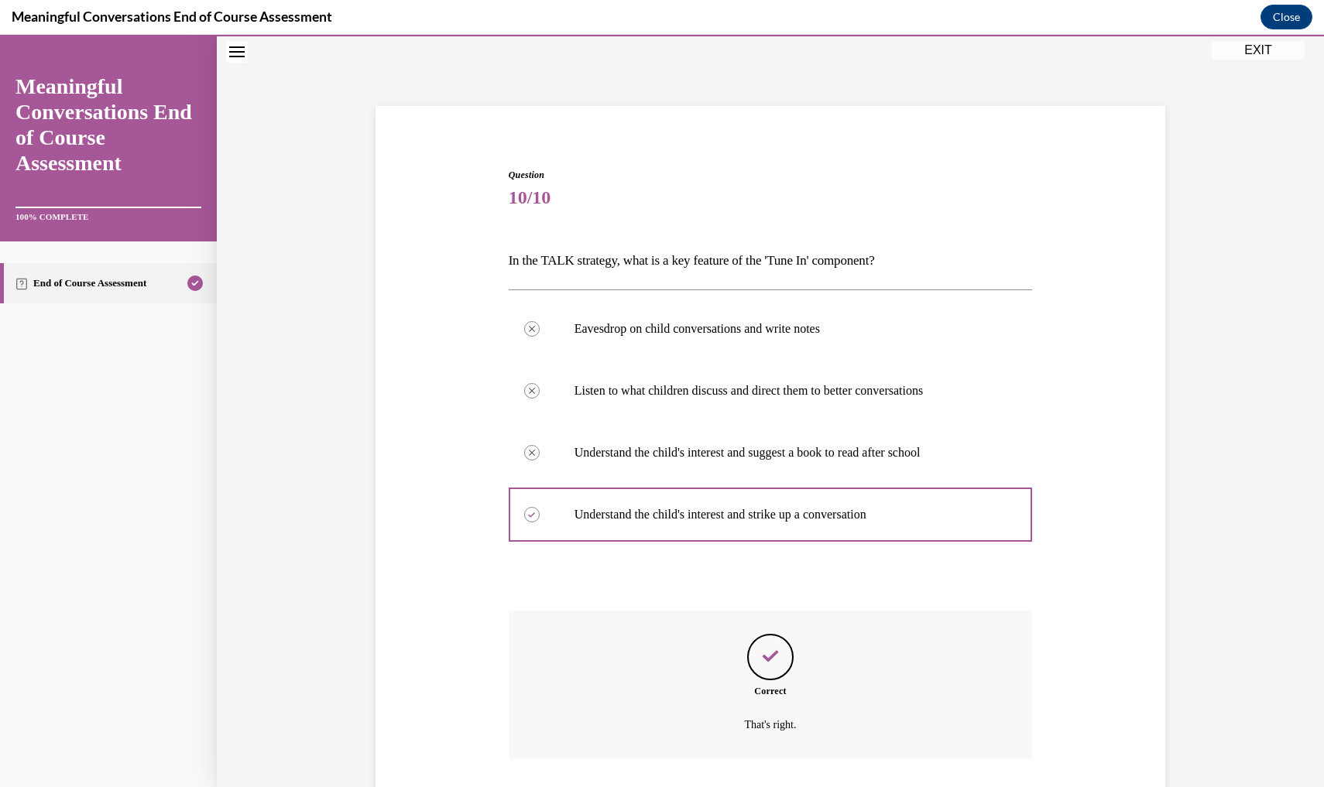
scroll to position [135, 0]
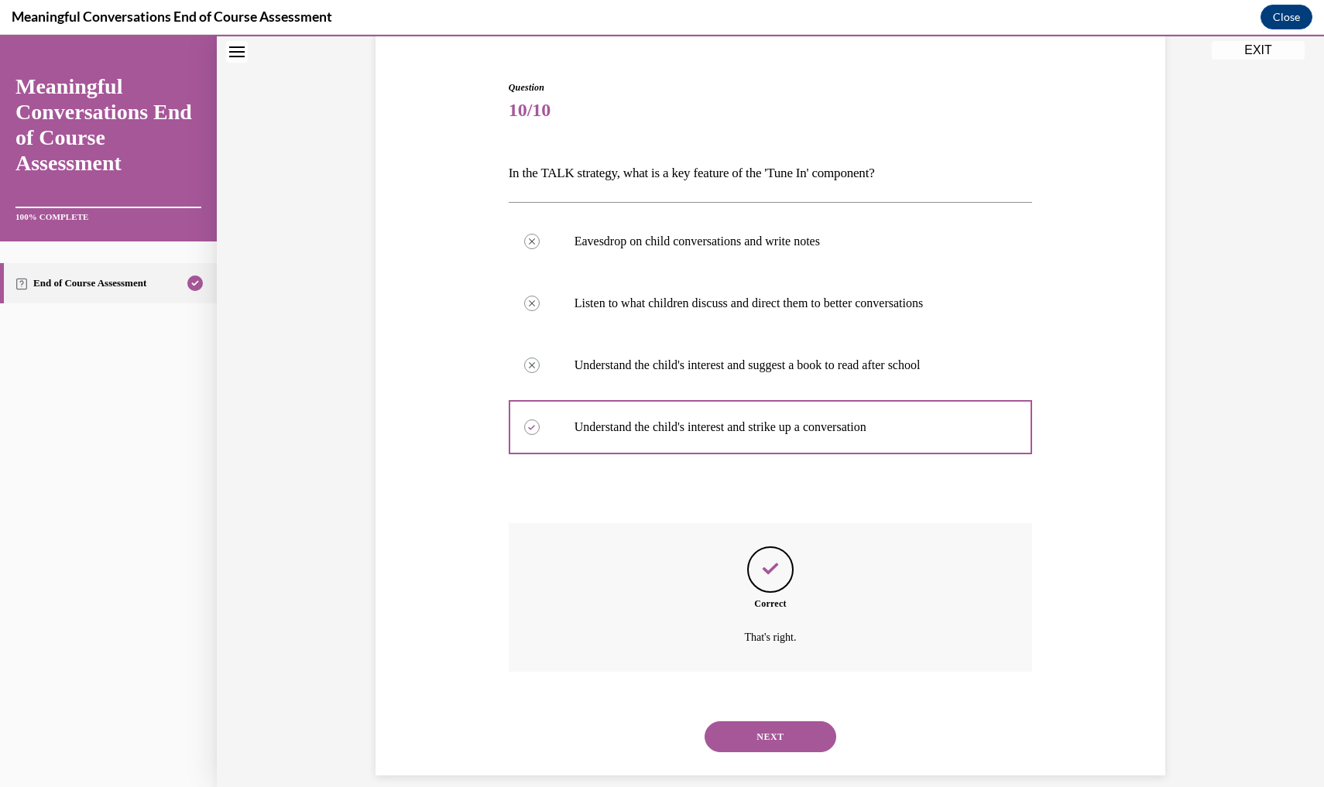
click at [770, 705] on button "NEXT" at bounding box center [771, 737] width 132 height 31
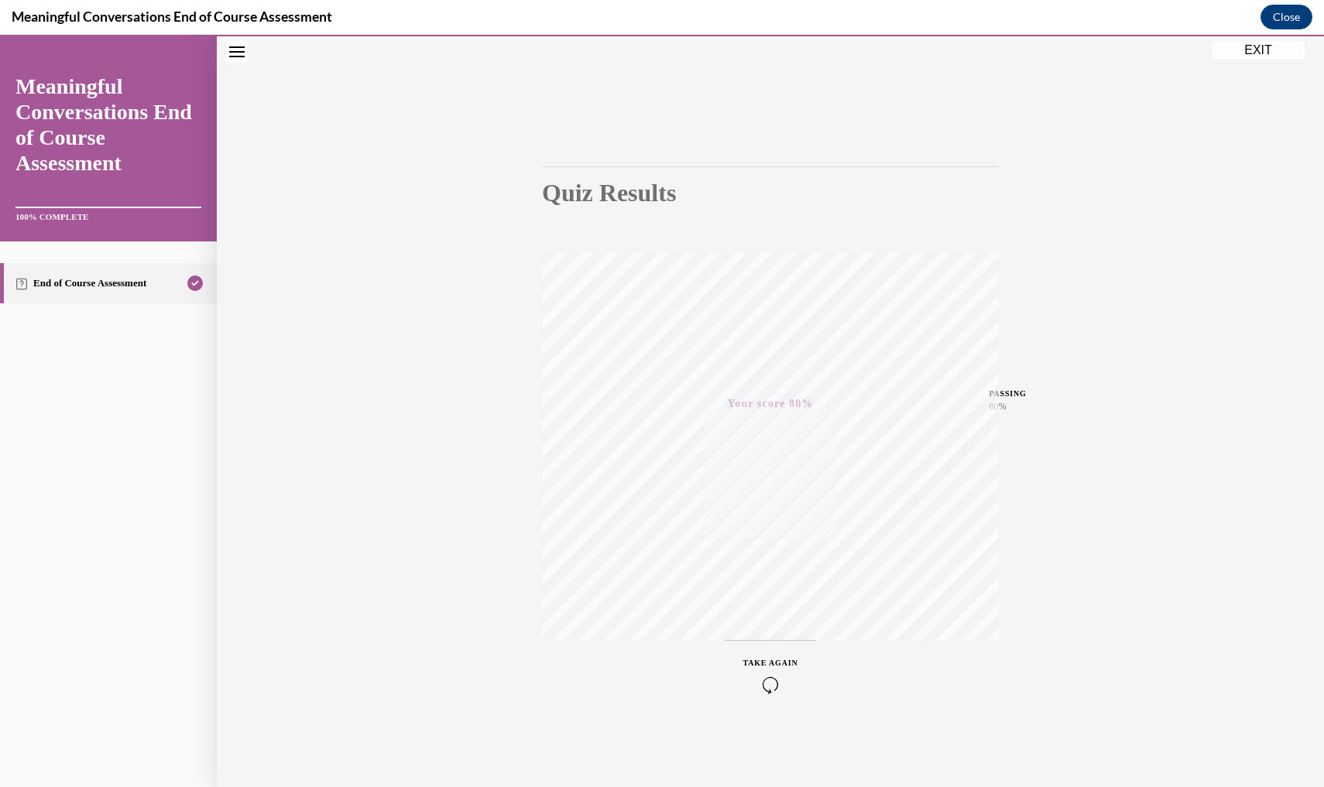
click at [1236, 48] on button "EXIT" at bounding box center [1258, 50] width 93 height 19
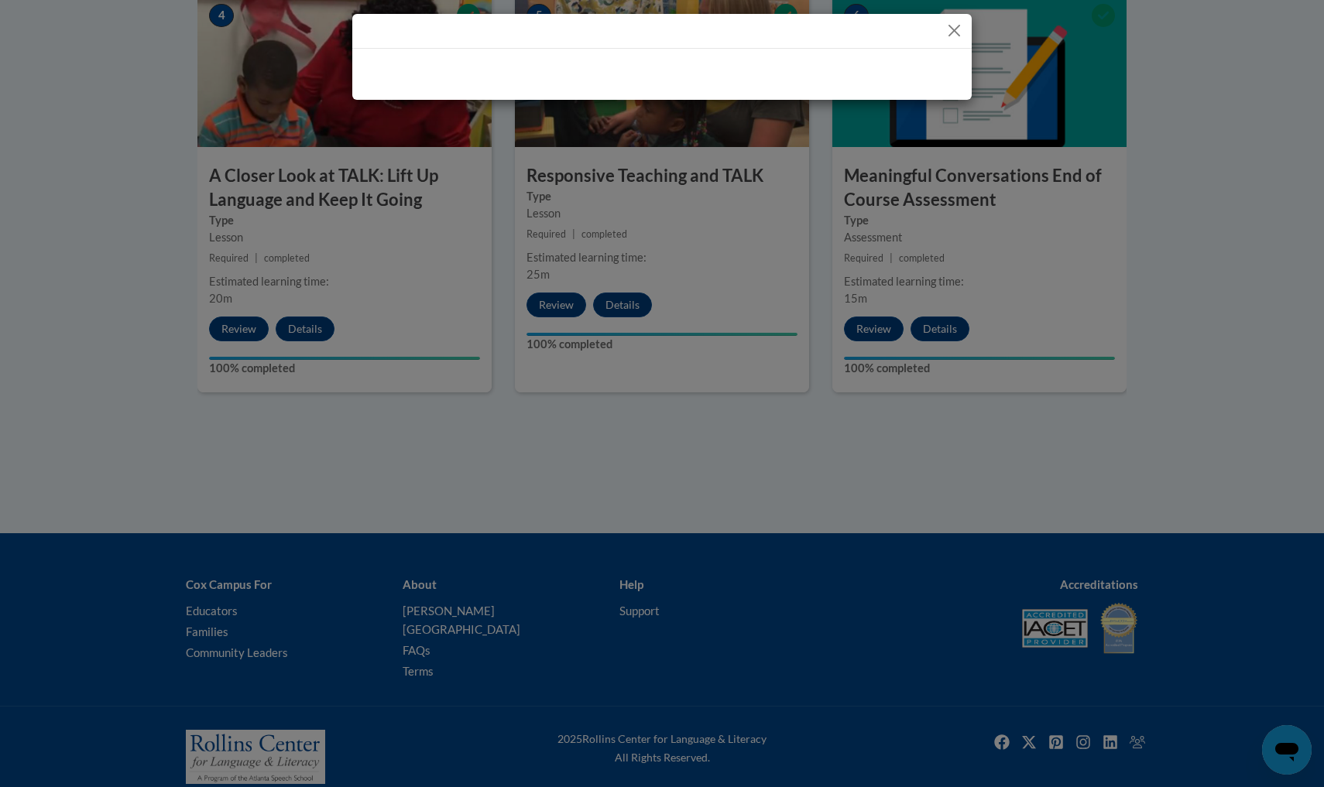
scroll to position [862, 0]
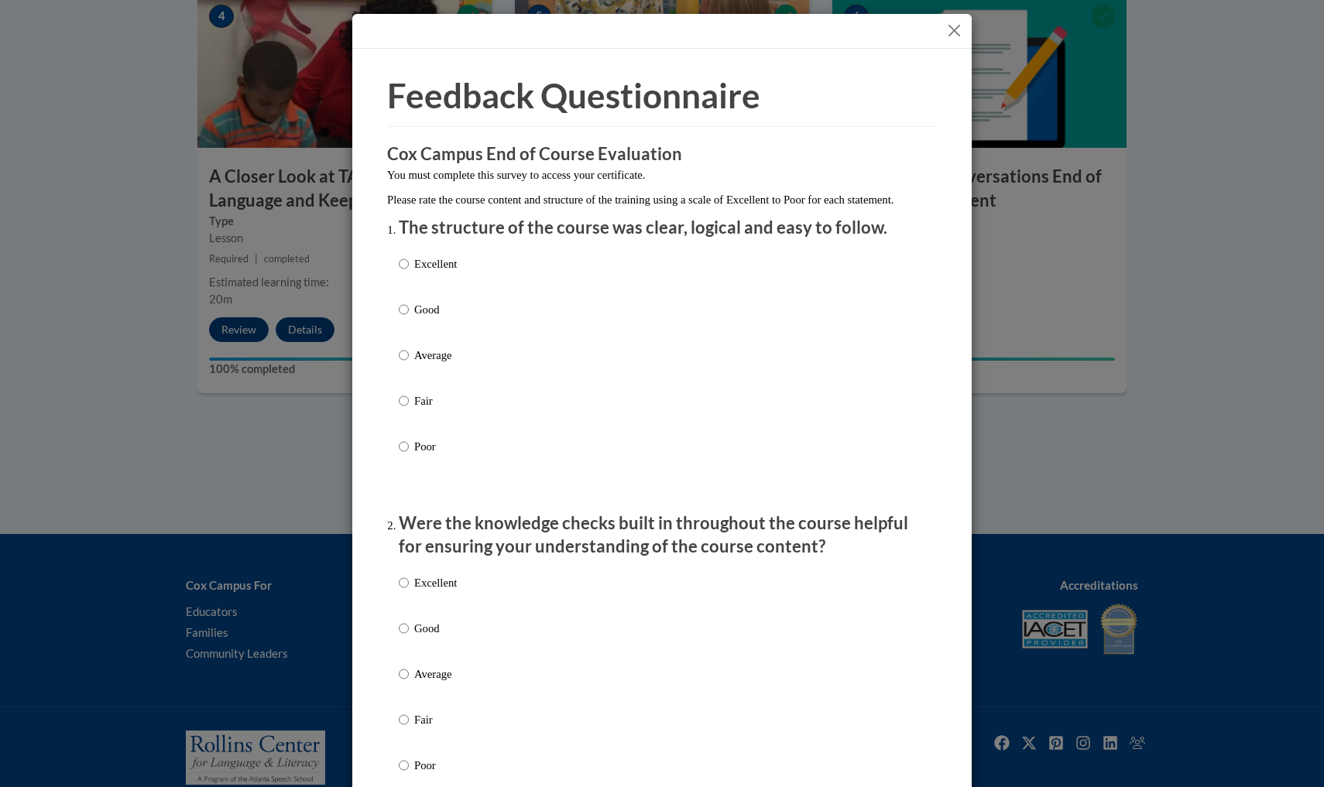
click at [421, 273] on p "Excellent" at bounding box center [435, 263] width 43 height 17
click at [409, 273] on input "Excellent" at bounding box center [404, 263] width 10 height 17
radio input "true"
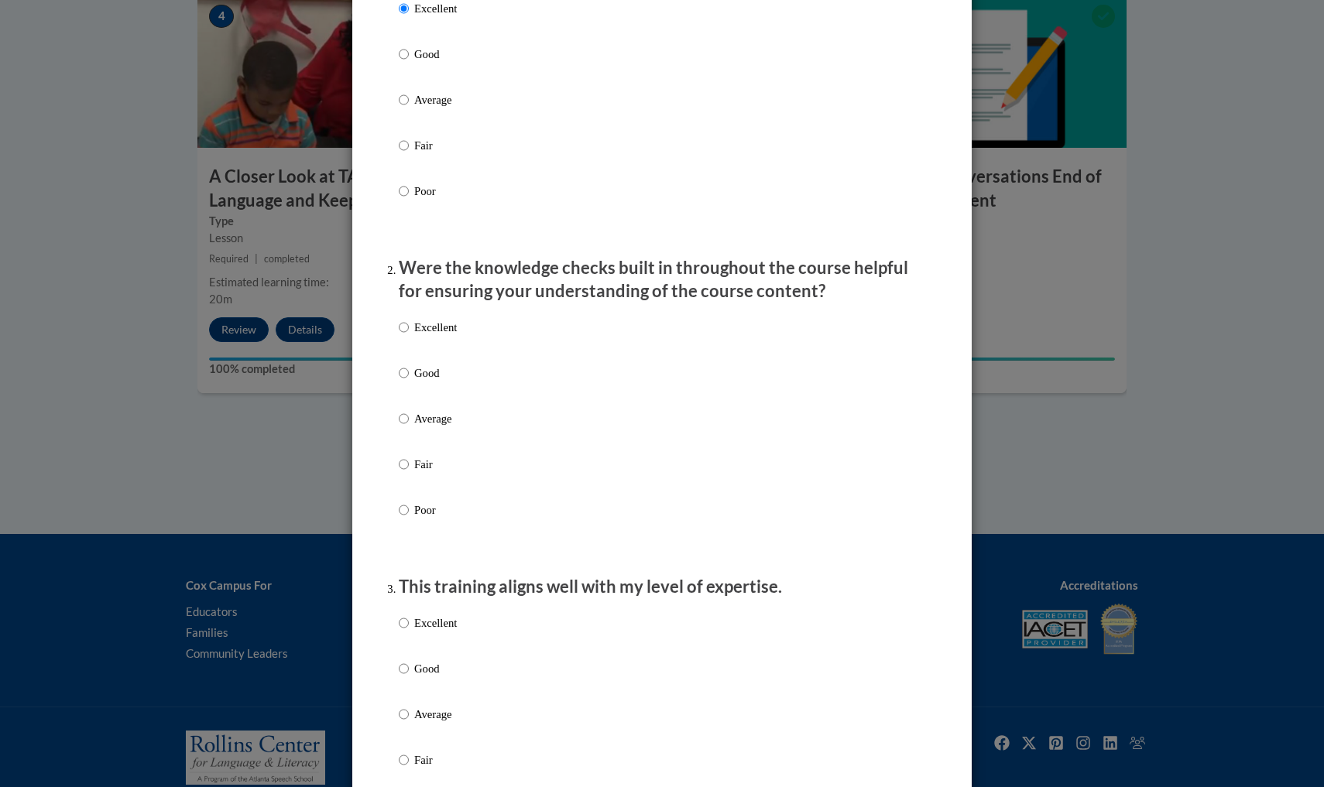
scroll to position [264, 0]
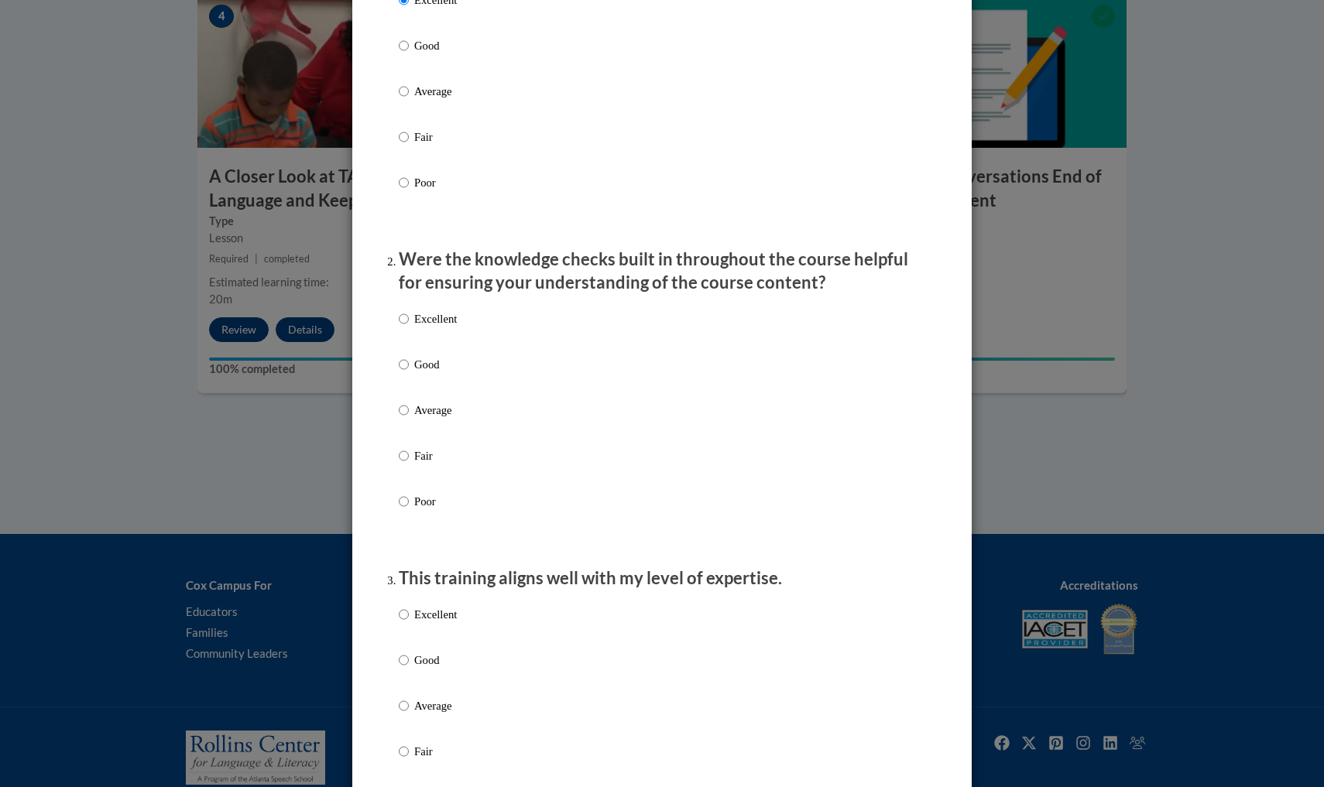
click at [404, 328] on input "Excellent" at bounding box center [404, 318] width 10 height 17
radio input "true"
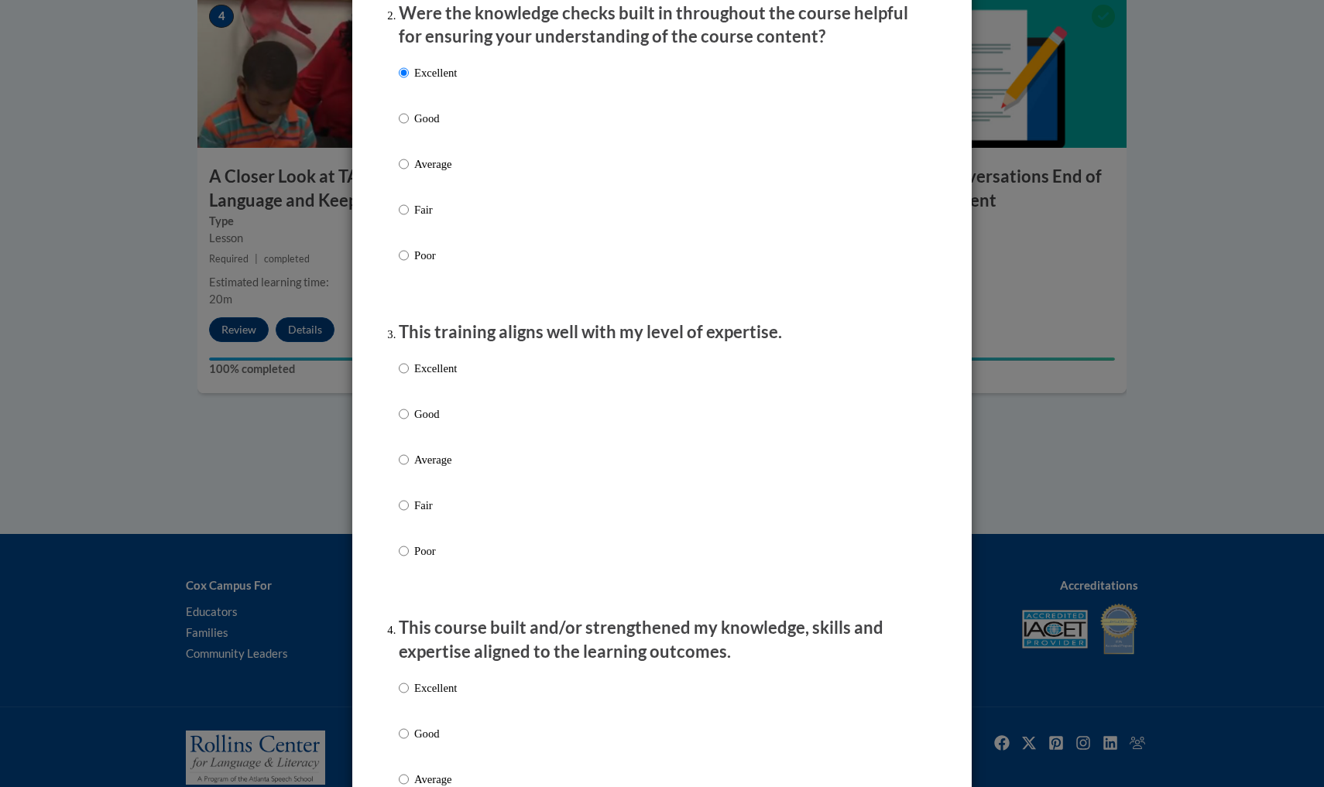
scroll to position [513, 0]
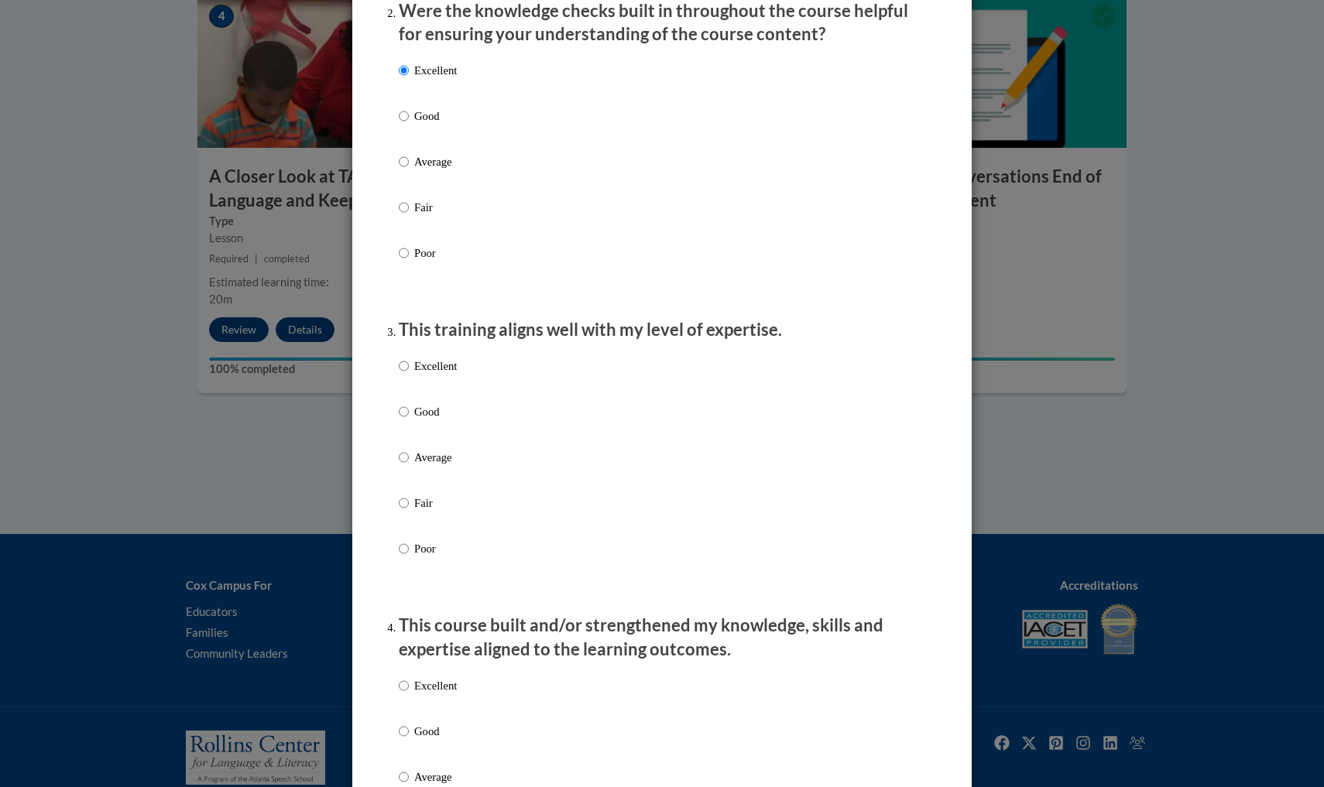
click at [404, 375] on input "Excellent" at bounding box center [404, 366] width 10 height 17
radio input "true"
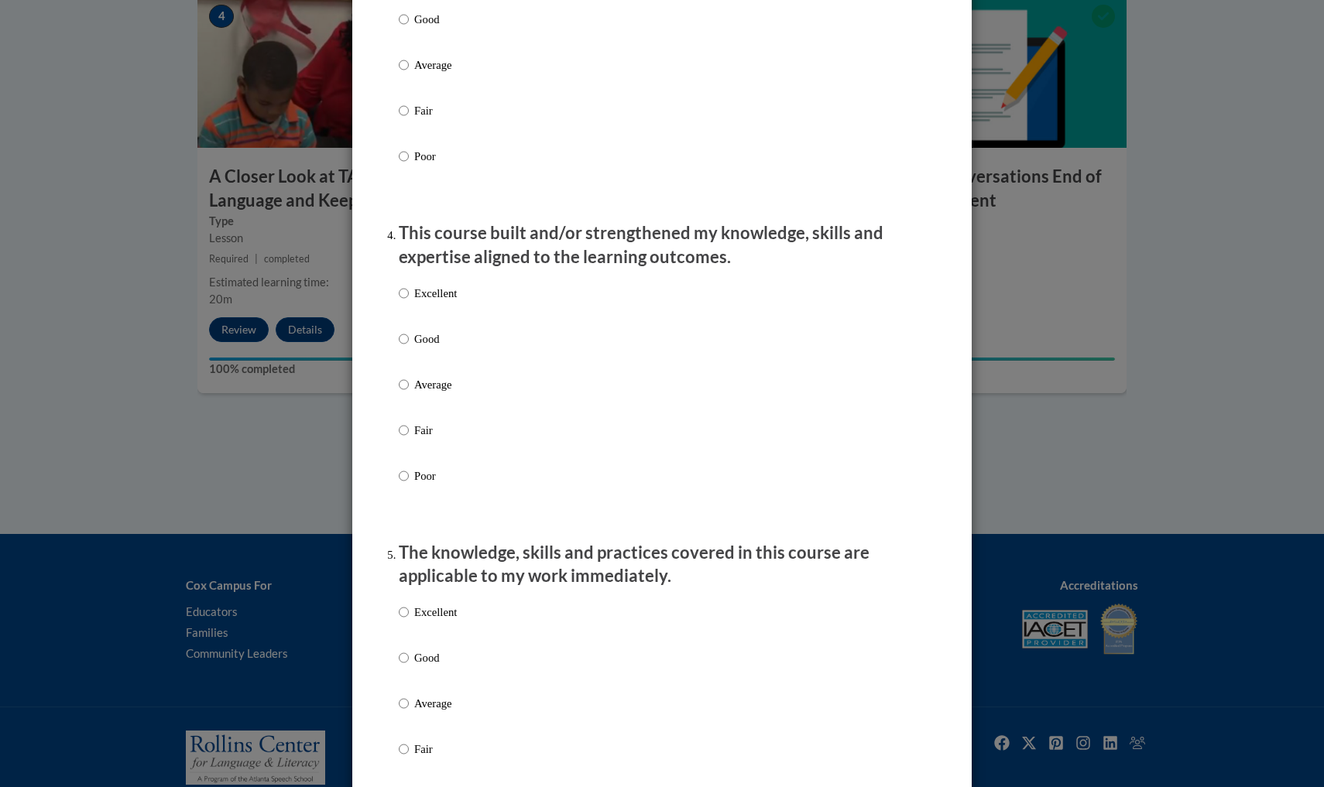
scroll to position [928, 0]
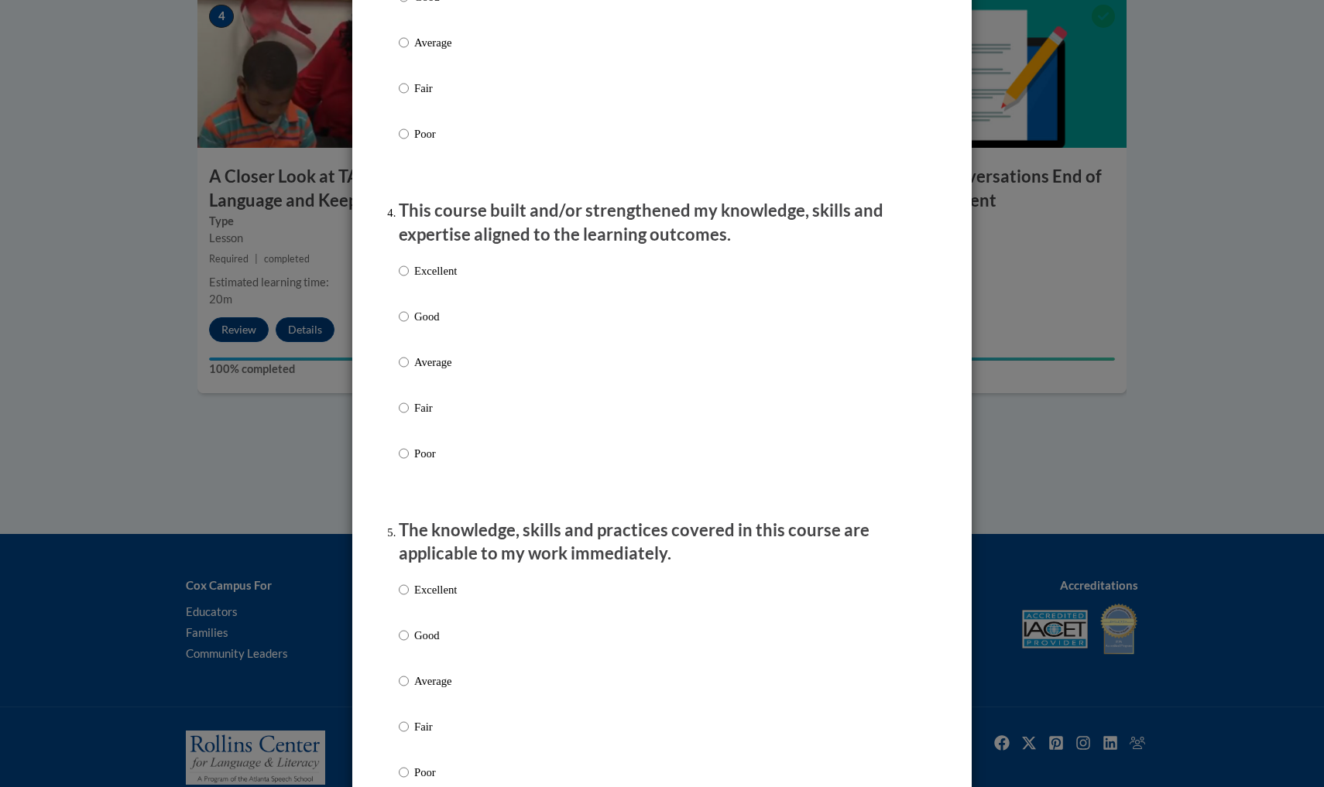
click at [405, 279] on input "Excellent" at bounding box center [404, 270] width 10 height 17
radio input "true"
click at [408, 596] on label "Excellent" at bounding box center [428, 602] width 58 height 42
click at [408, 596] on input "Excellent" at bounding box center [404, 589] width 10 height 17
radio input "true"
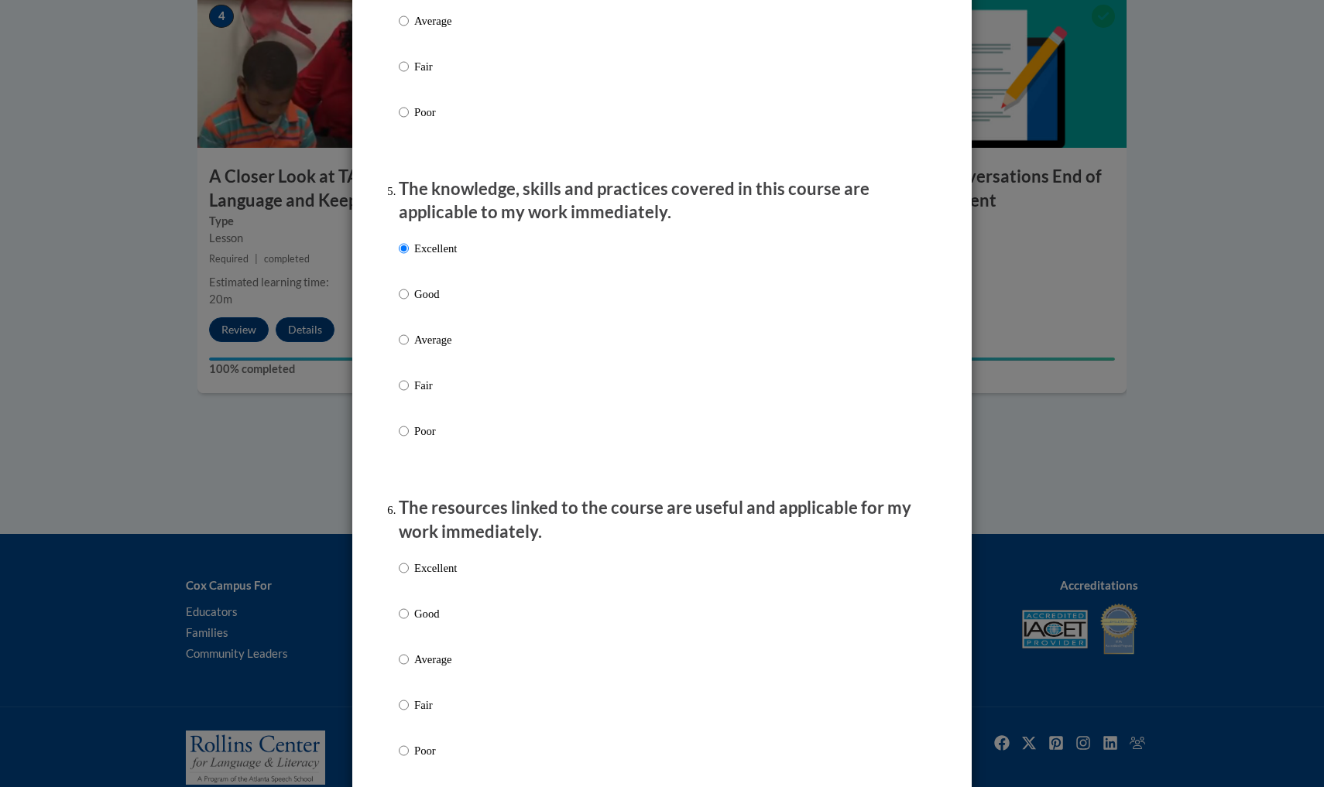
scroll to position [1279, 0]
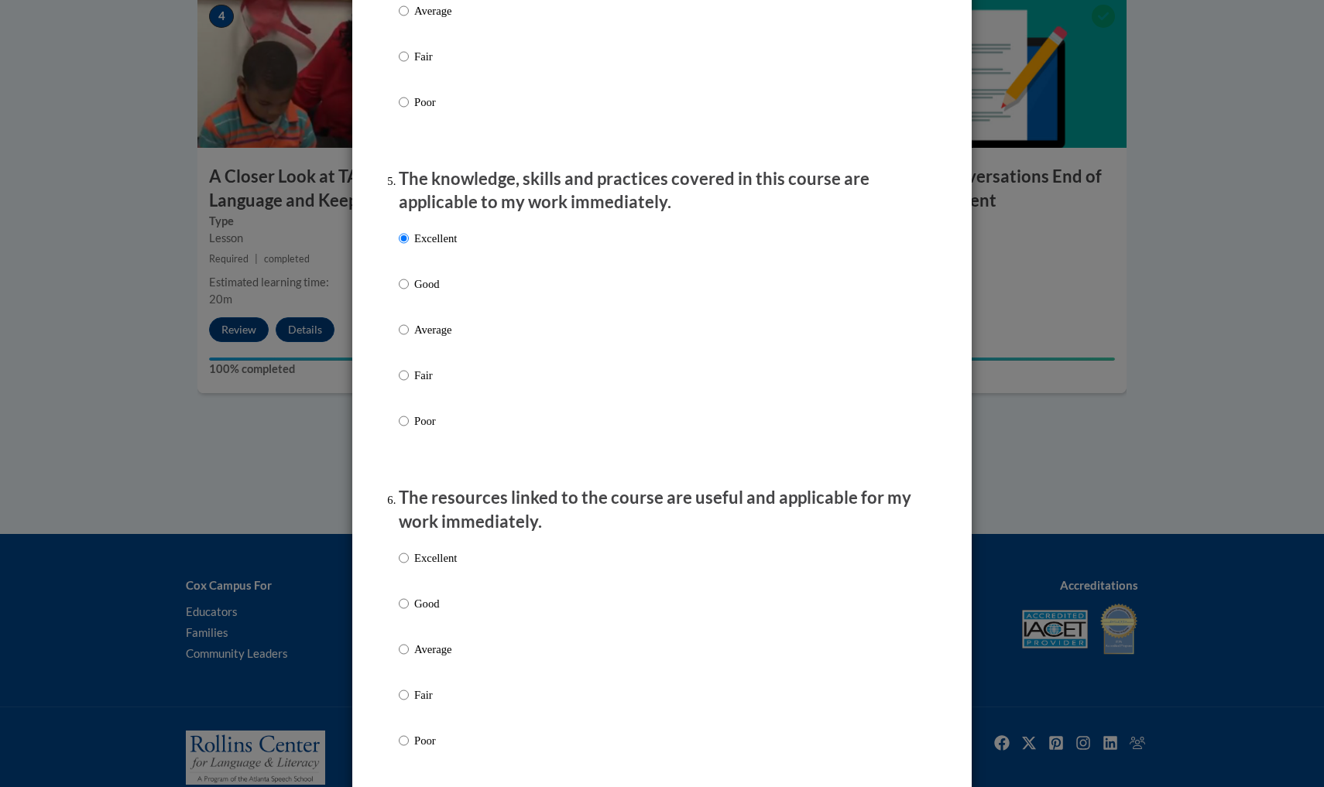
click at [411, 564] on label "Excellent" at bounding box center [428, 571] width 58 height 42
click at [409, 564] on input "Excellent" at bounding box center [404, 558] width 10 height 17
radio input "true"
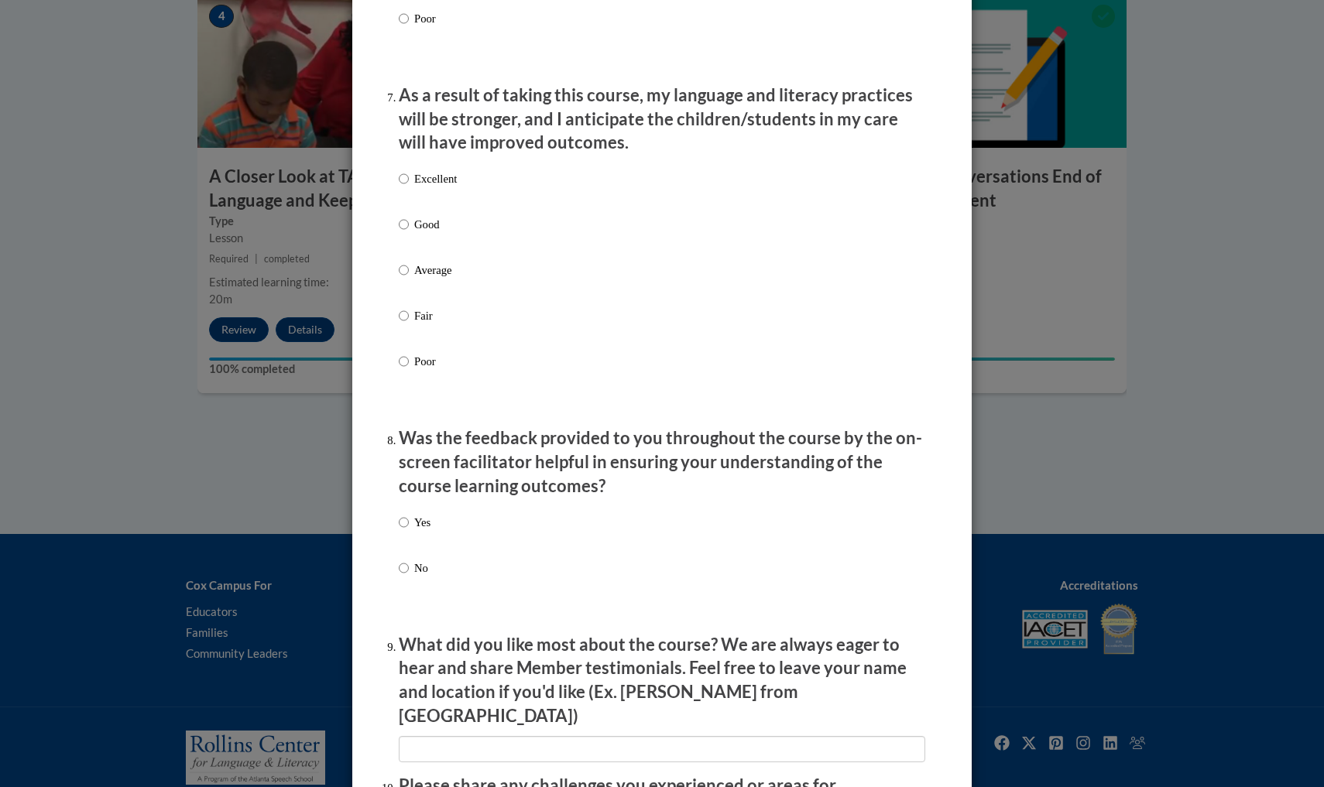
scroll to position [2066, 0]
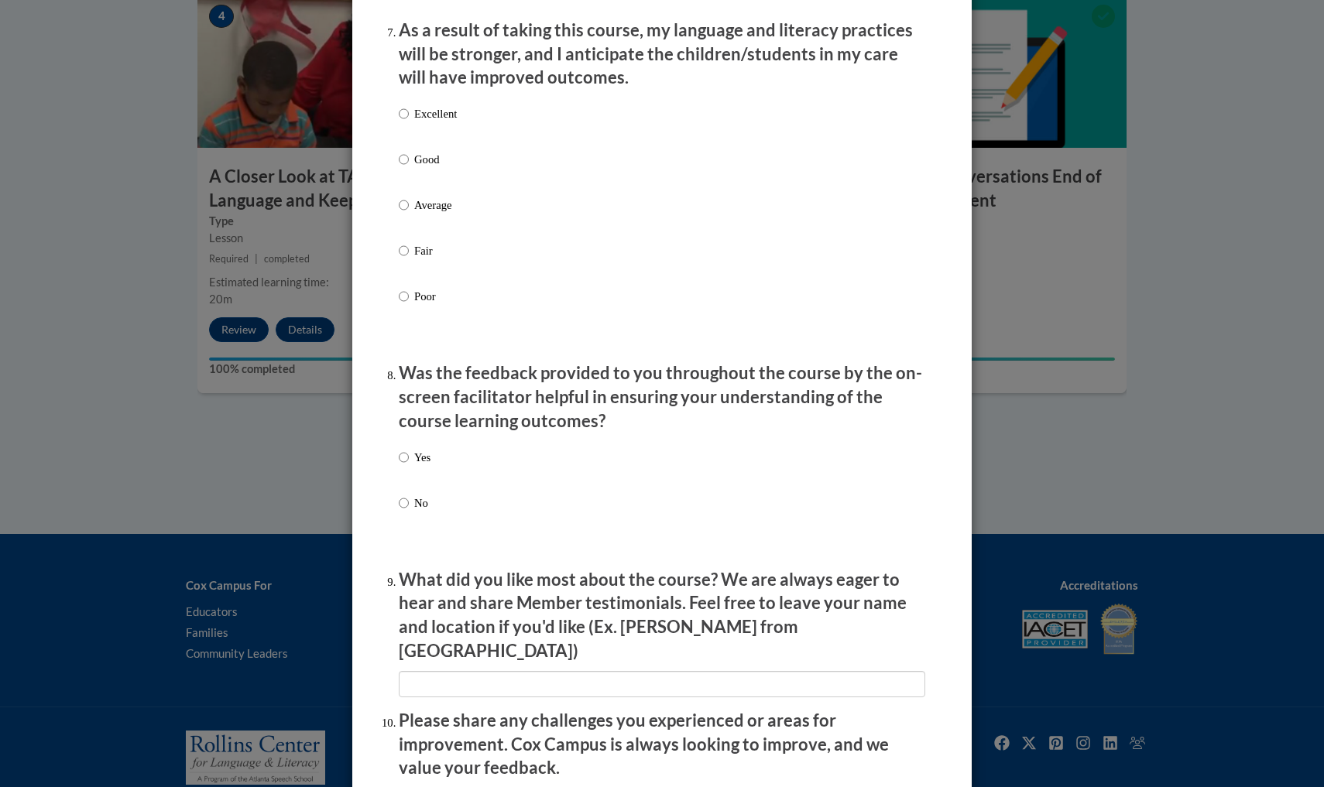
click at [402, 122] on input "Excellent" at bounding box center [404, 113] width 10 height 17
radio input "true"
click at [430, 466] on p "Yes" at bounding box center [422, 457] width 16 height 17
click at [409, 466] on input "Yes" at bounding box center [404, 457] width 10 height 17
radio input "true"
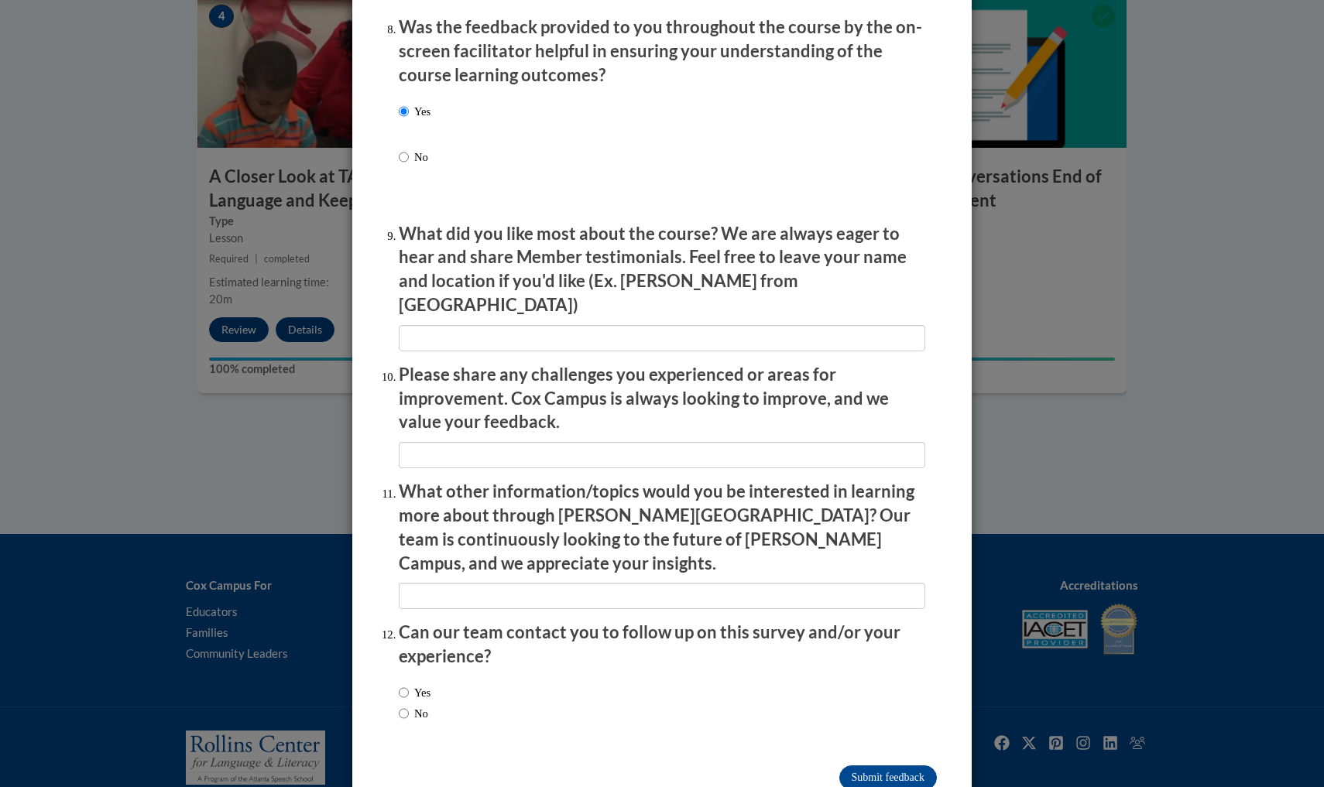
scroll to position [2412, 0]
click at [404, 685] on input "Yes" at bounding box center [404, 693] width 10 height 17
radio input "true"
click at [887, 705] on input "Submit feedback" at bounding box center [888, 778] width 98 height 25
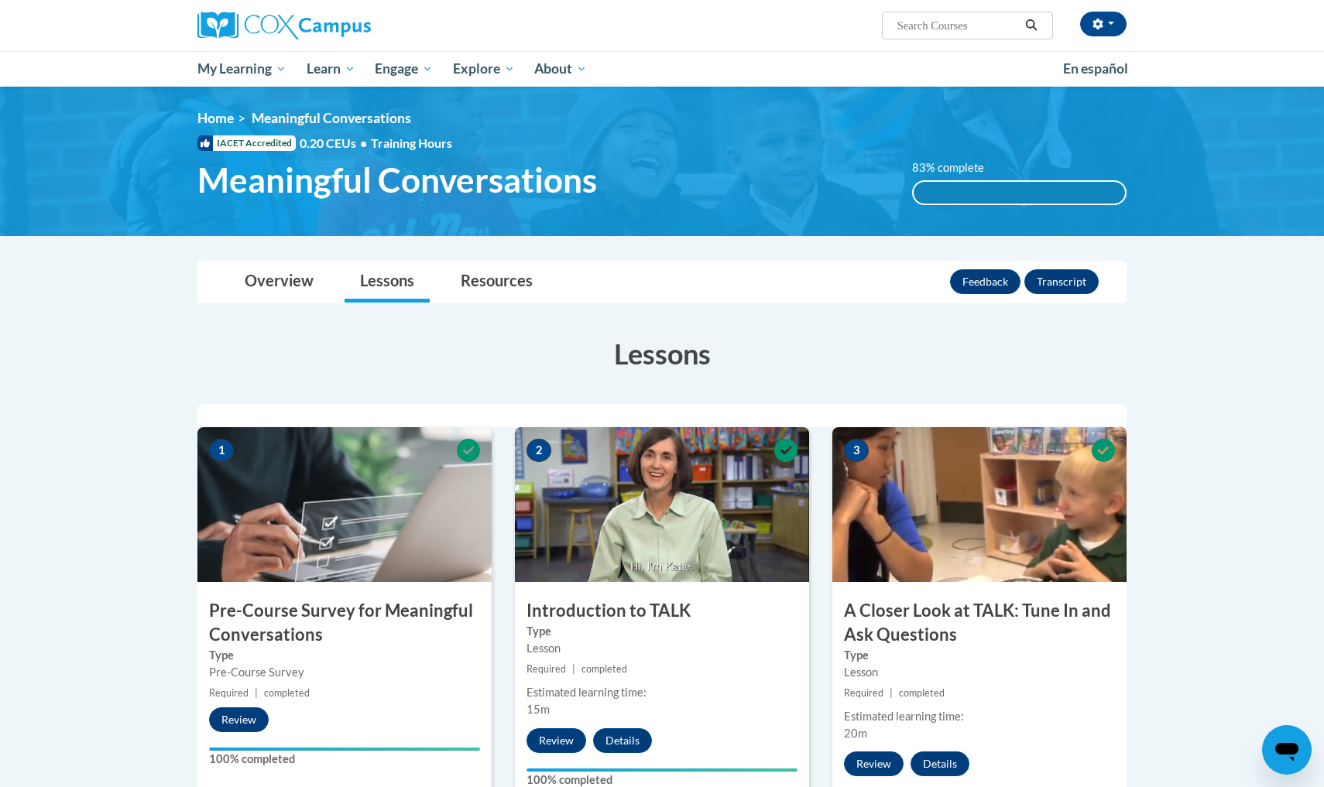
scroll to position [0, 0]
click at [374, 291] on link "Lessons" at bounding box center [387, 282] width 85 height 41
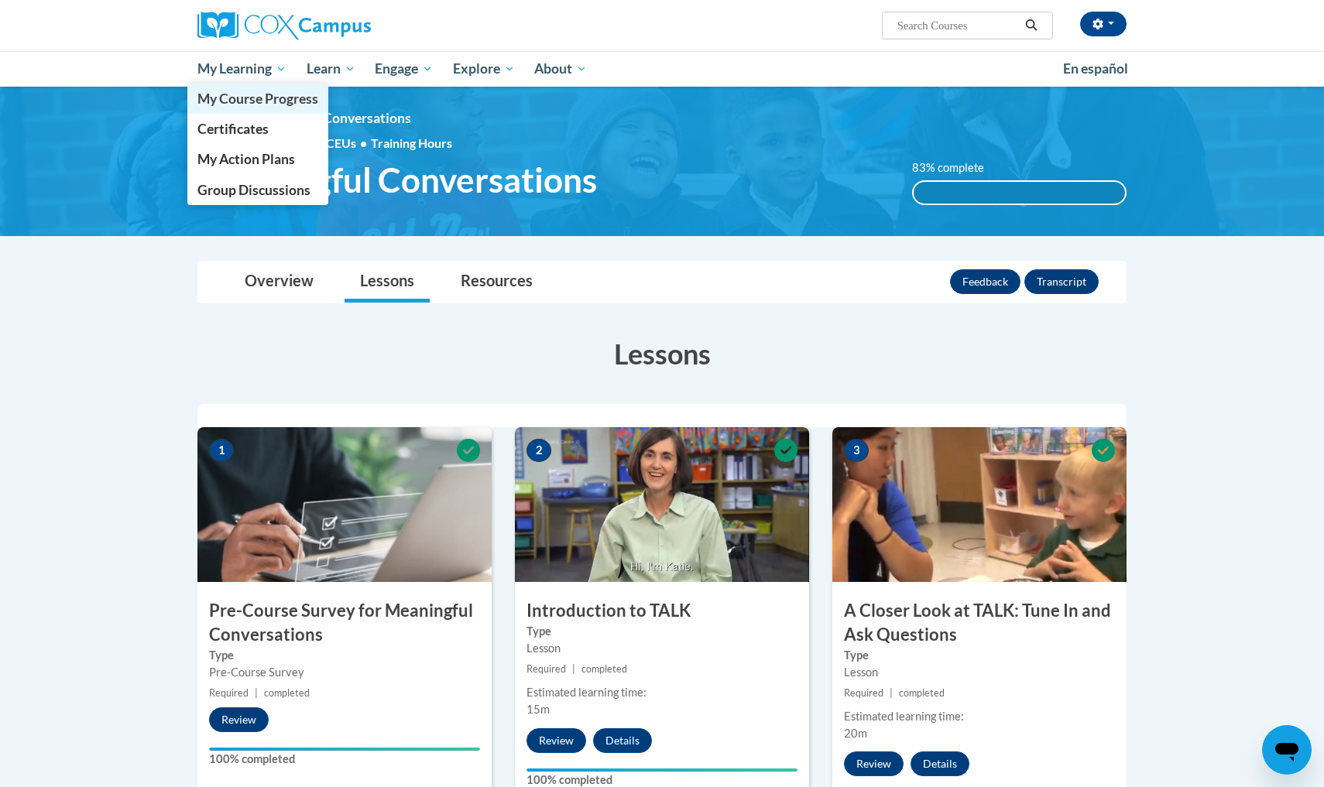
click at [258, 98] on span "My Course Progress" at bounding box center [257, 99] width 121 height 16
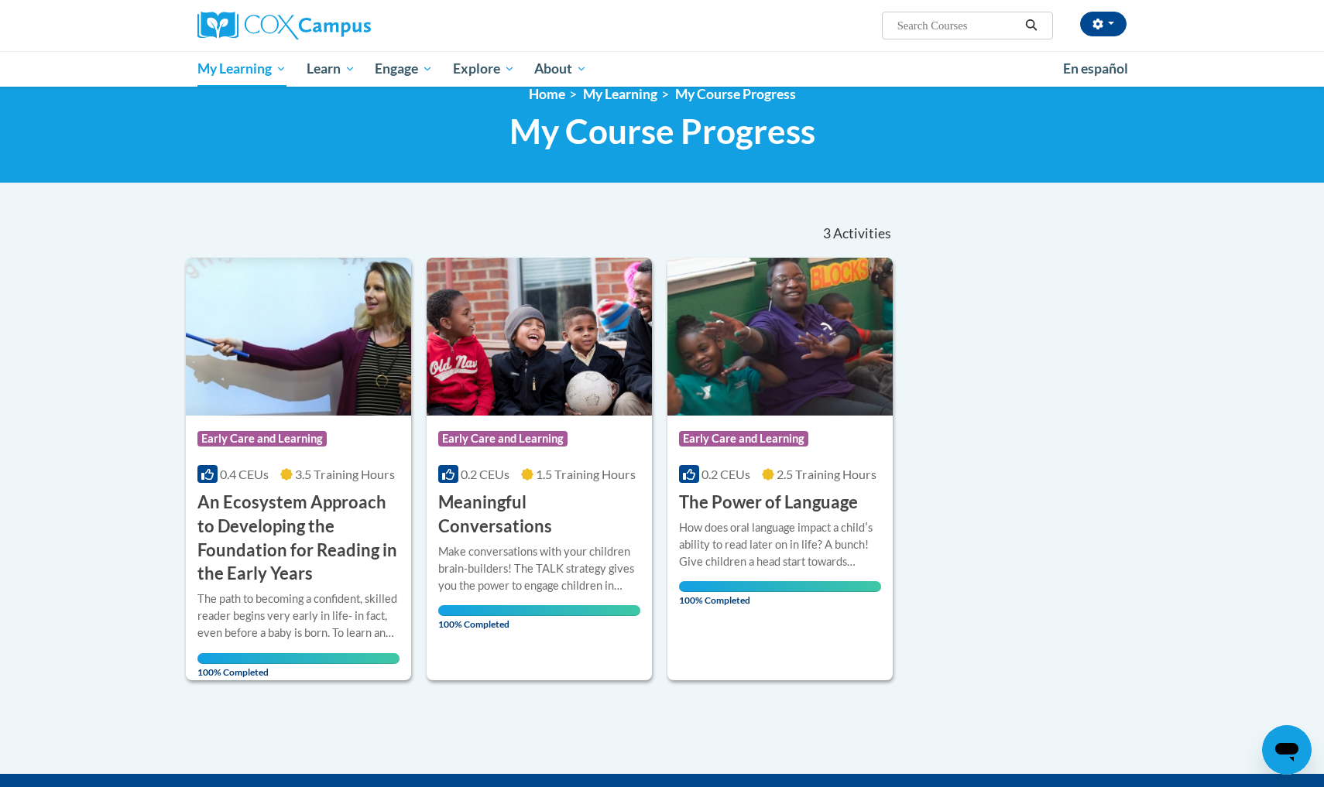
scroll to position [19, 0]
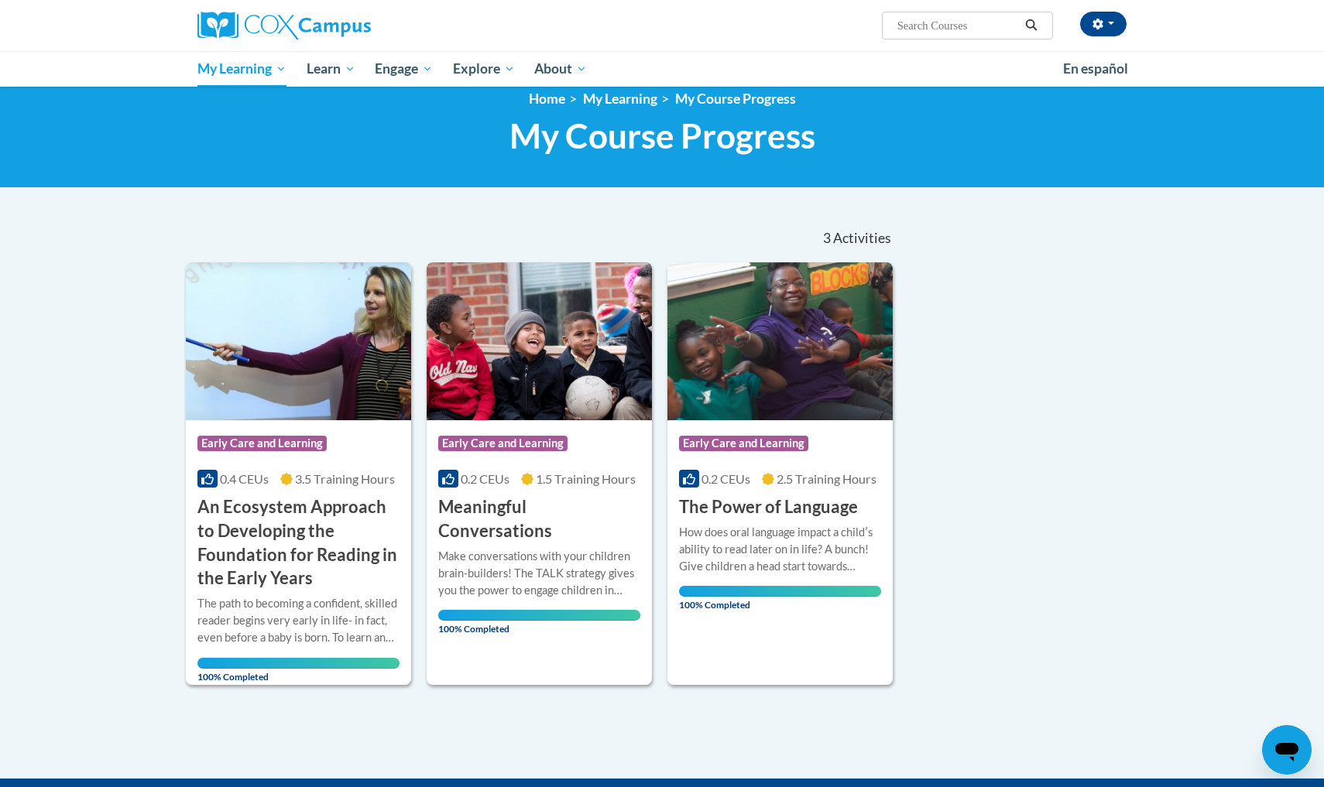
click at [904, 32] on input "Search..." at bounding box center [958, 25] width 124 height 19
type input "trasforming"
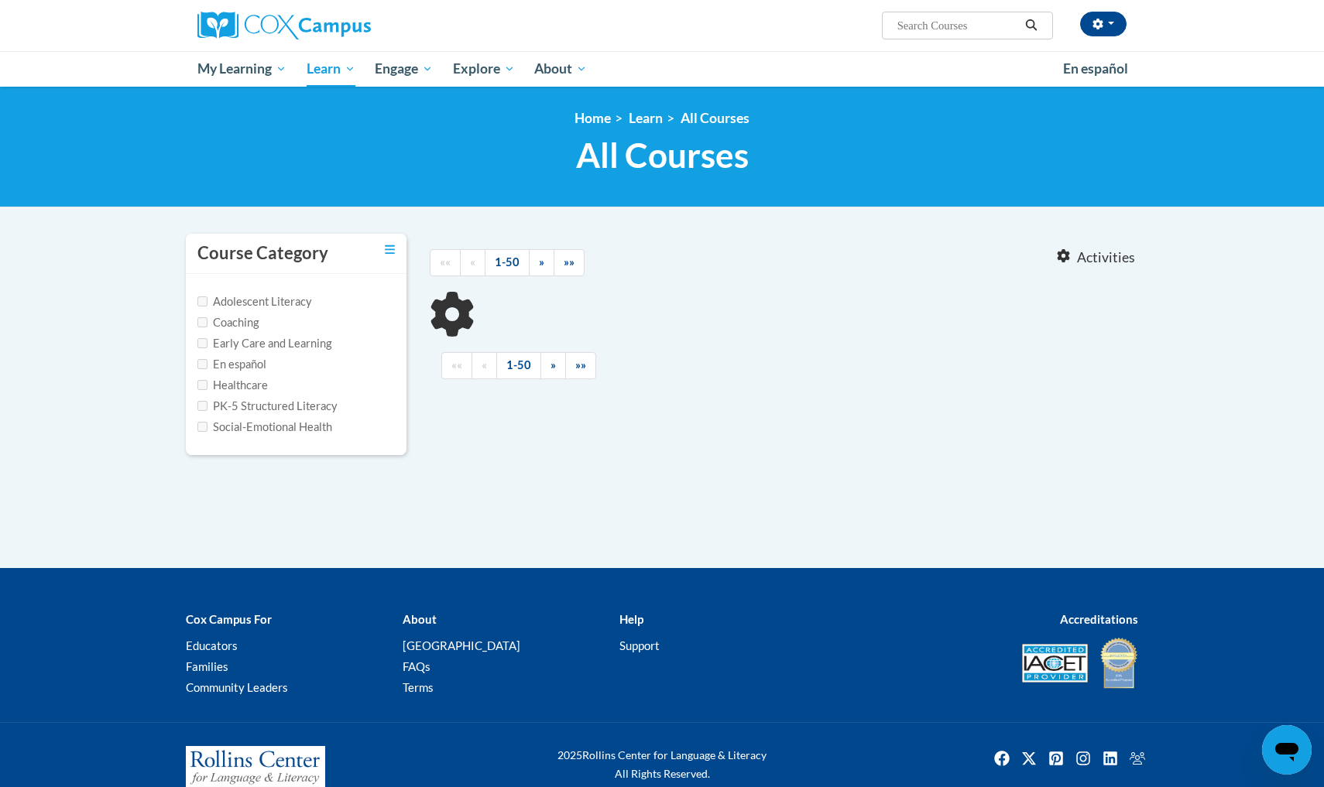
type input "trasforming"
drag, startPoint x: 968, startPoint y: 30, endPoint x: 883, endPoint y: 22, distance: 85.5
click at [883, 22] on span "Search Search... trasforming" at bounding box center [967, 26] width 171 height 28
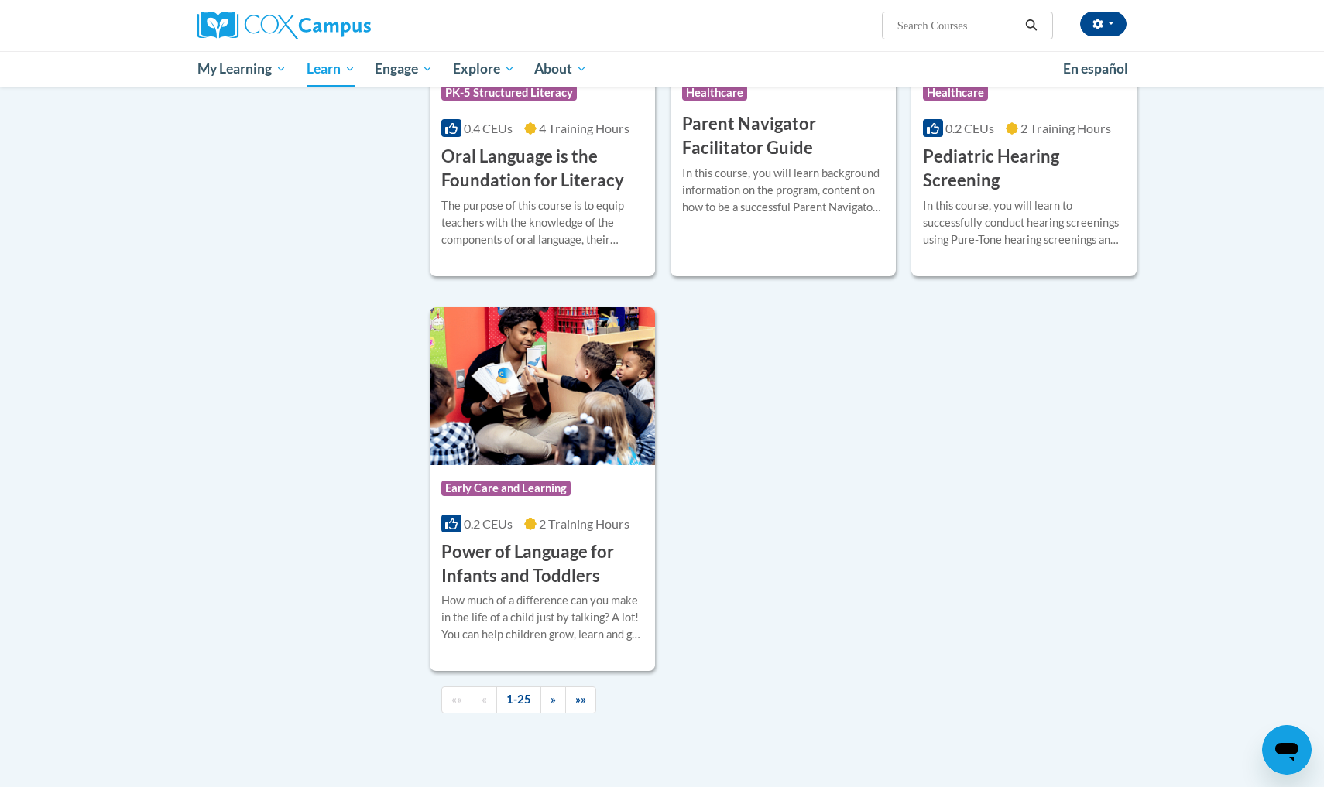
scroll to position [3292, 0]
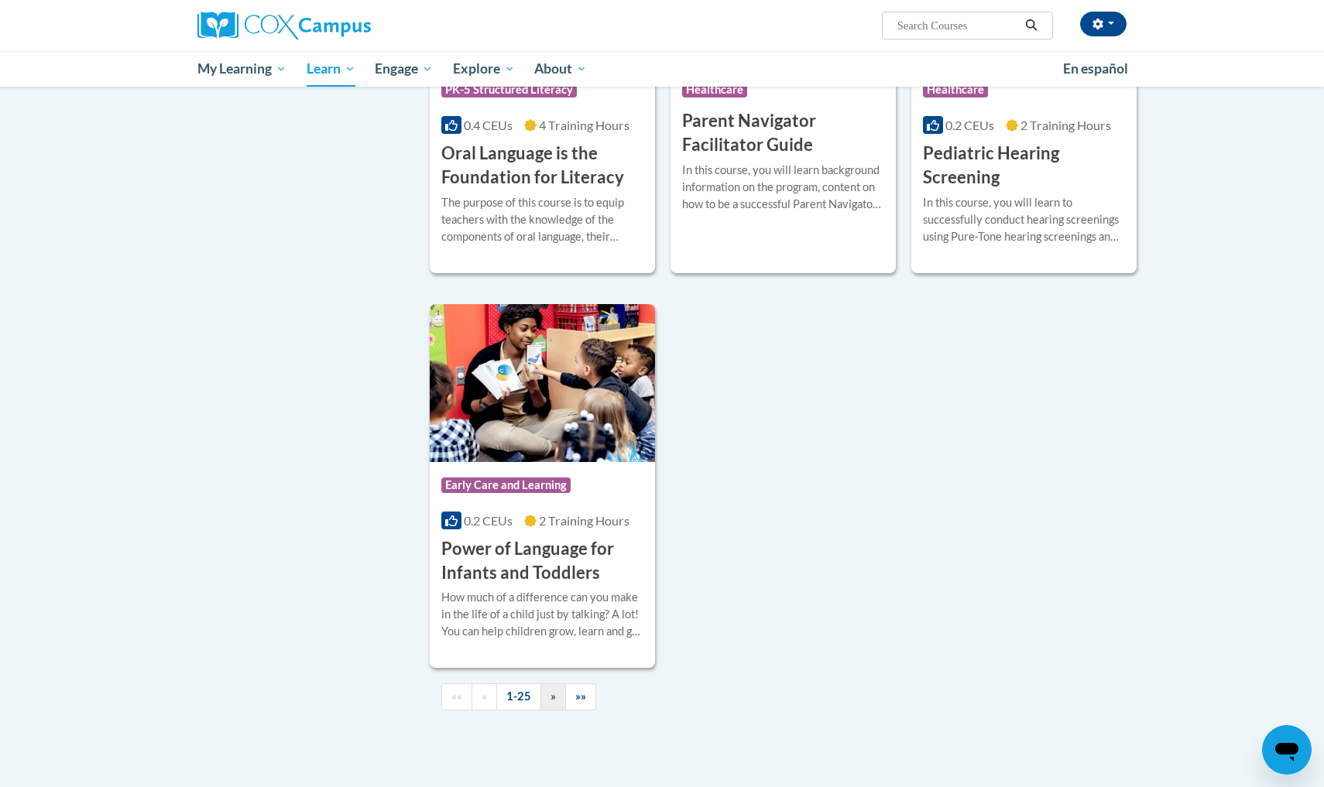
click at [544, 703] on link "»" at bounding box center [553, 697] width 26 height 27
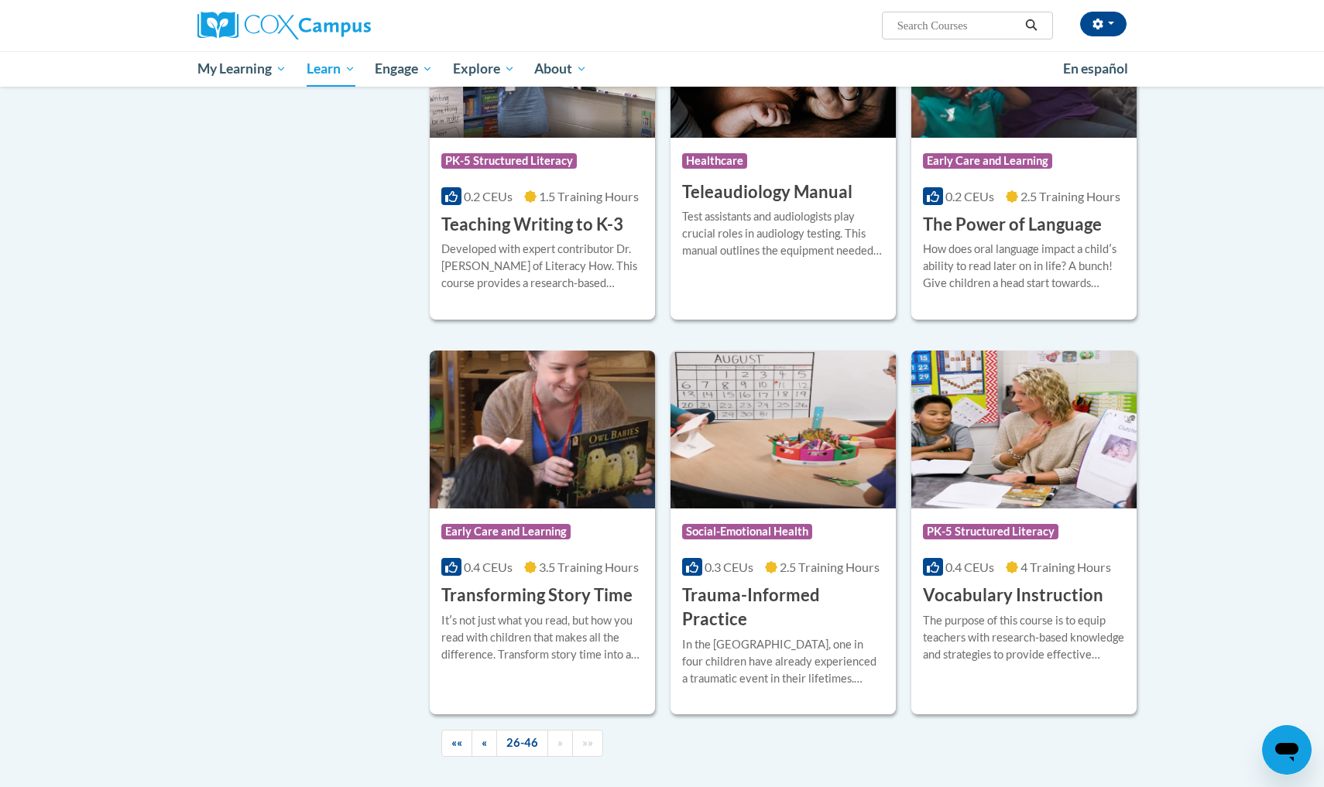
scroll to position [2312, 0]
click at [552, 584] on h3 "Transforming Story Time" at bounding box center [536, 596] width 191 height 24
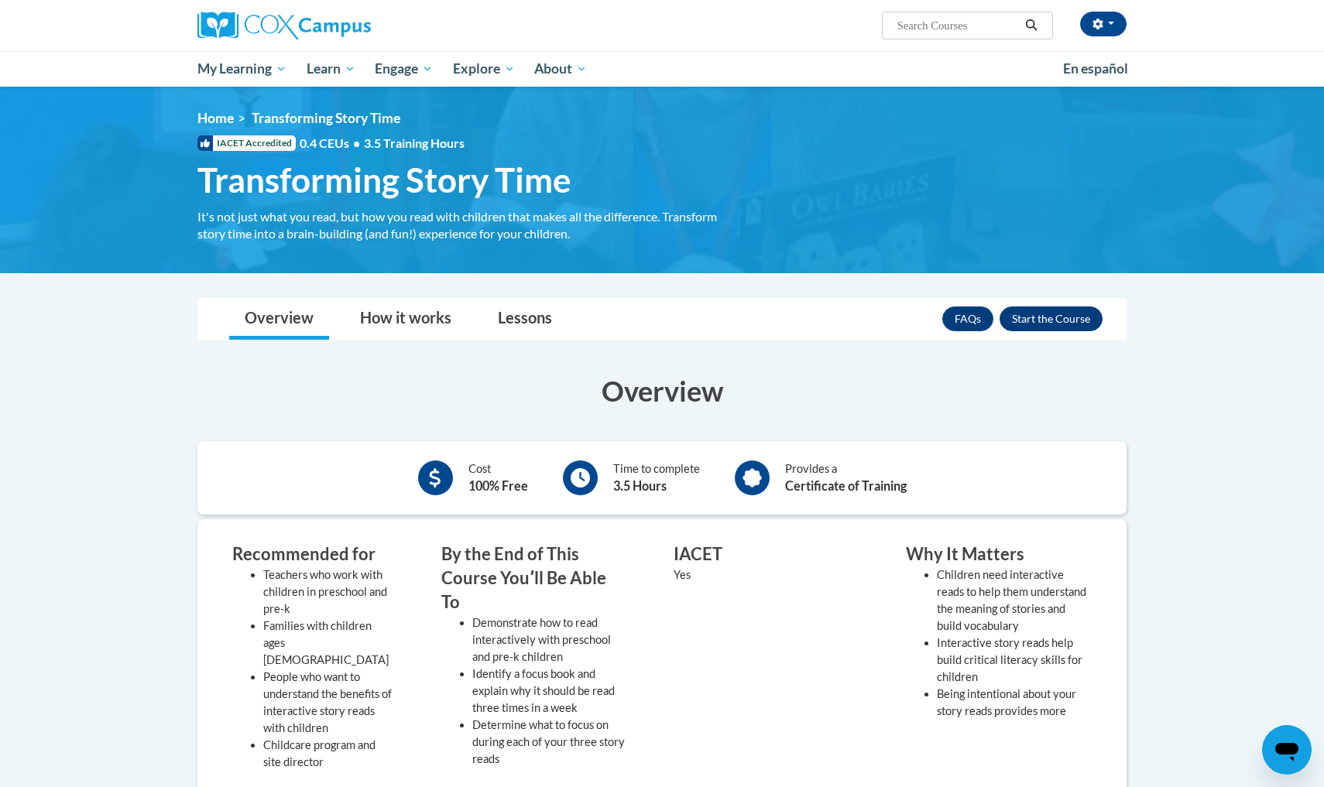
click at [1057, 317] on button "Enroll" at bounding box center [1051, 319] width 103 height 25
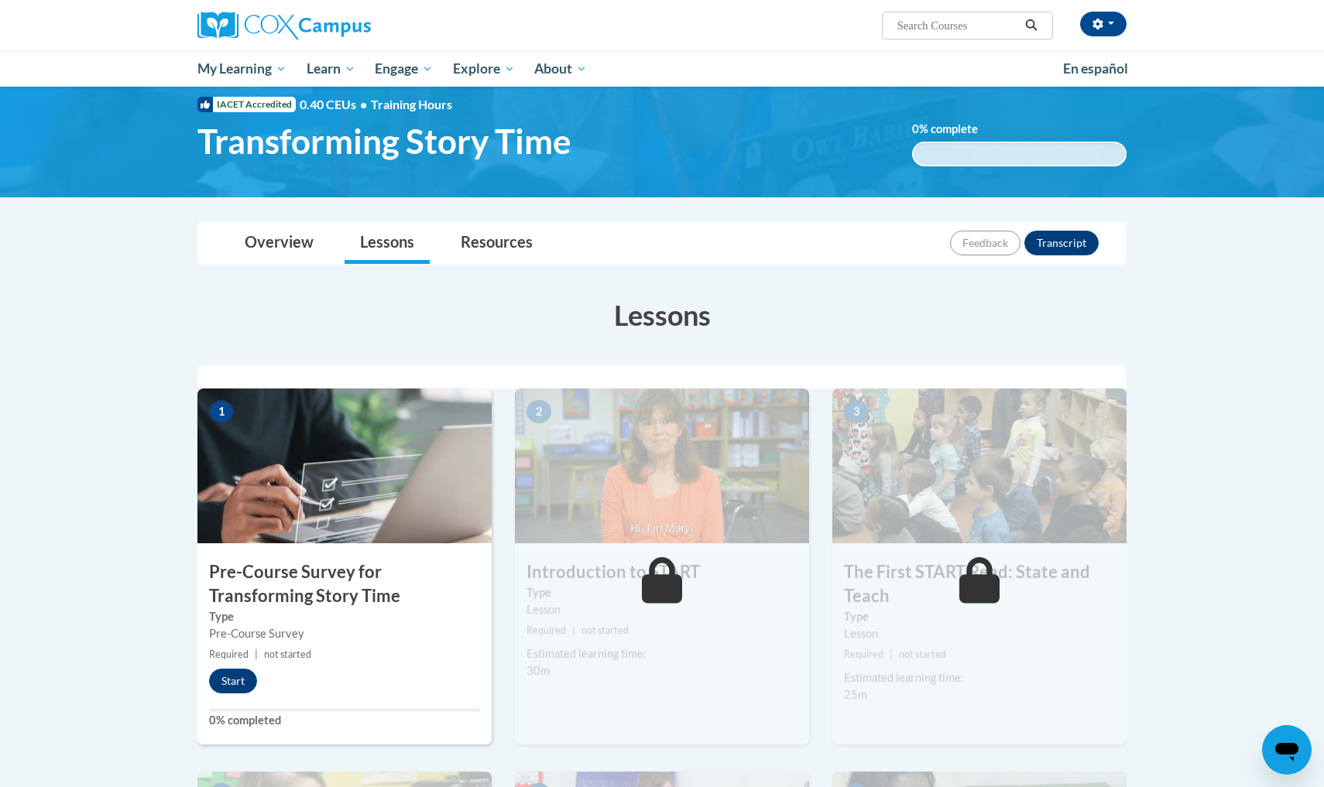
scroll to position [28, 0]
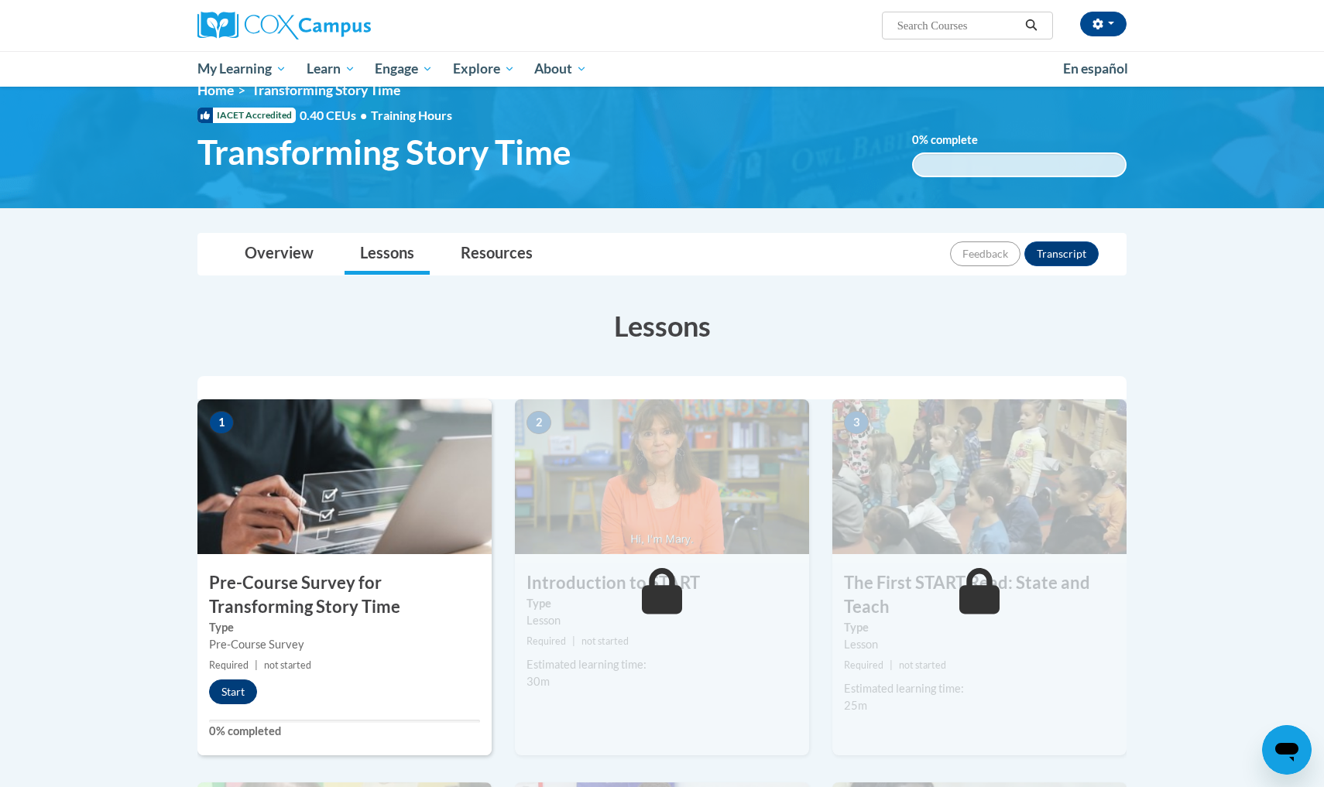
click at [238, 697] on button "Start" at bounding box center [233, 692] width 48 height 25
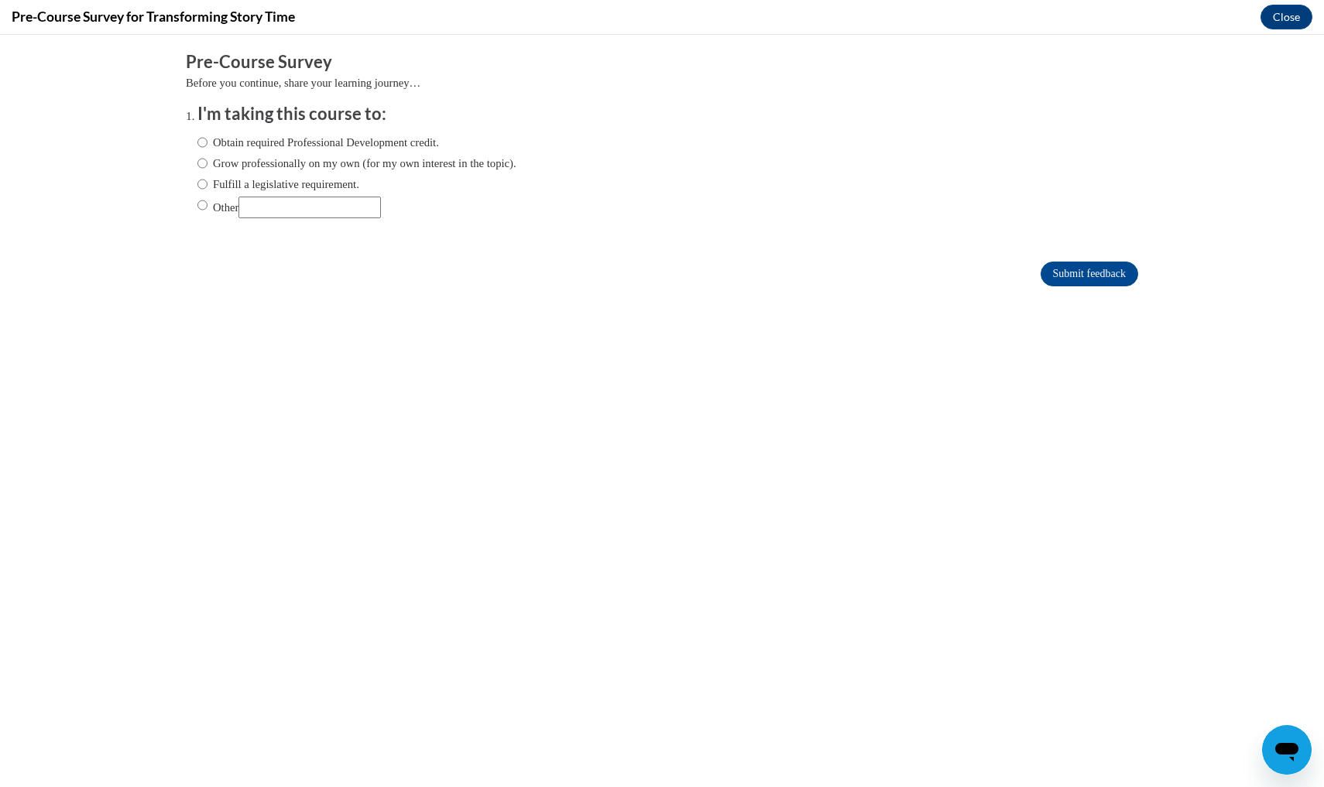
scroll to position [0, 0]
click at [389, 136] on label "Obtain required Professional Development credit." at bounding box center [318, 142] width 242 height 17
click at [207, 136] on input "Obtain required Professional Development credit." at bounding box center [202, 142] width 10 height 17
radio input "true"
click at [1084, 280] on input "Submit feedback" at bounding box center [1090, 274] width 98 height 25
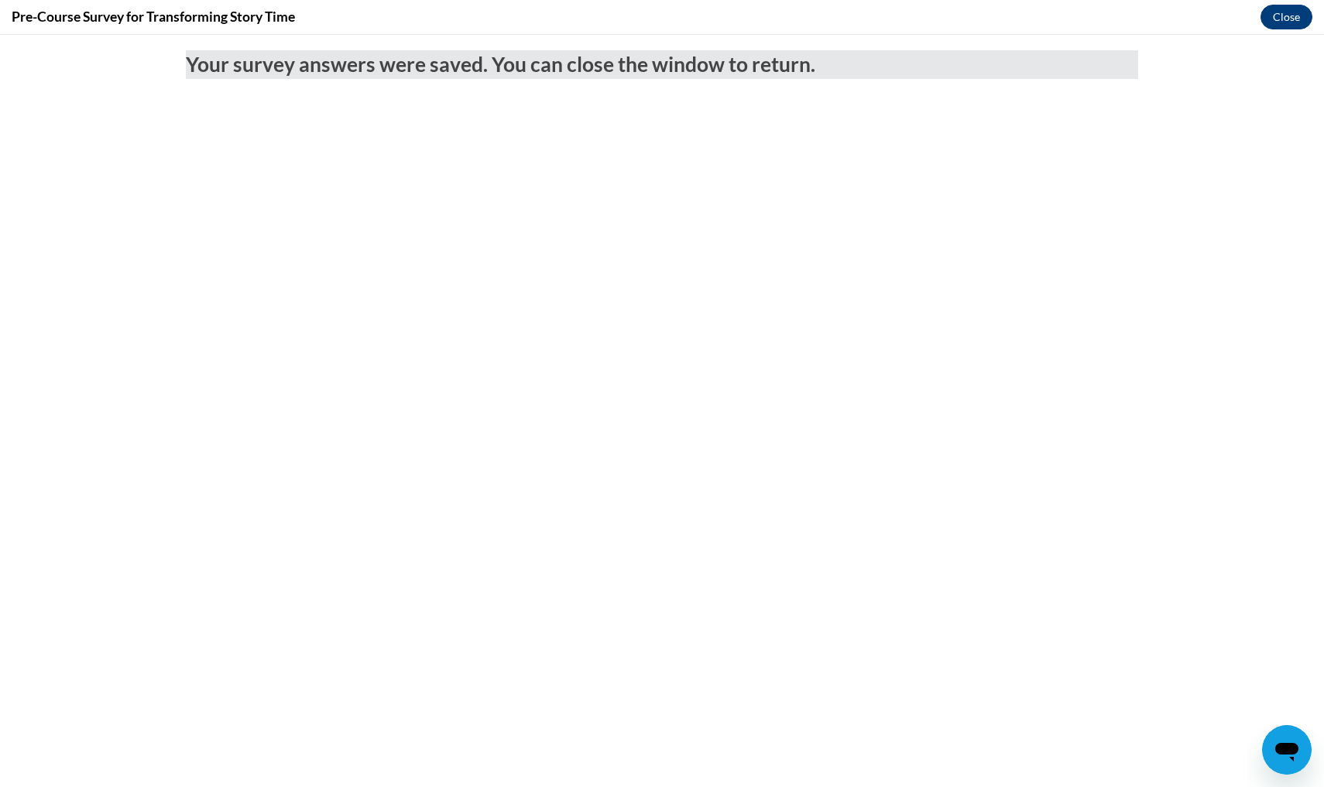
click at [1288, 20] on button "Close" at bounding box center [1286, 17] width 52 height 25
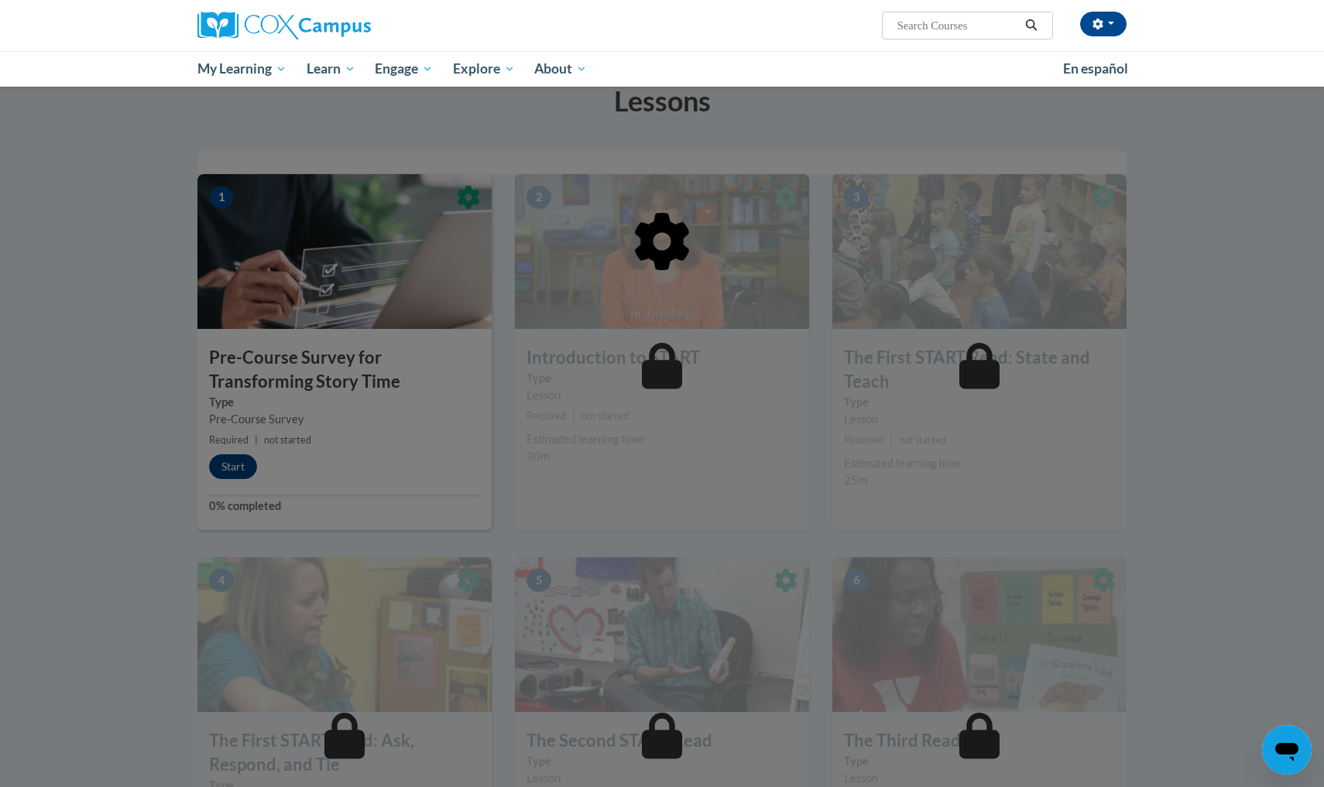
scroll to position [262, 0]
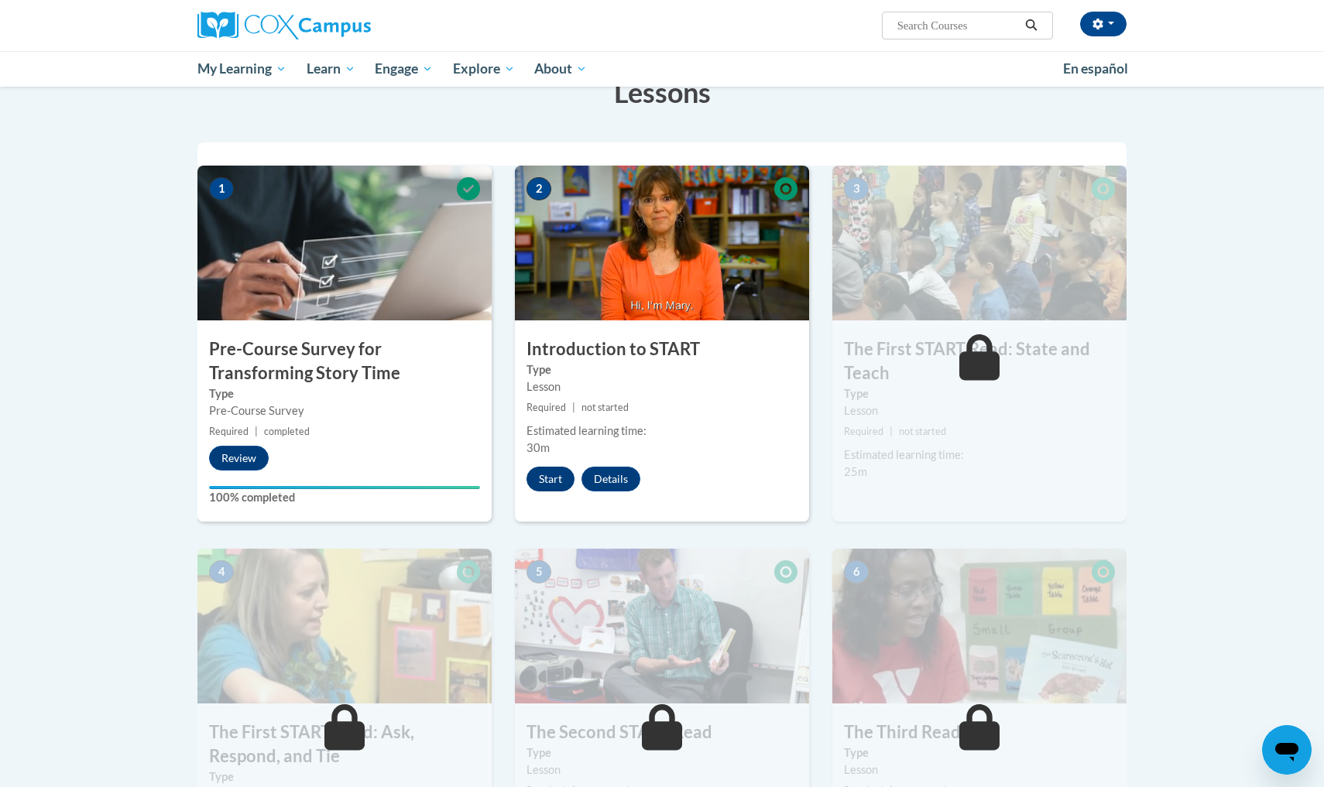
click at [546, 479] on button "Start" at bounding box center [550, 479] width 48 height 25
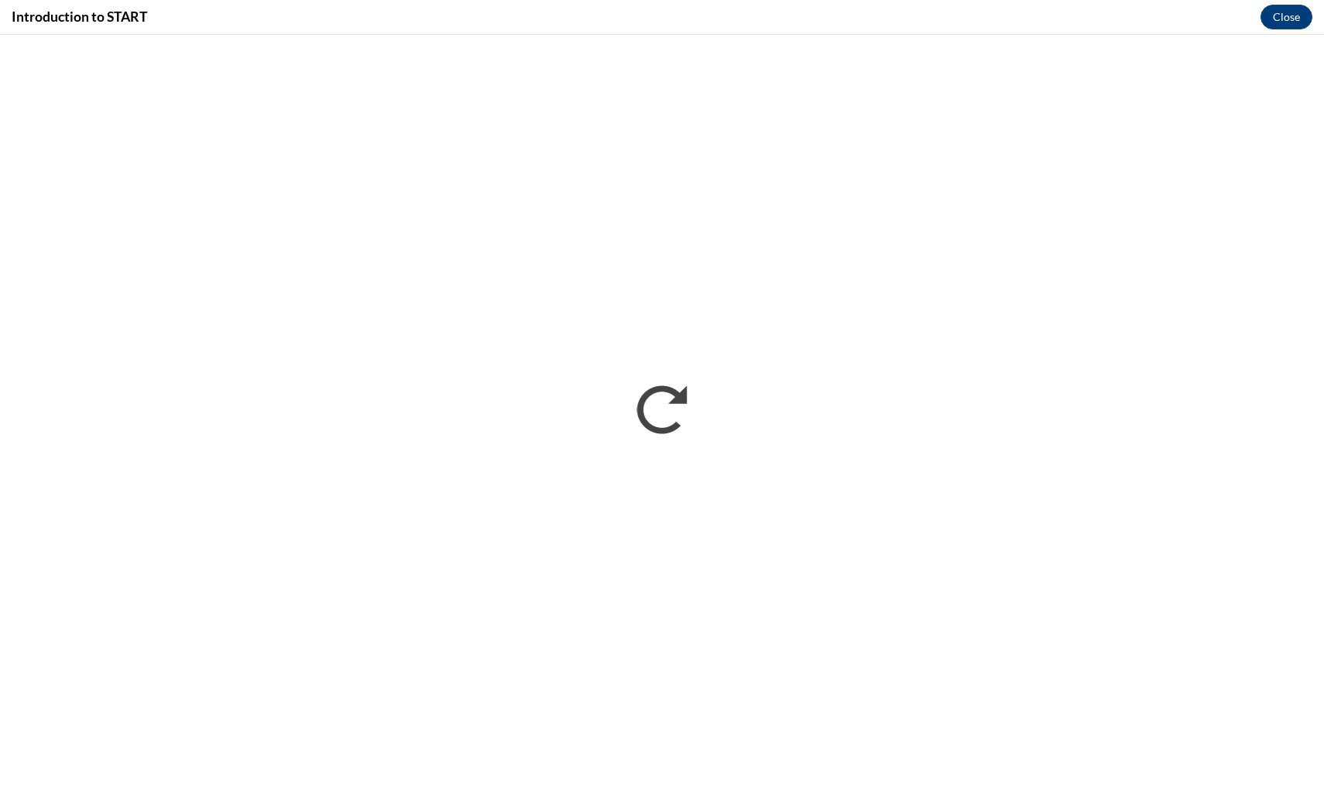
scroll to position [0, 0]
